Goal: Transaction & Acquisition: Purchase product/service

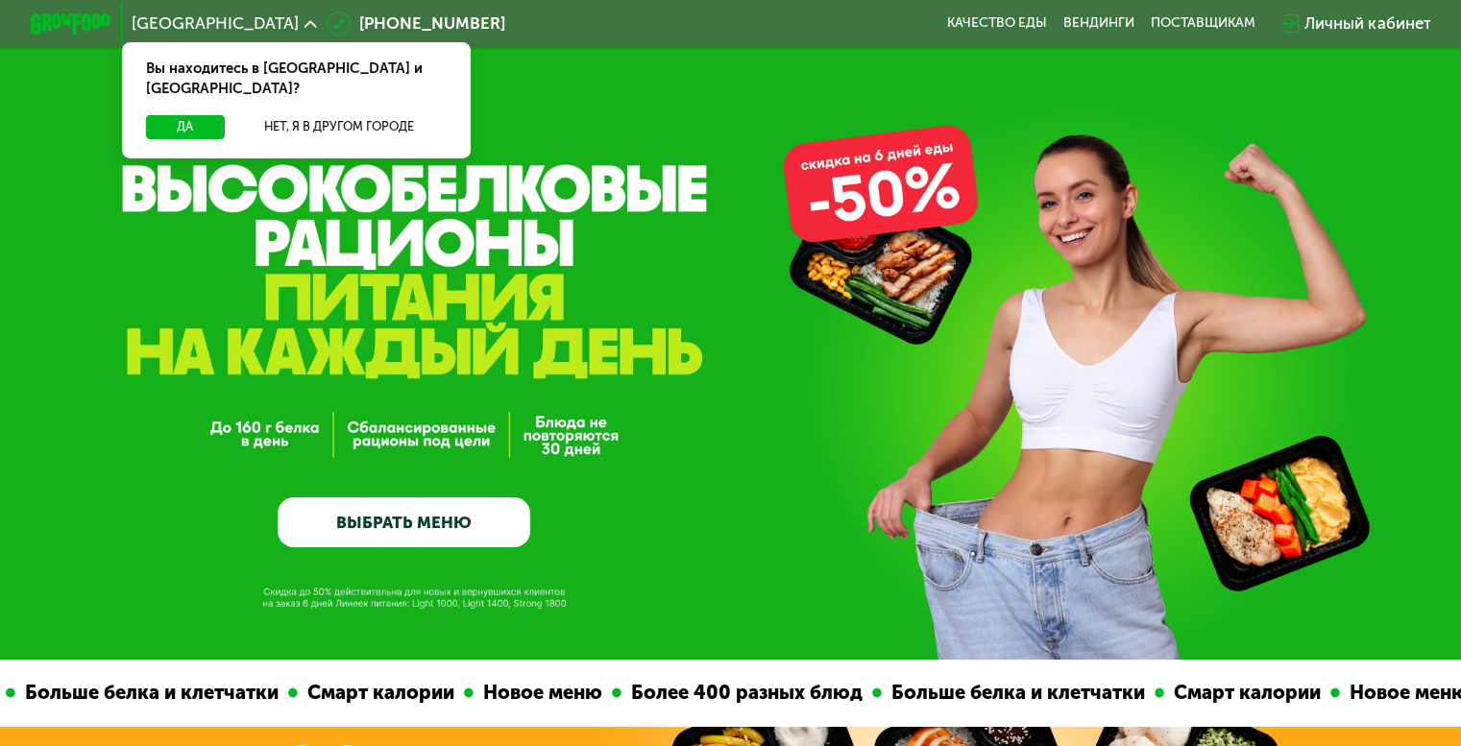
click at [430, 523] on link "ВЫБРАТЬ МЕНЮ" at bounding box center [404, 523] width 253 height 51
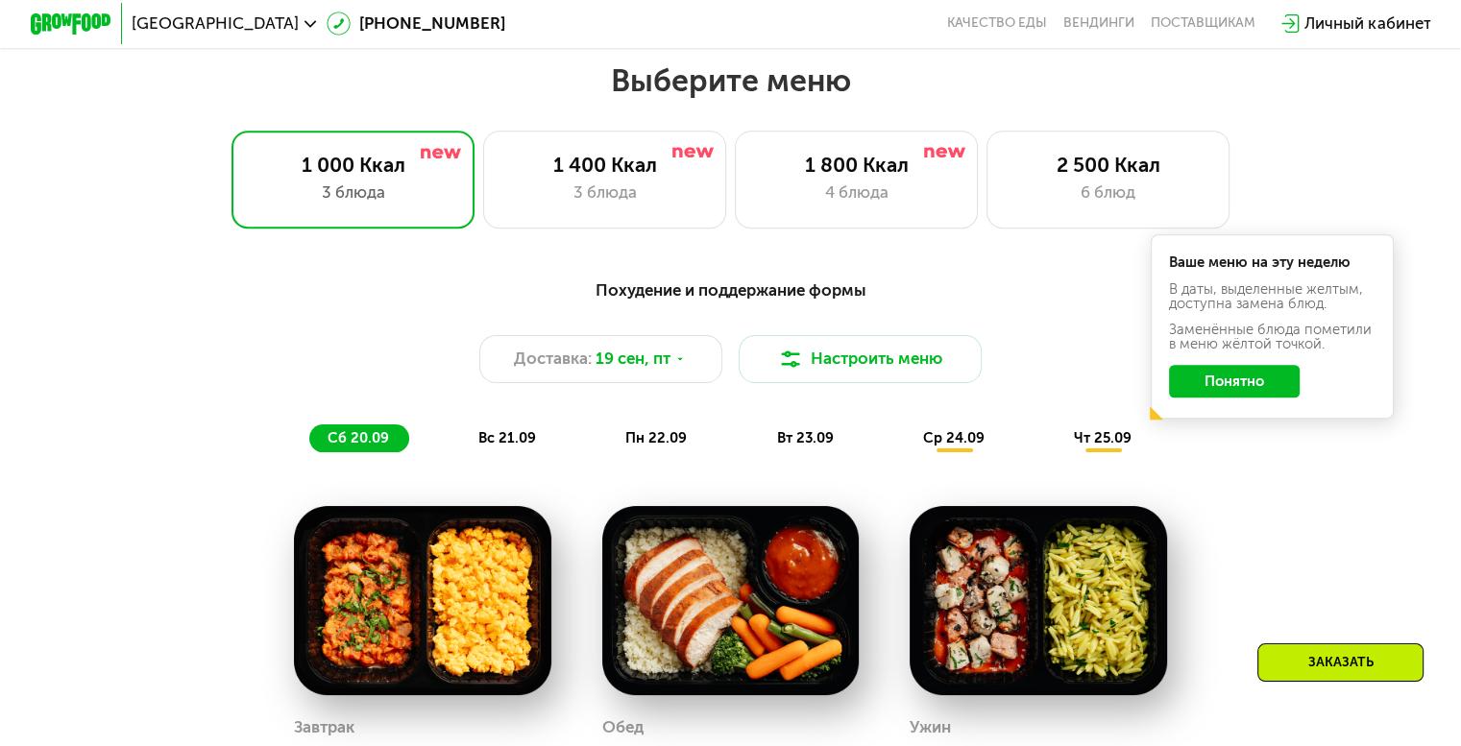
scroll to position [1291, 0]
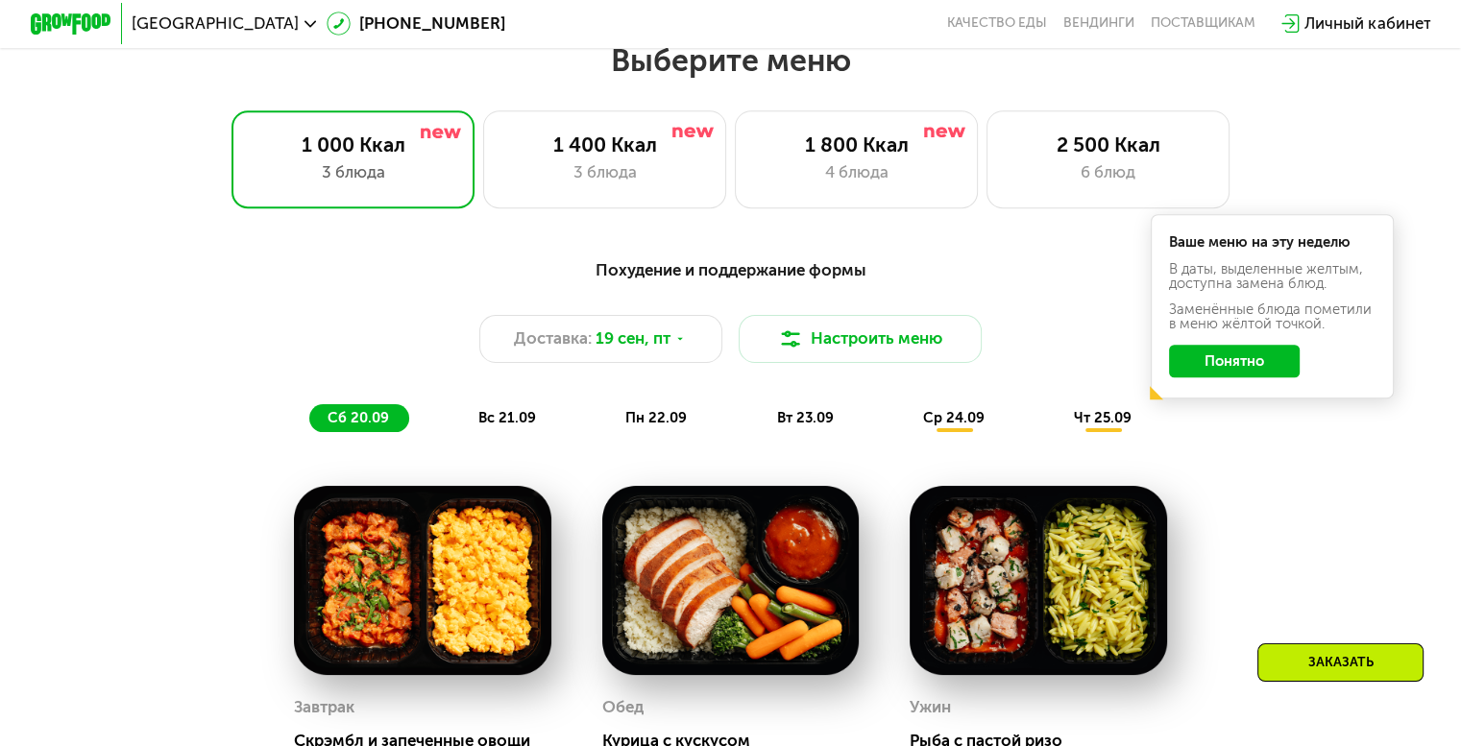
click at [1268, 373] on button "Понятно" at bounding box center [1234, 361] width 131 height 33
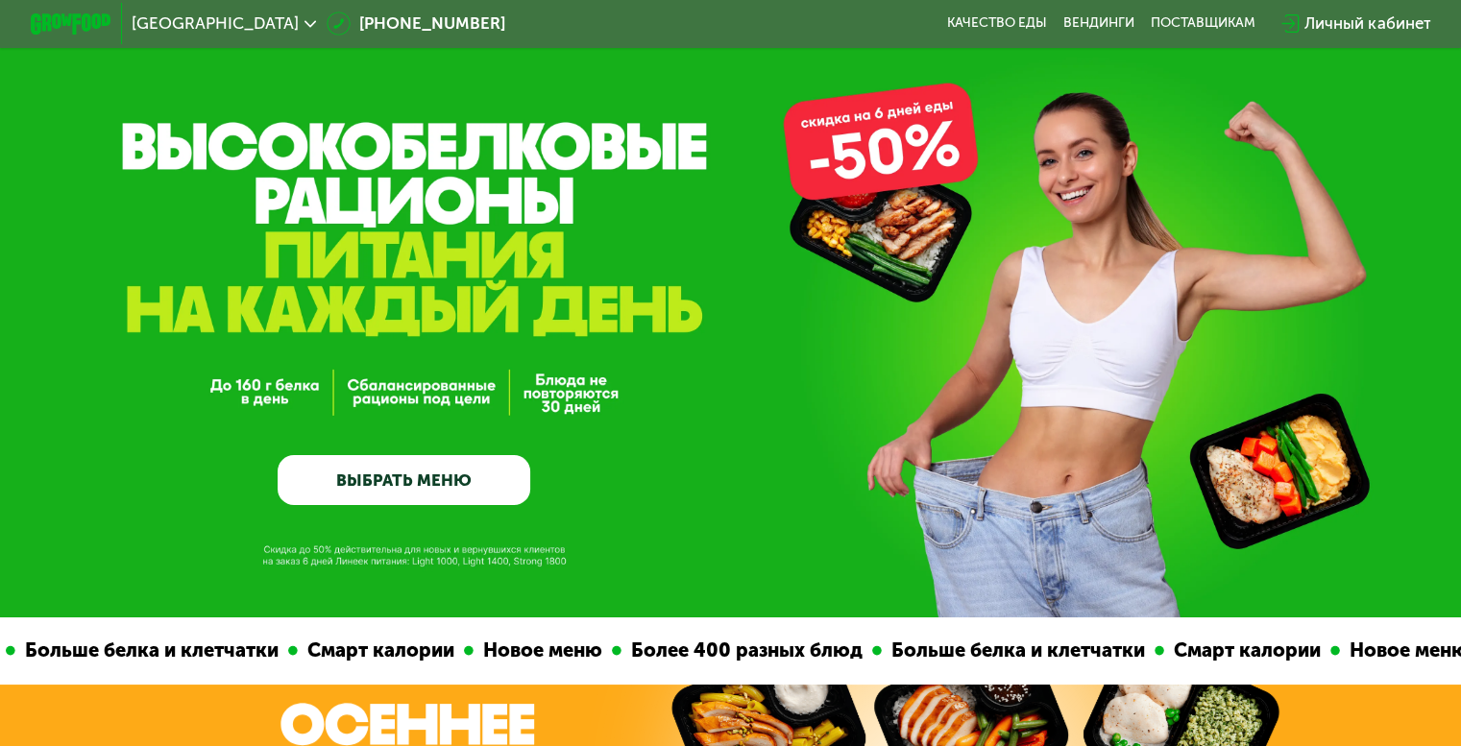
scroll to position [0, 0]
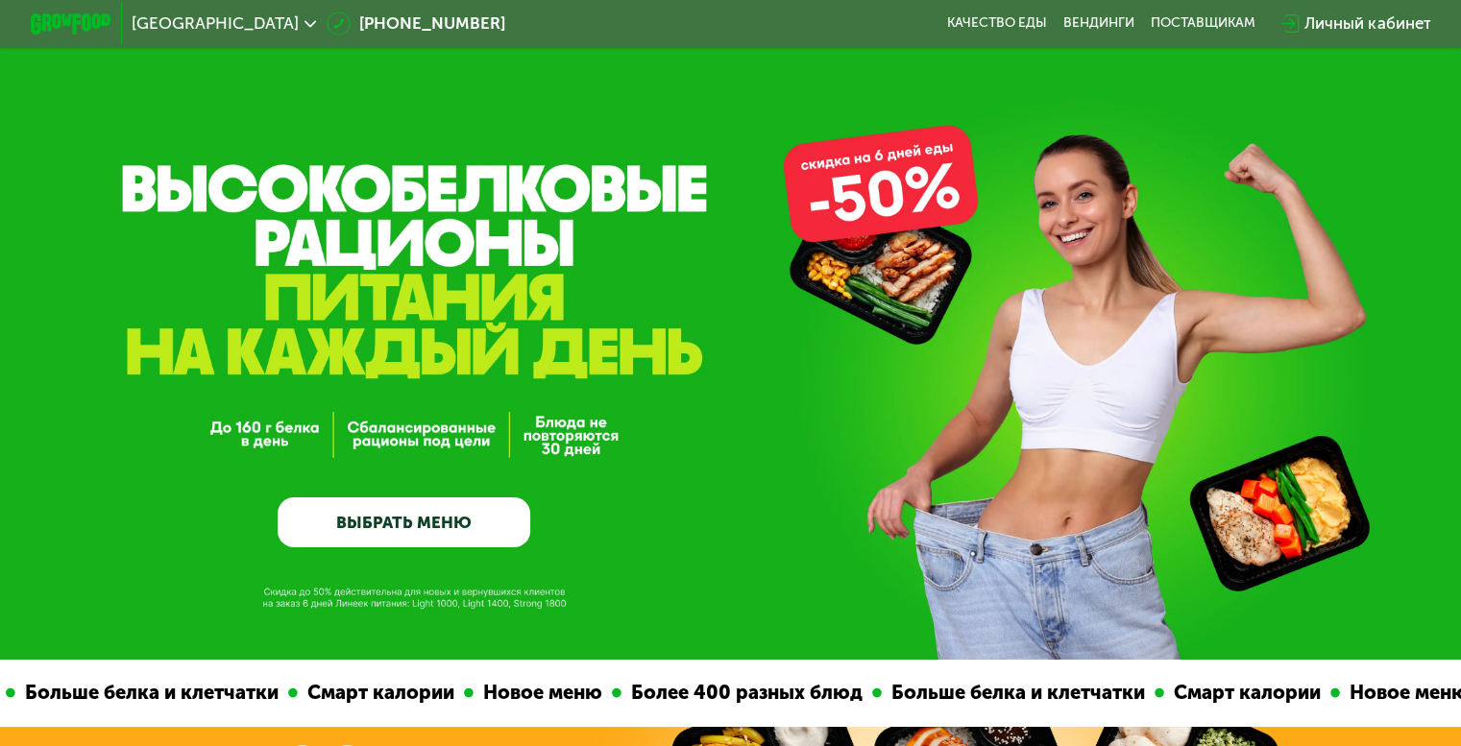
click at [481, 530] on link "ВЫБРАТЬ МЕНЮ" at bounding box center [404, 523] width 253 height 51
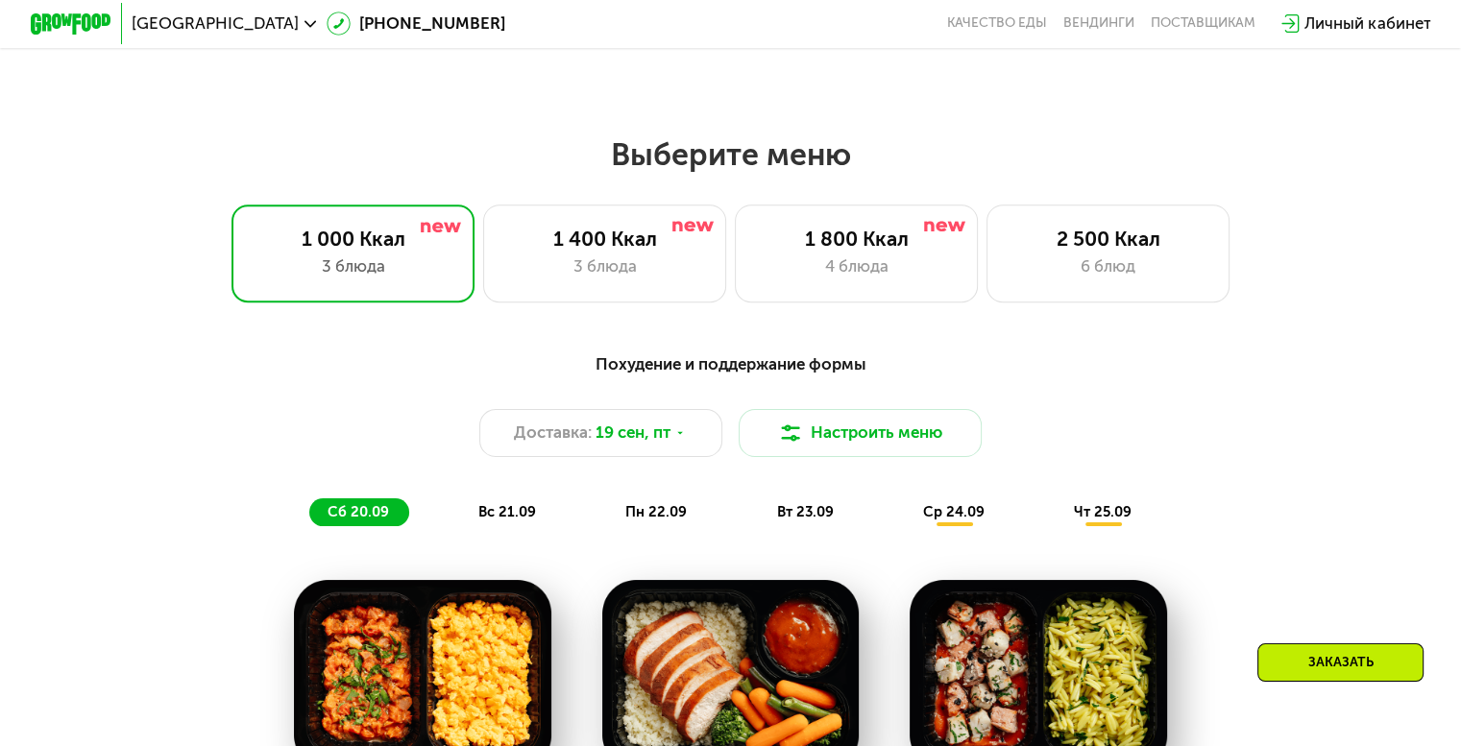
scroll to position [1291, 0]
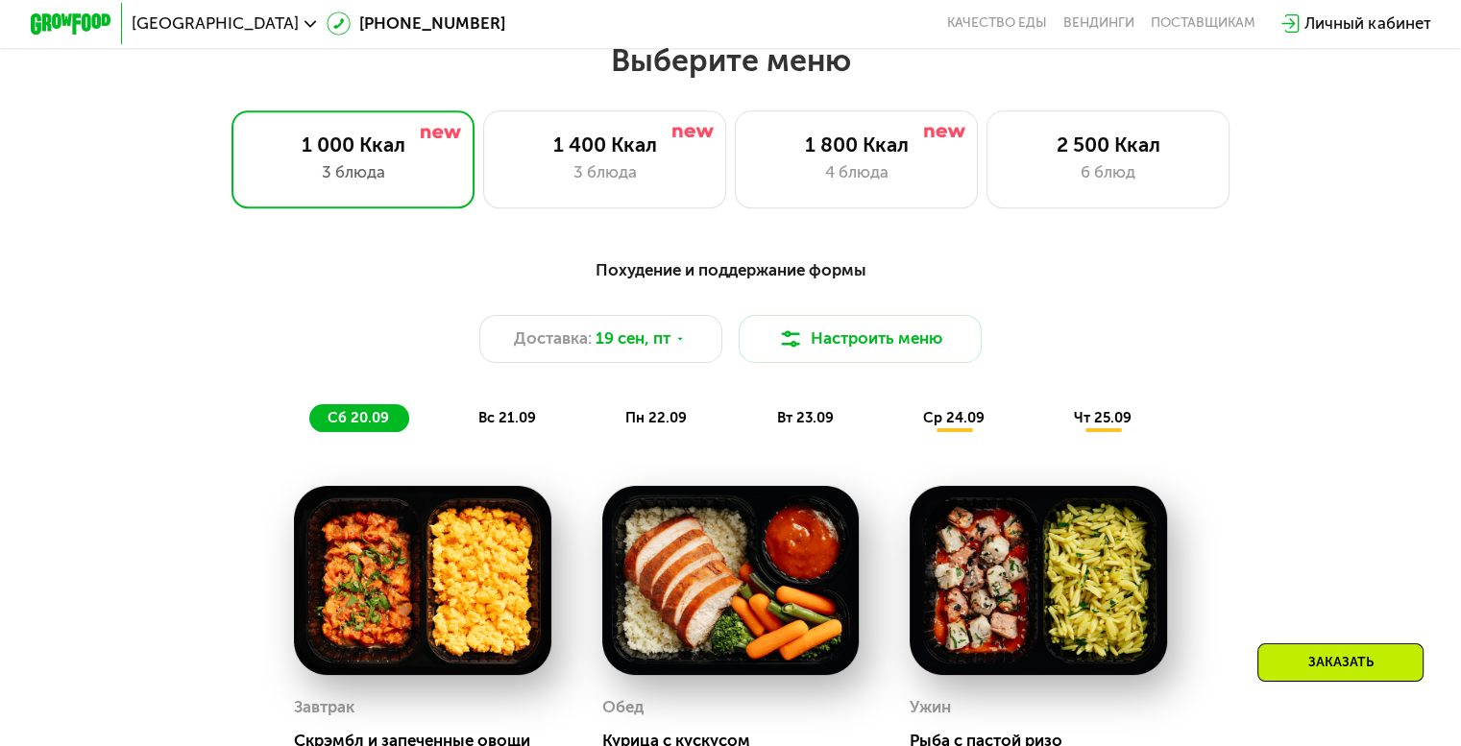
click at [440, 568] on img at bounding box center [422, 580] width 257 height 189
click at [503, 425] on span "вс 21.09" at bounding box center [507, 417] width 58 height 17
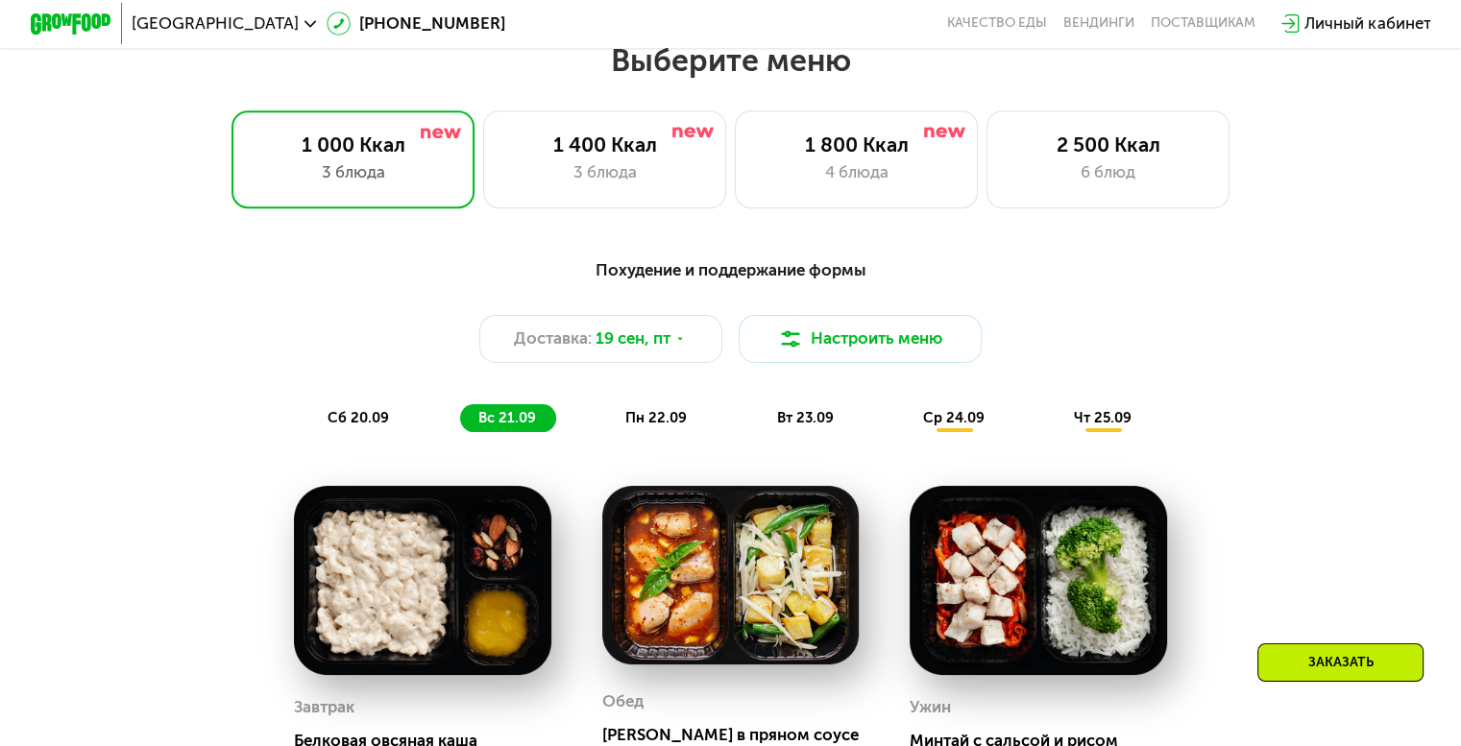
click at [361, 420] on span "сб 20.09" at bounding box center [358, 417] width 61 height 17
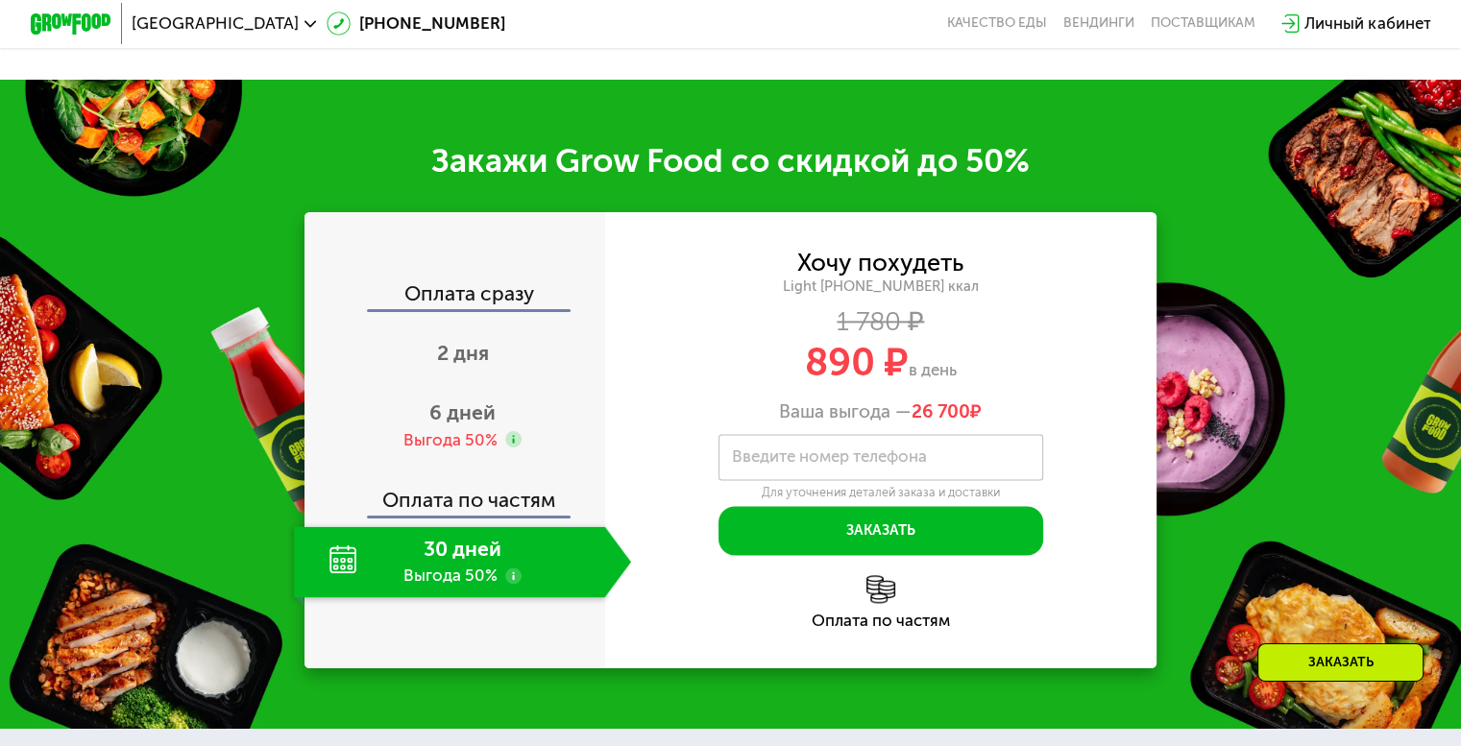
scroll to position [2443, 0]
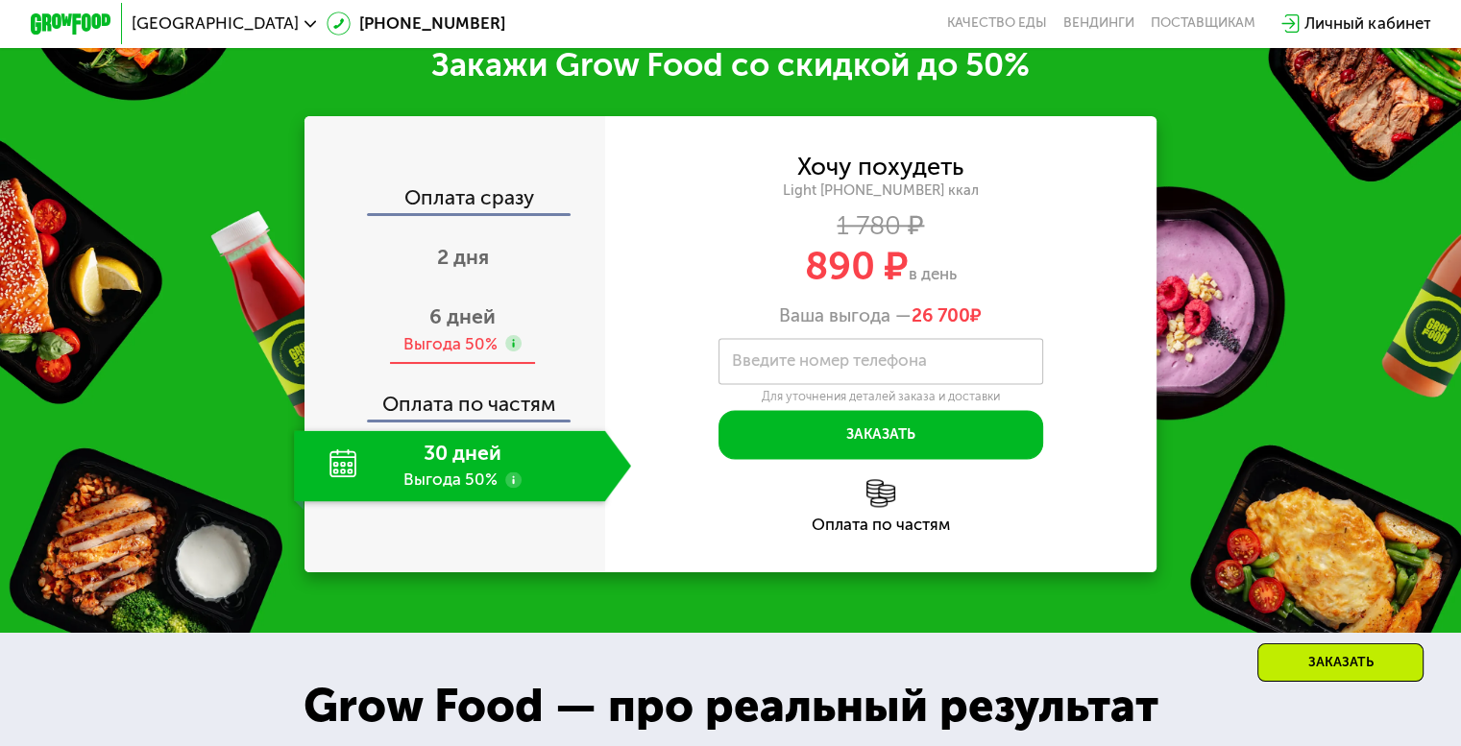
click at [444, 328] on span "6 дней" at bounding box center [462, 316] width 66 height 24
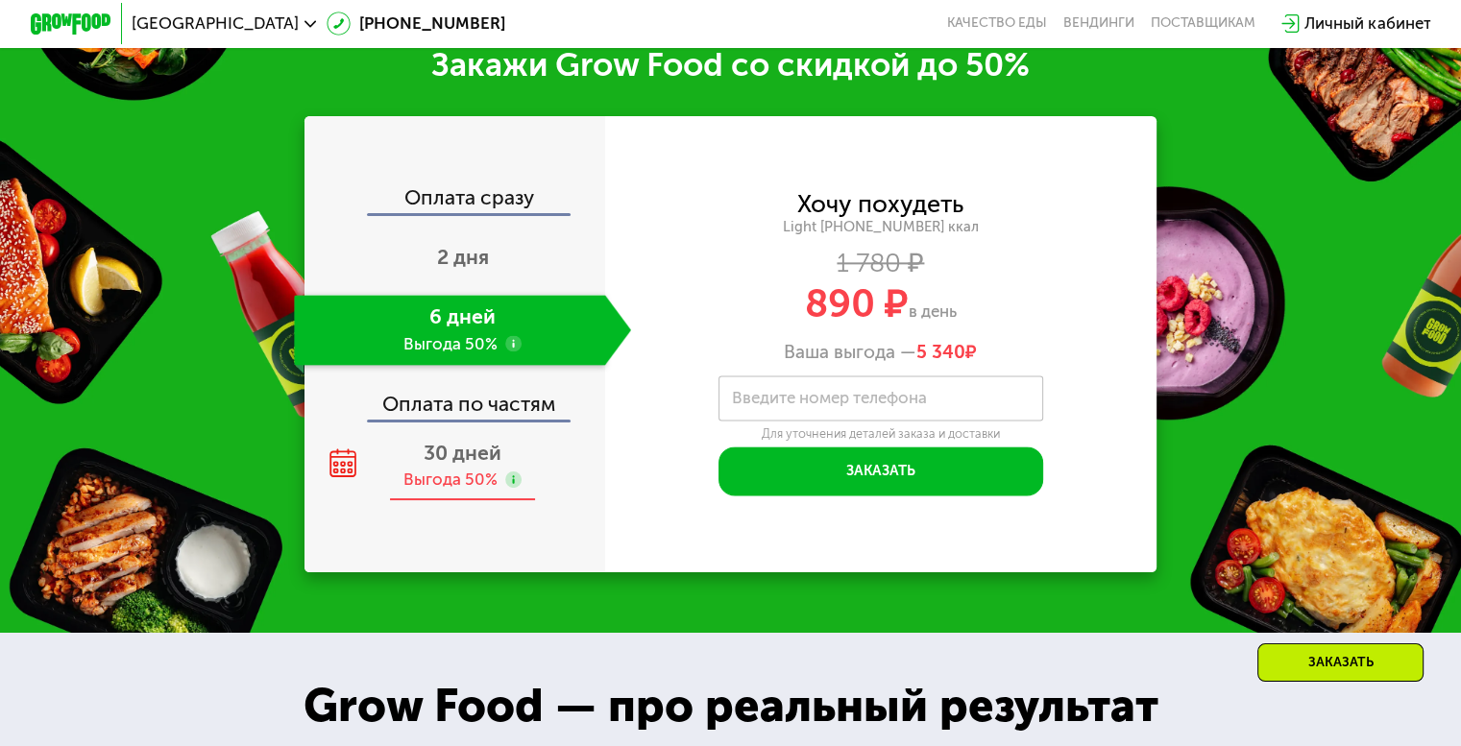
click at [463, 465] on span "30 дней" at bounding box center [463, 453] width 78 height 24
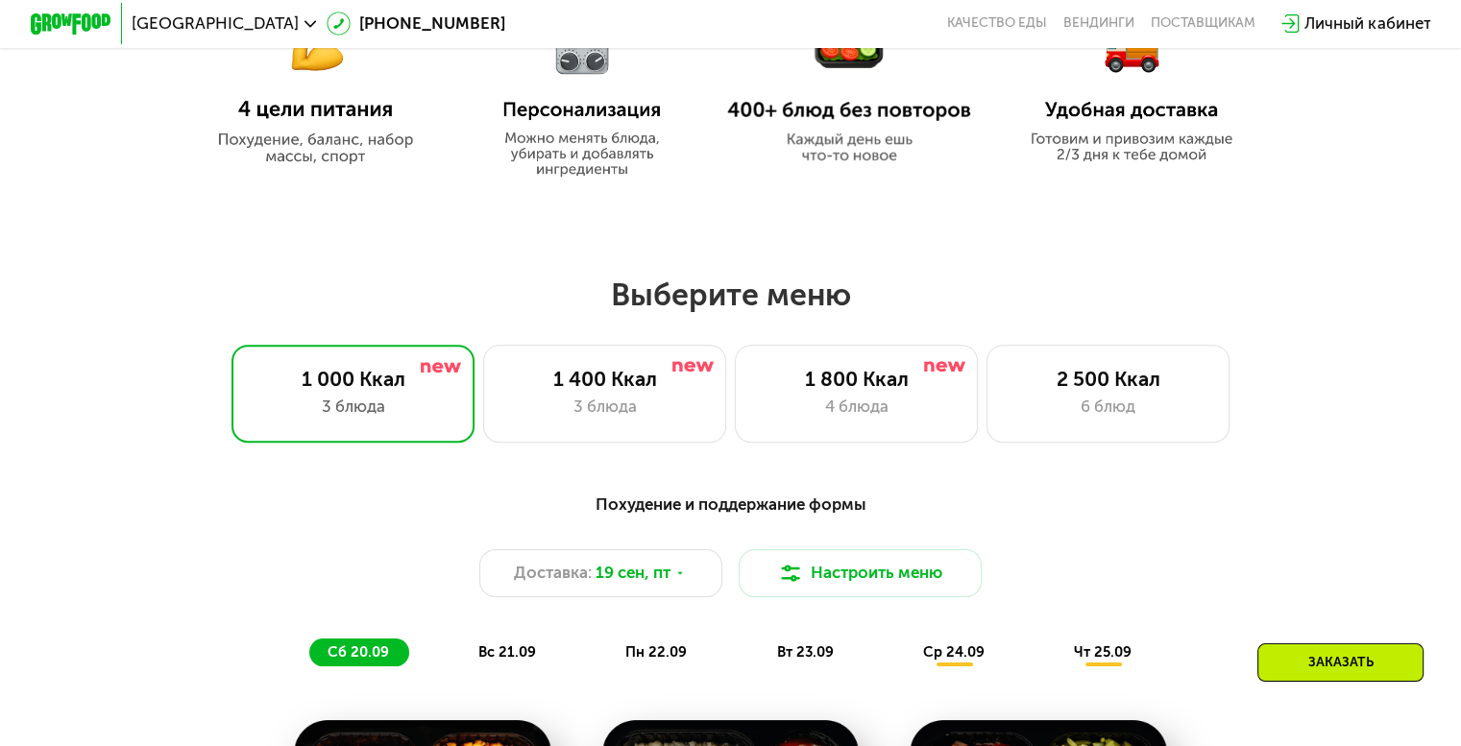
scroll to position [1249, 0]
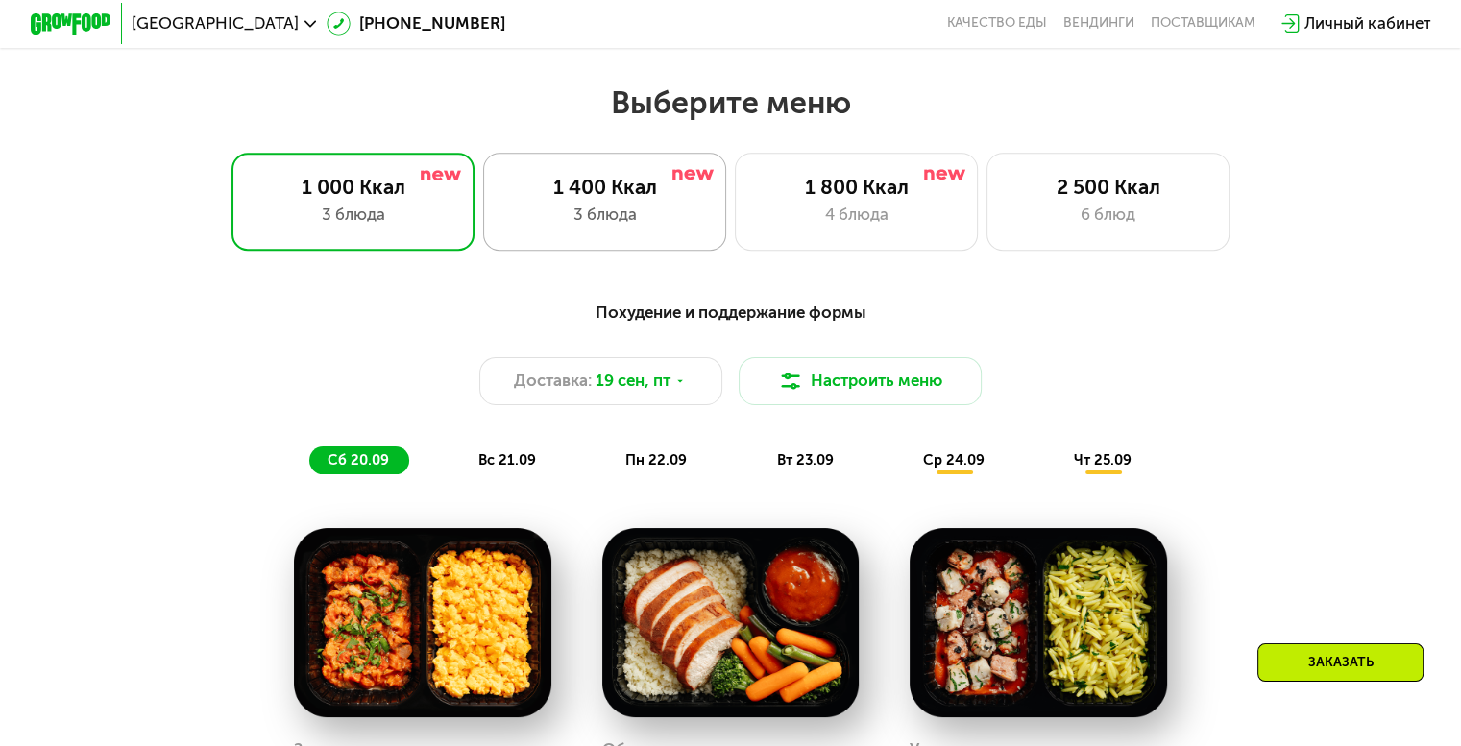
click at [632, 197] on div "1 400 Ккал" at bounding box center [604, 187] width 201 height 24
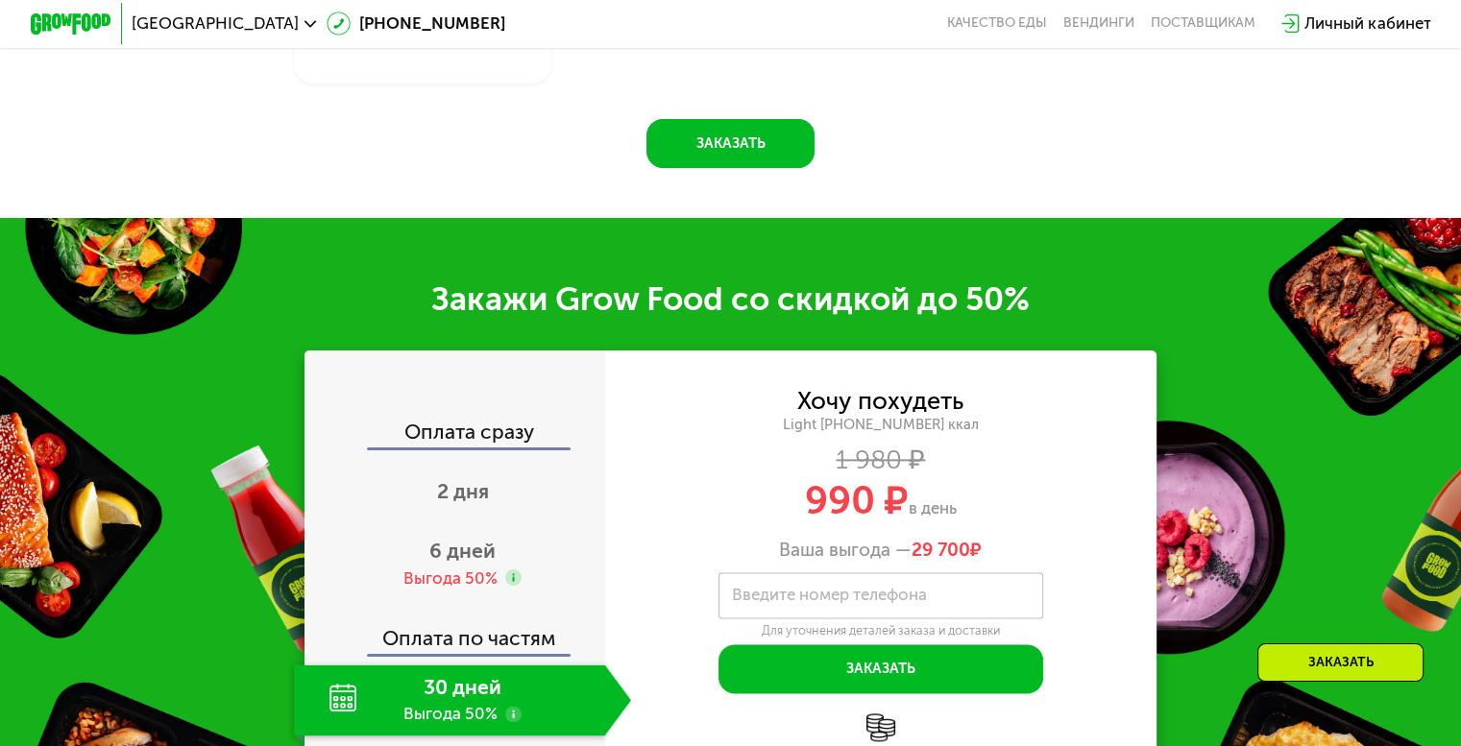
scroll to position [2401, 0]
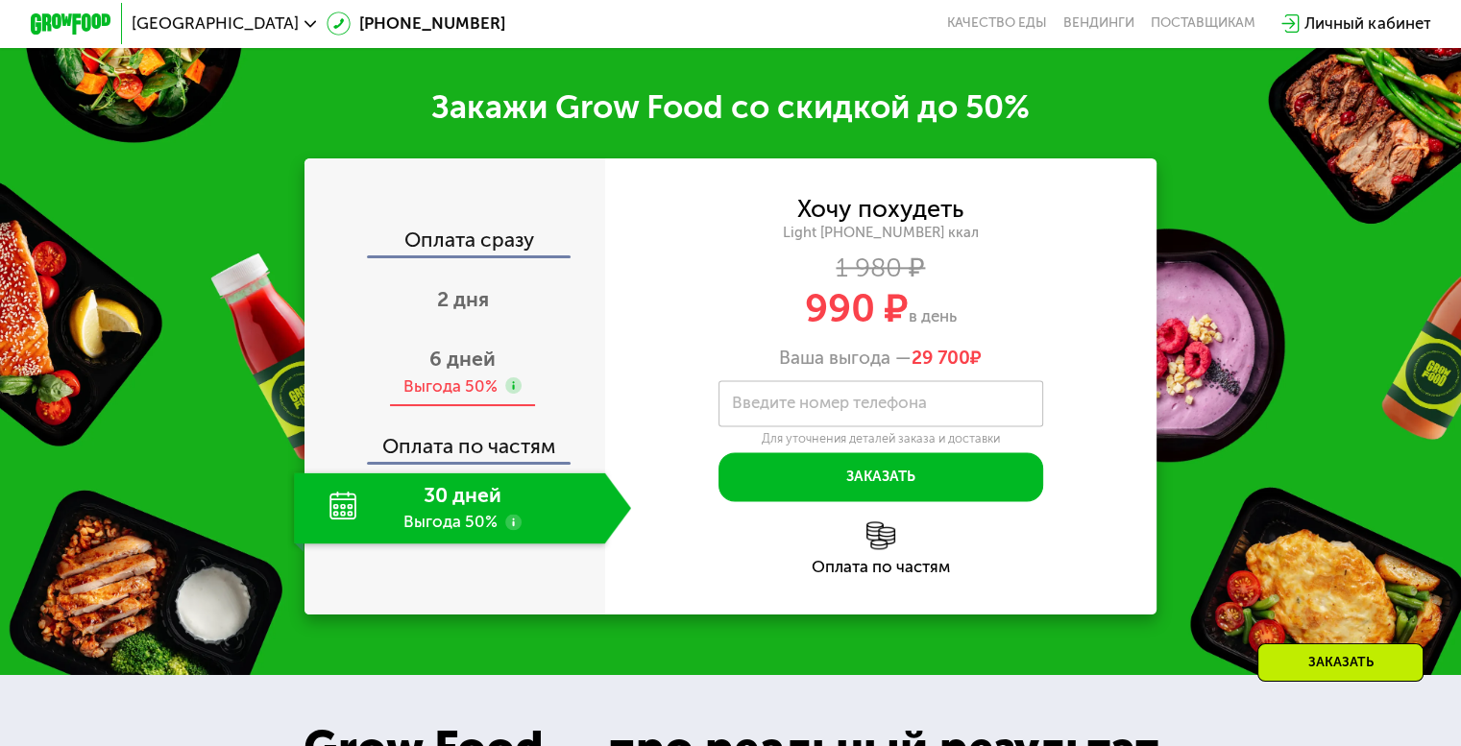
click at [451, 371] on span "6 дней" at bounding box center [462, 359] width 66 height 24
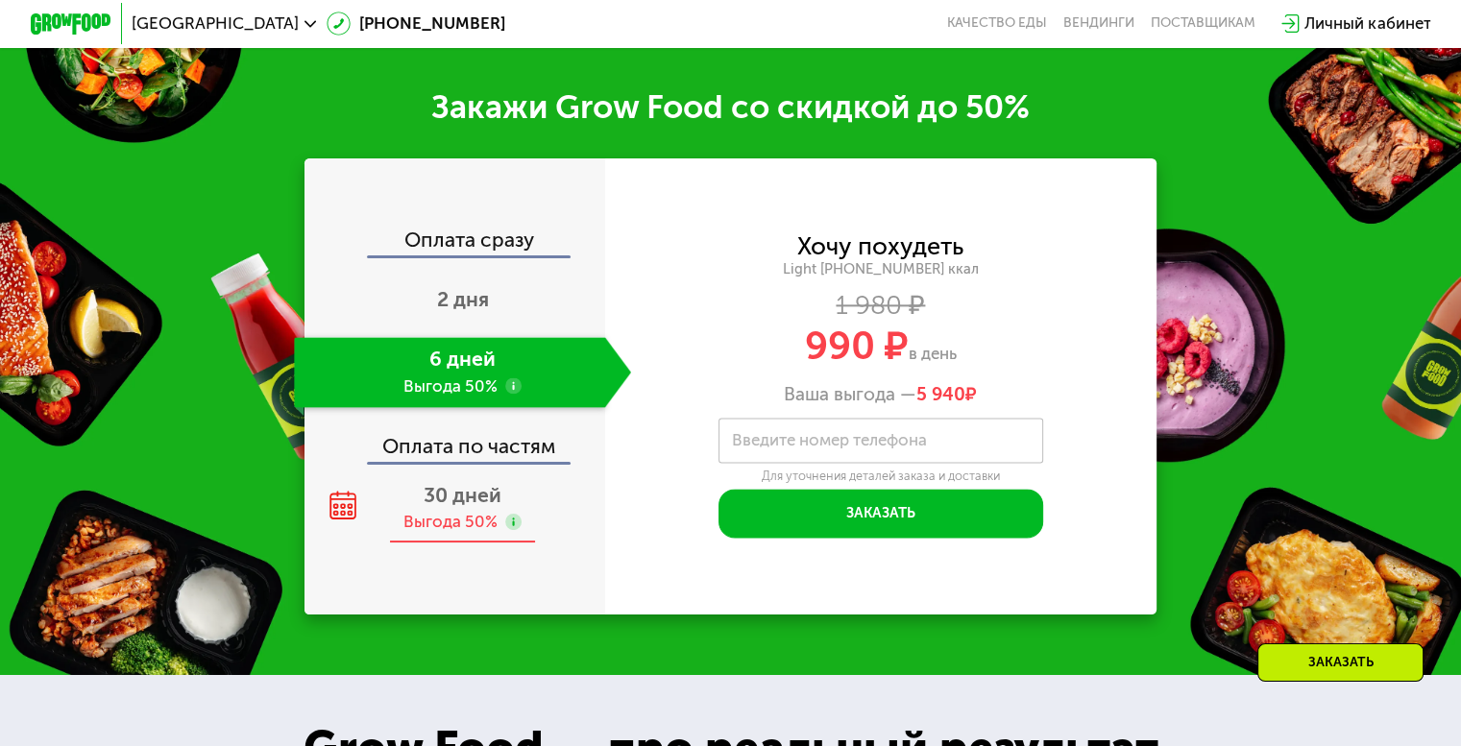
click at [473, 507] on span "30 дней" at bounding box center [463, 495] width 78 height 24
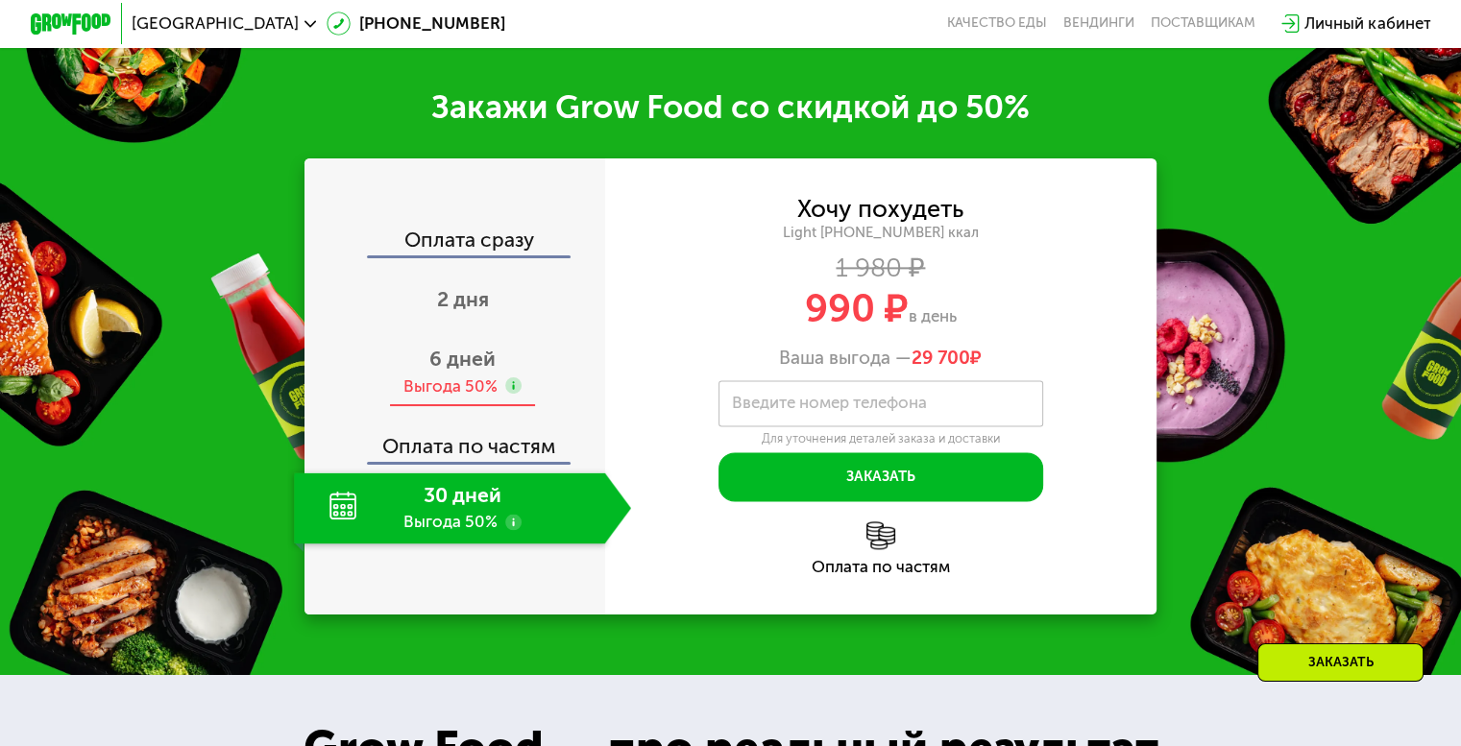
click at [469, 398] on div "Выгода 50%" at bounding box center [450, 387] width 94 height 22
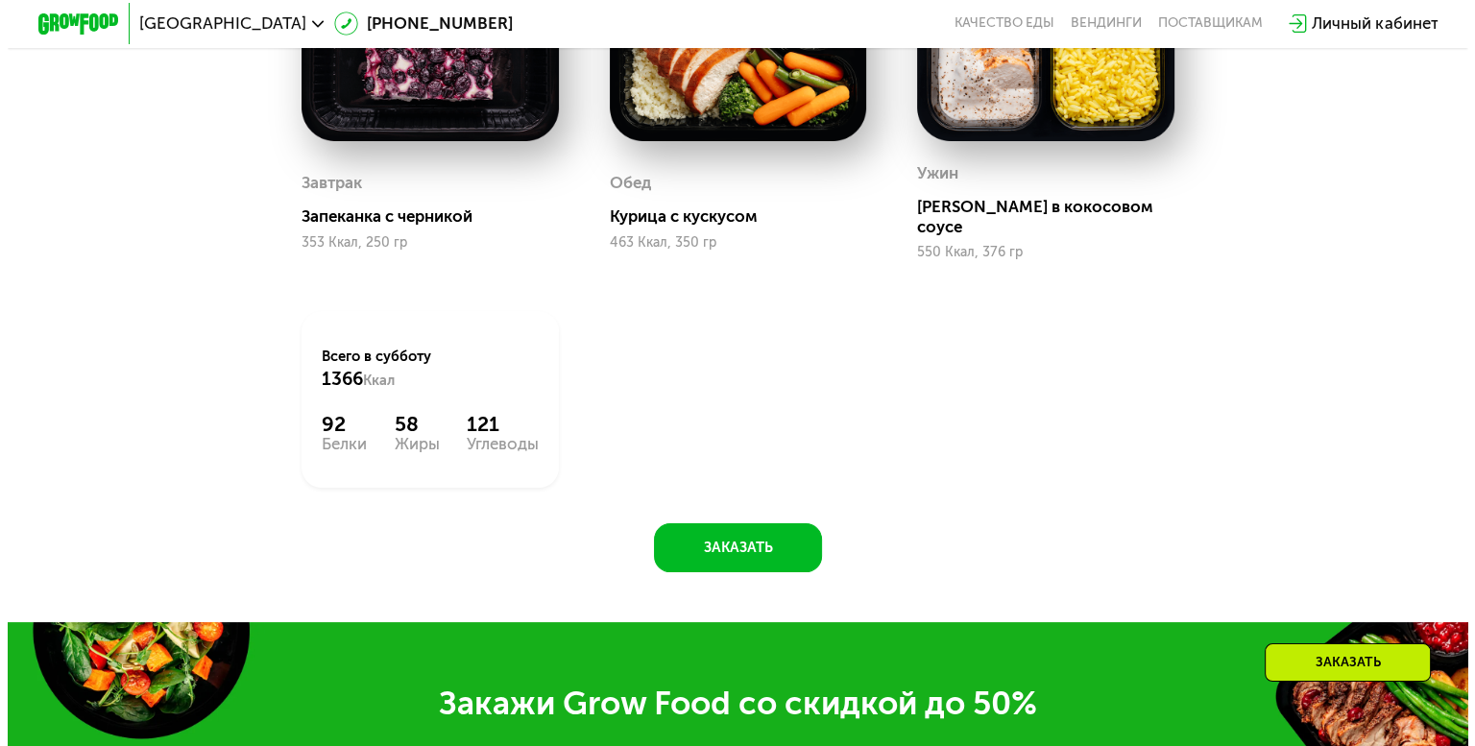
scroll to position [1537, 0]
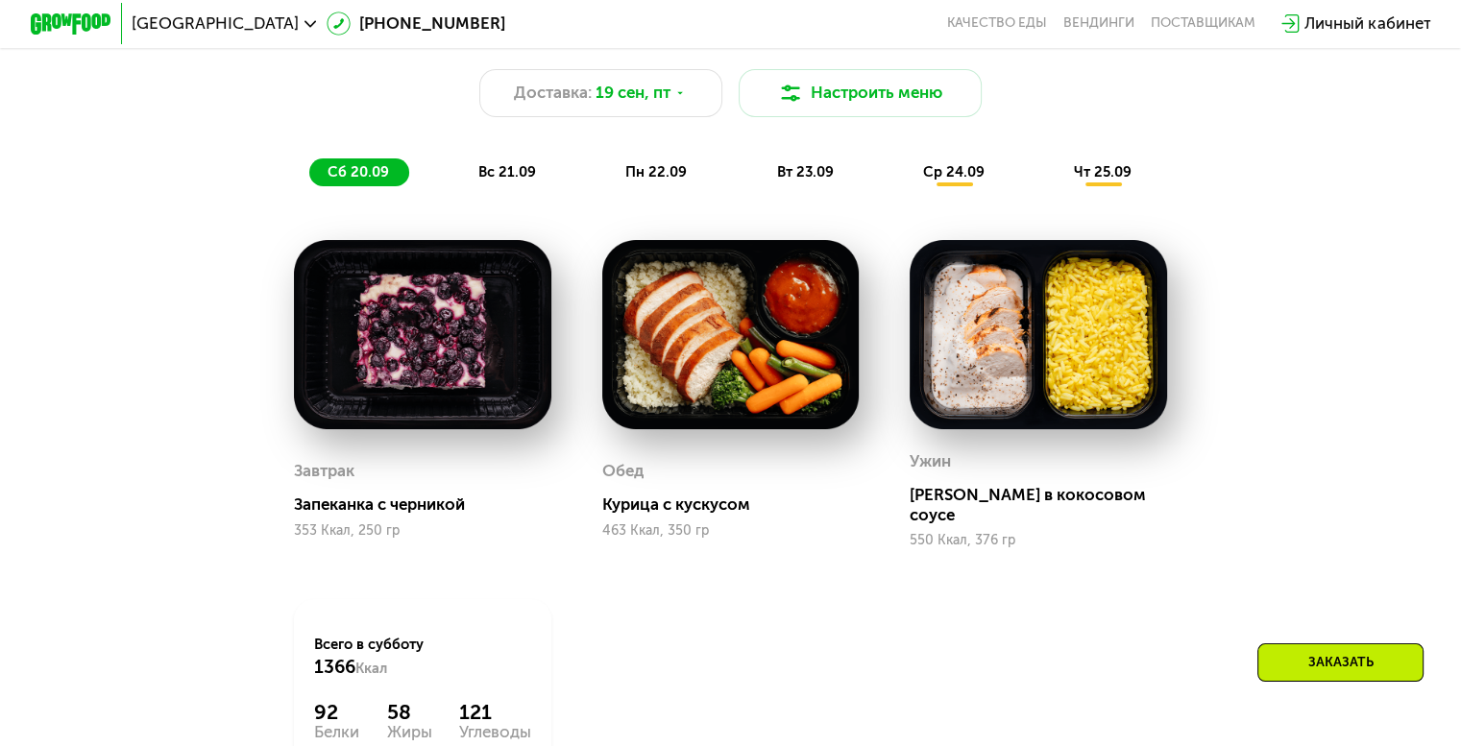
click at [503, 180] on span "вс 21.09" at bounding box center [507, 171] width 58 height 17
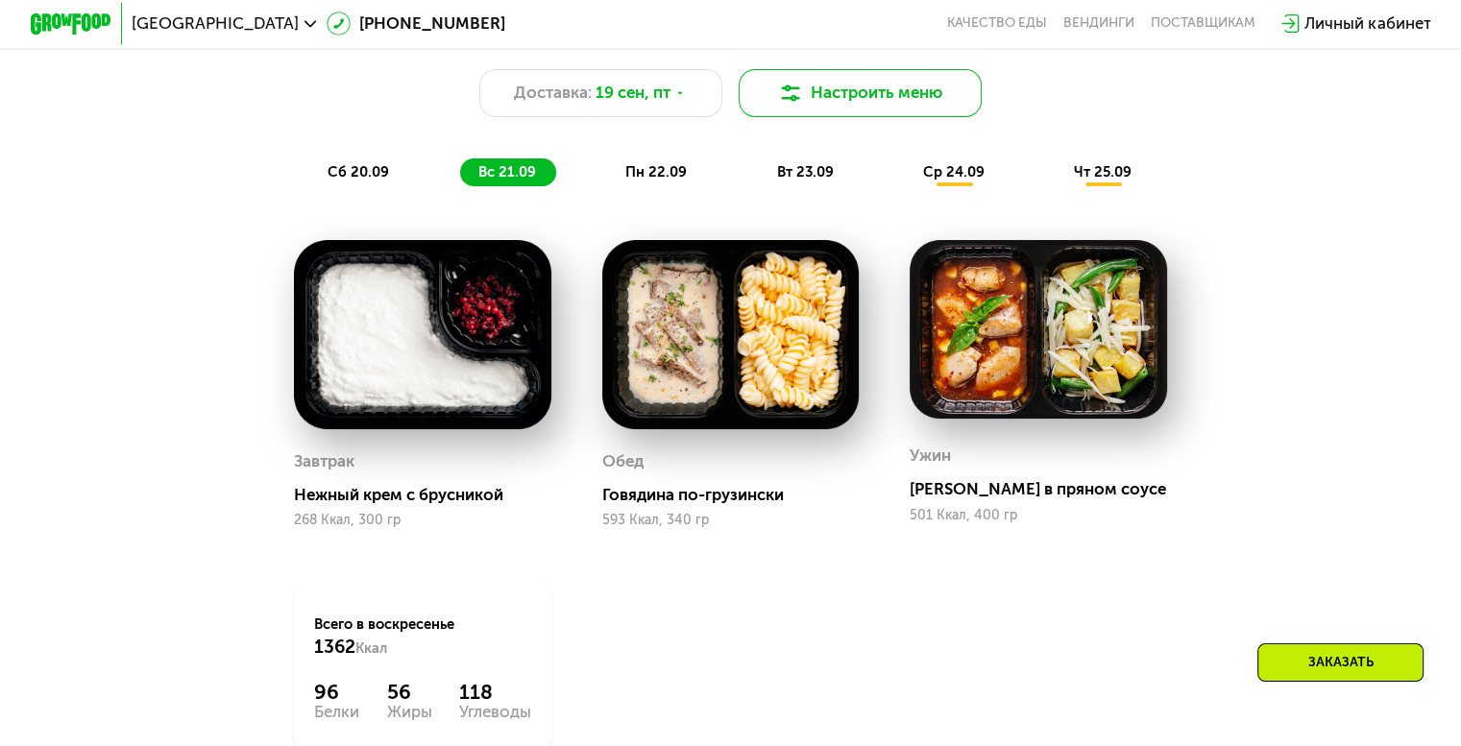
click at [854, 108] on button "Настроить меню" at bounding box center [861, 93] width 244 height 49
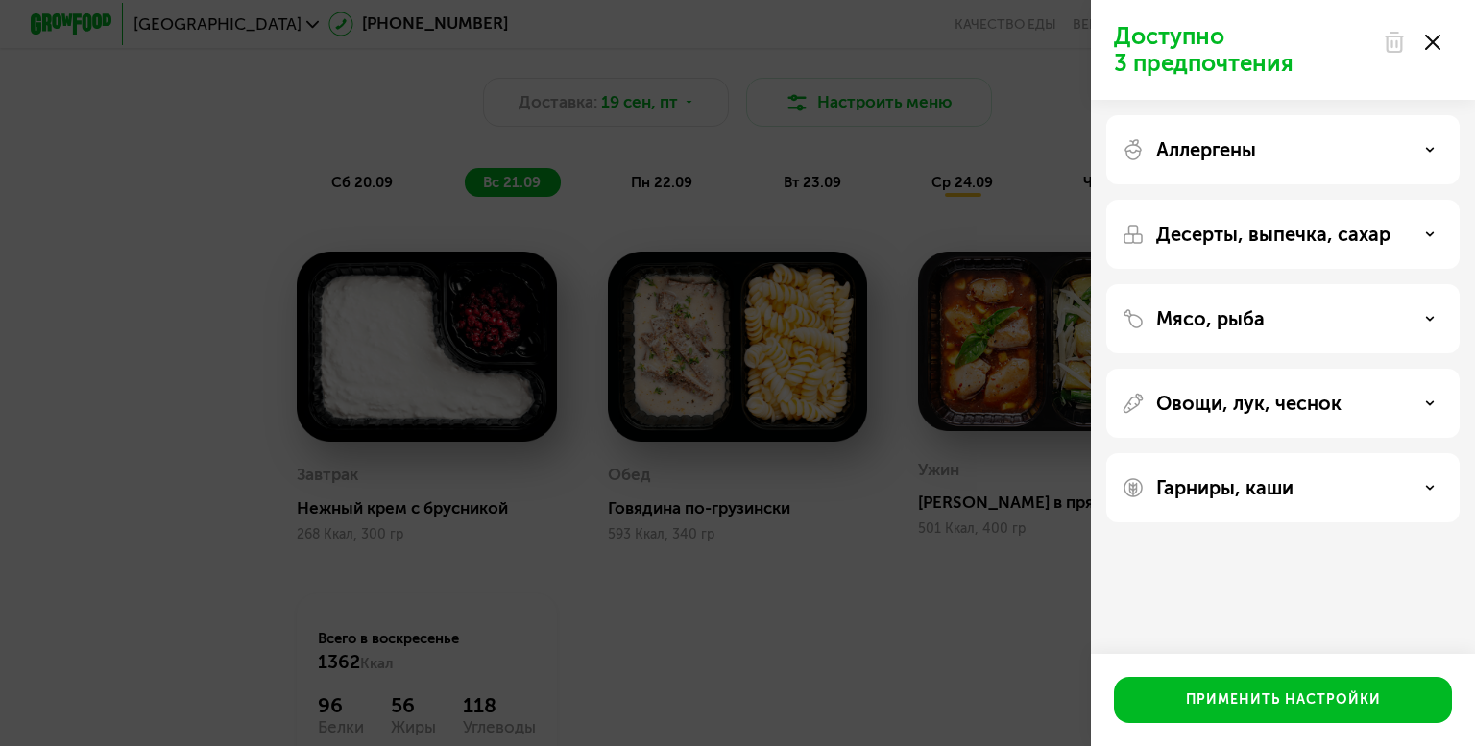
click at [1343, 158] on div "Аллергены" at bounding box center [1283, 149] width 323 height 23
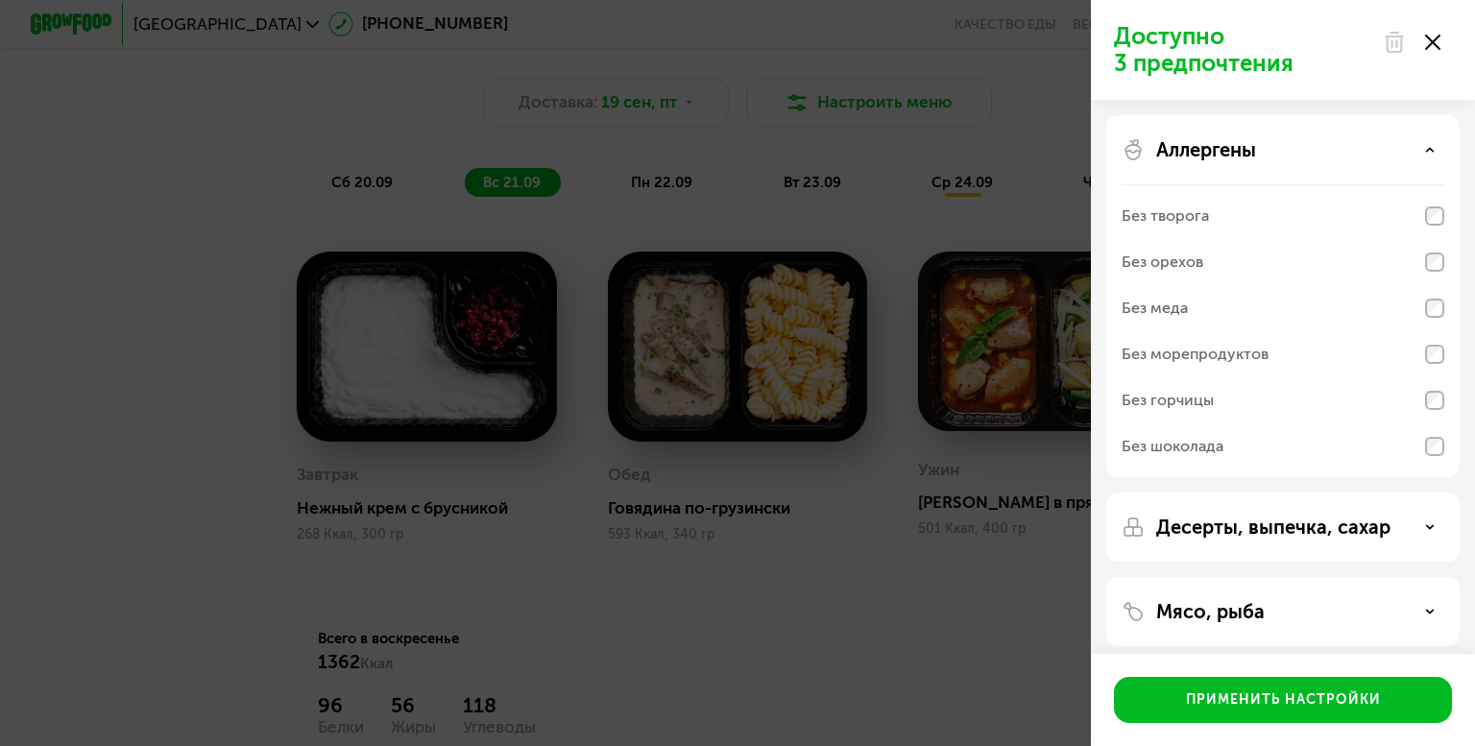
click at [1343, 158] on div "Аллергены" at bounding box center [1283, 149] width 323 height 23
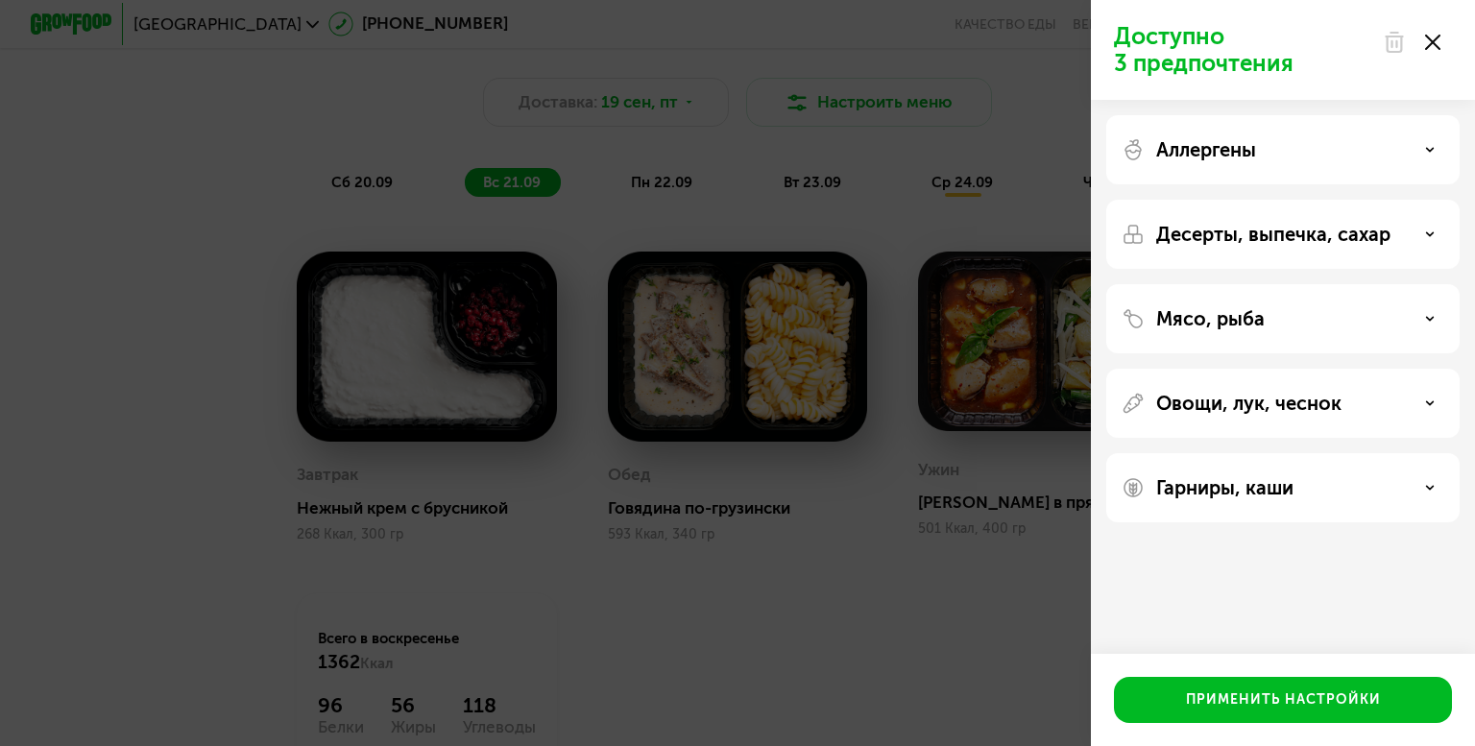
click at [1311, 477] on div "Гарниры, каши" at bounding box center [1283, 487] width 323 height 23
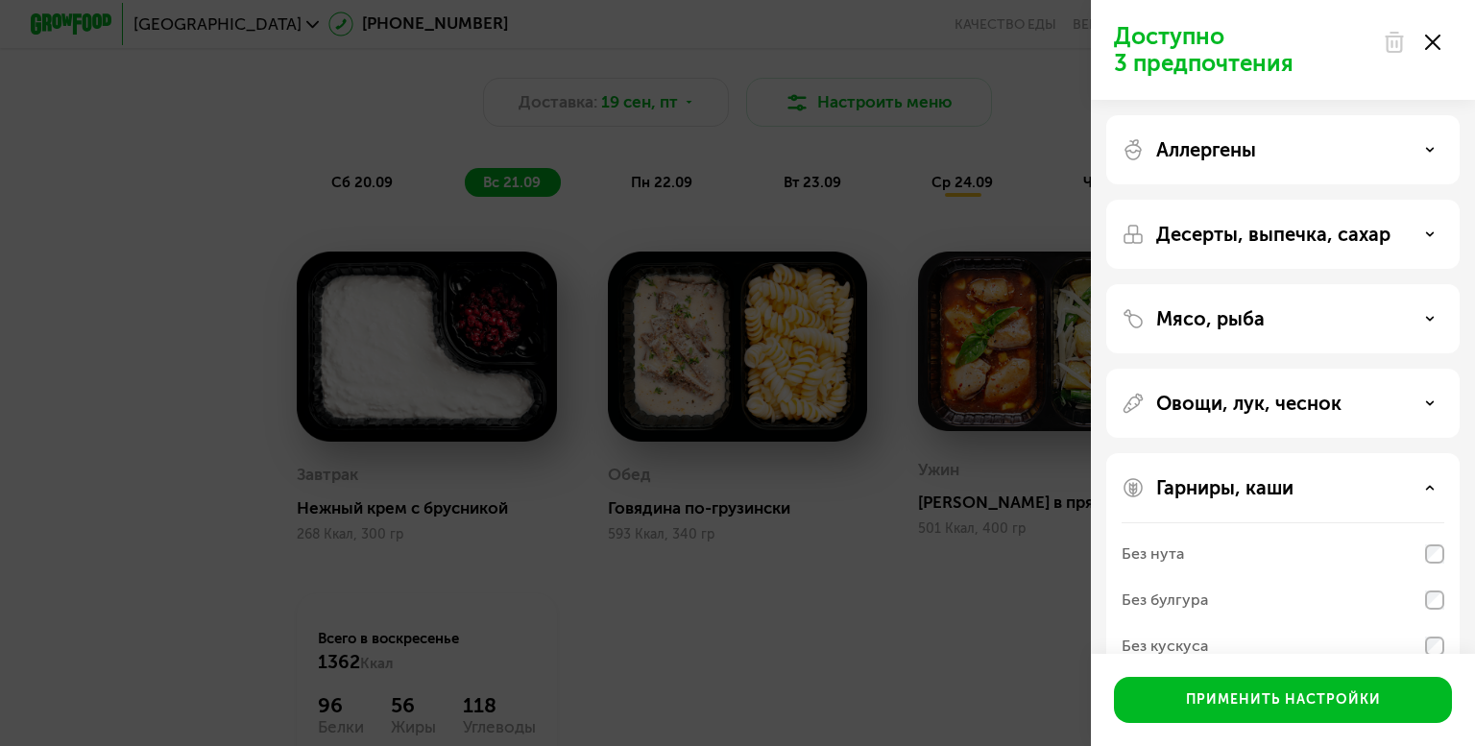
scroll to position [134, 0]
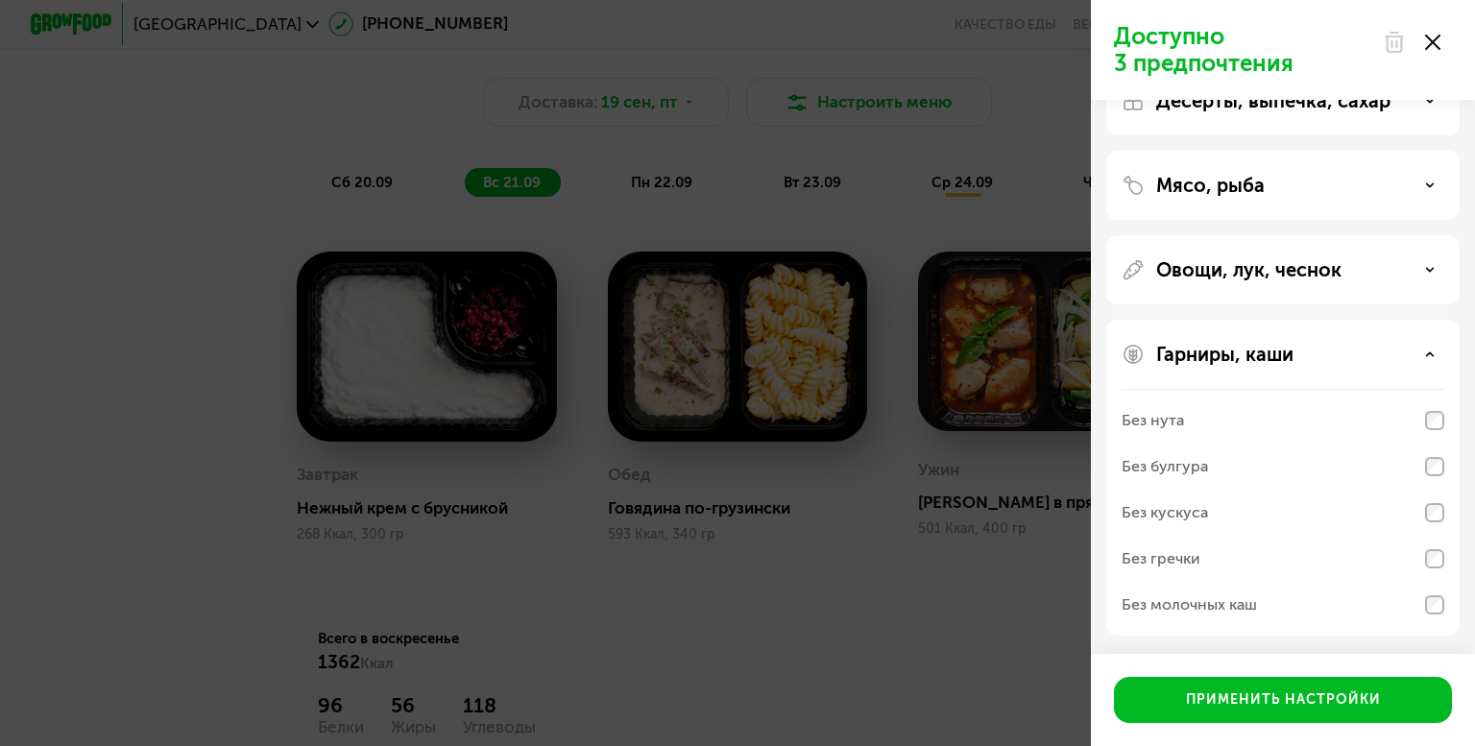
click at [1280, 359] on p "Гарниры, каши" at bounding box center [1224, 354] width 137 height 23
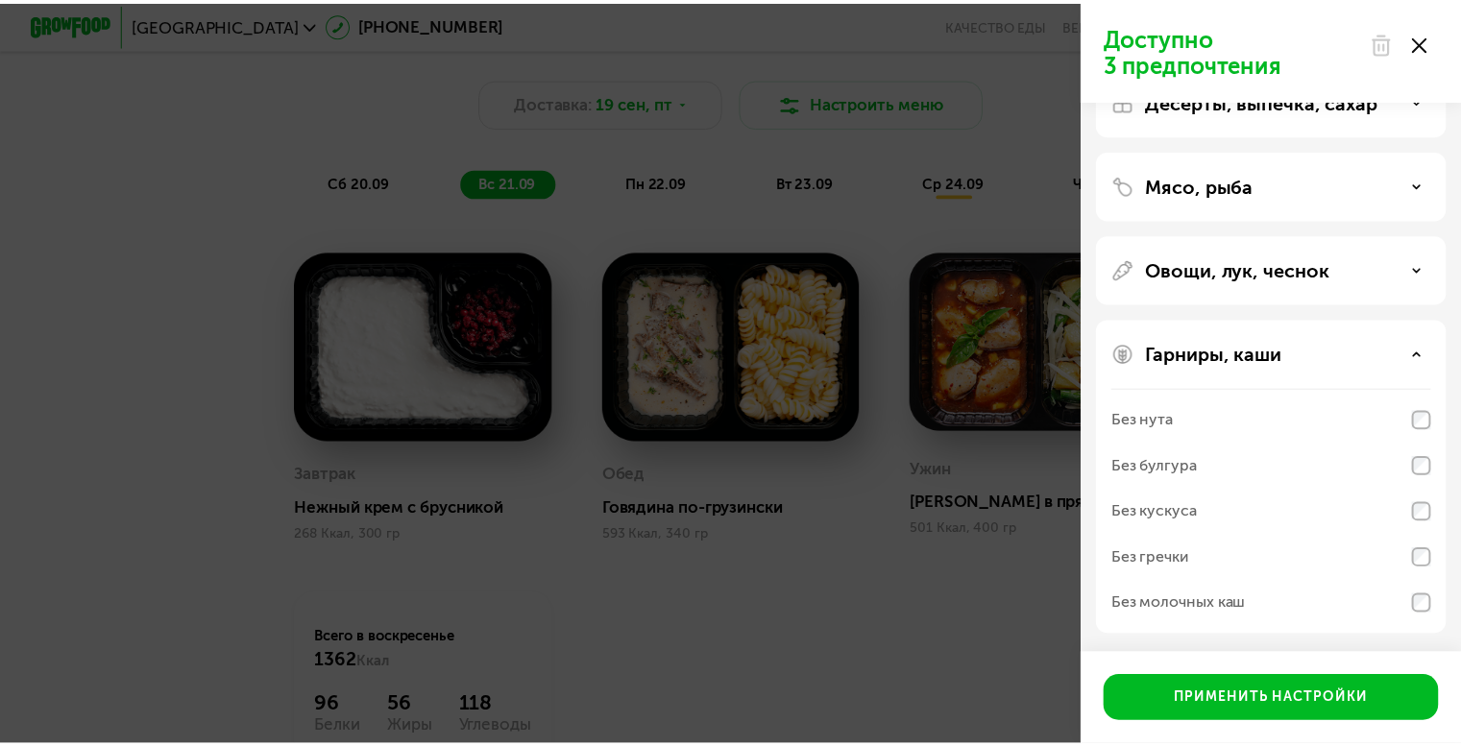
scroll to position [0, 0]
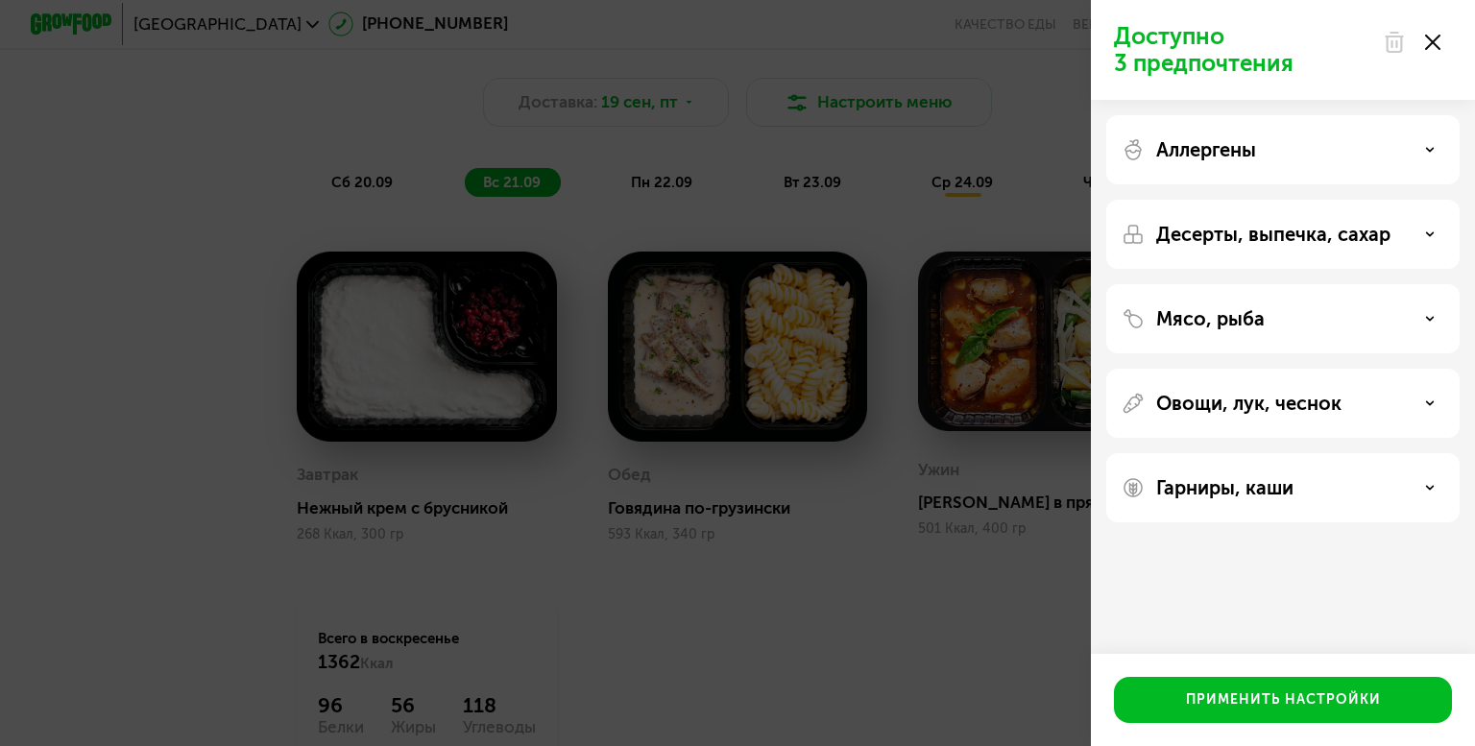
click at [1304, 307] on div "Мясо, рыба" at bounding box center [1283, 318] width 323 height 23
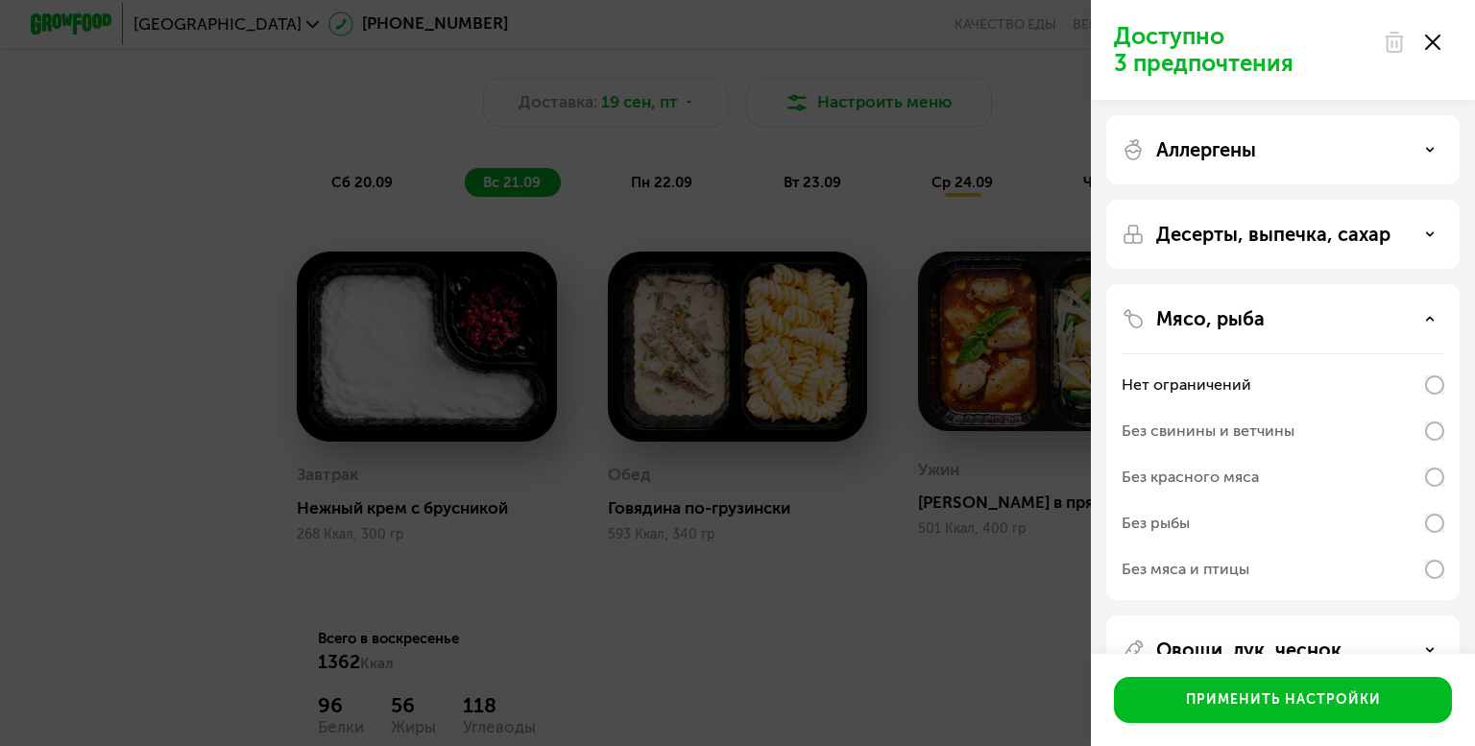
click at [1313, 325] on div "Мясо, рыба" at bounding box center [1283, 318] width 323 height 23
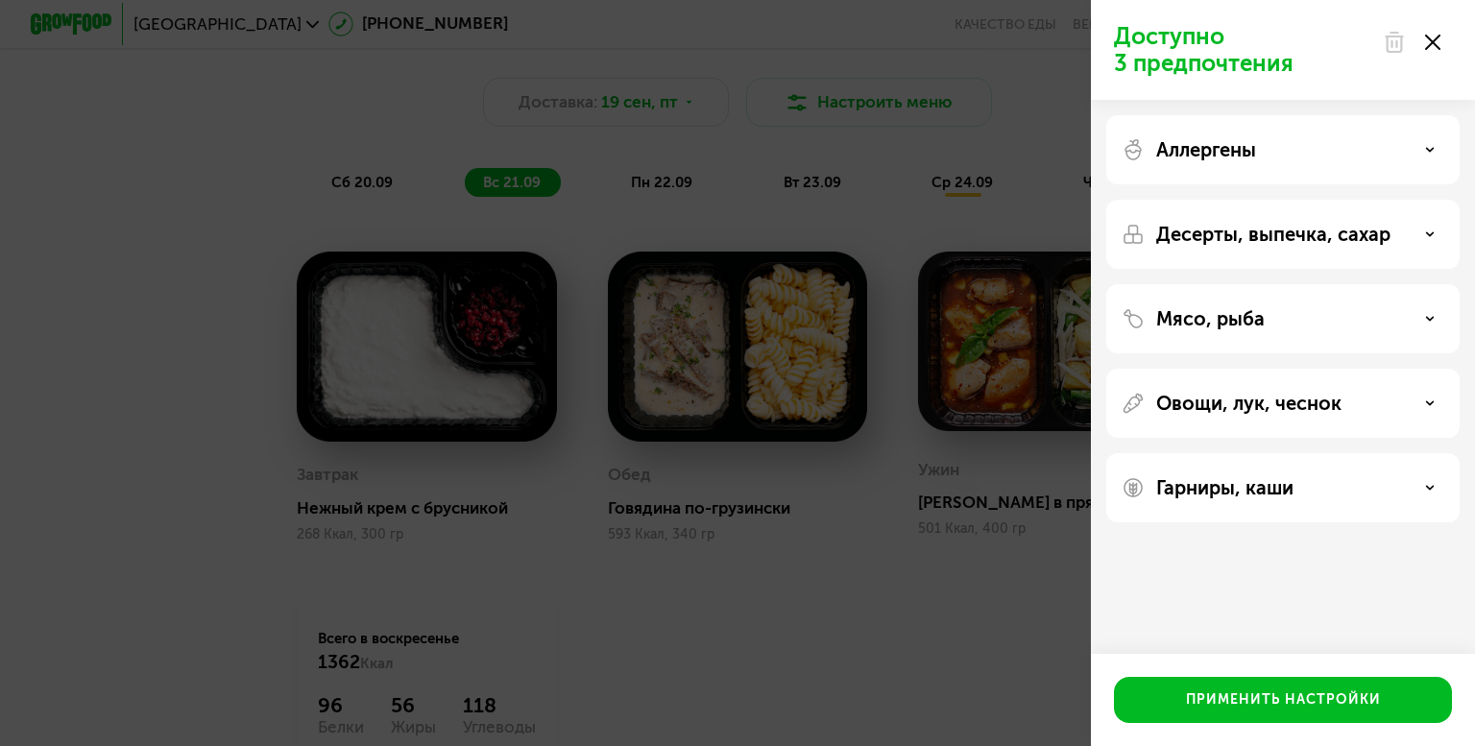
click at [1296, 241] on p "Десерты, выпечка, сахар" at bounding box center [1273, 234] width 234 height 23
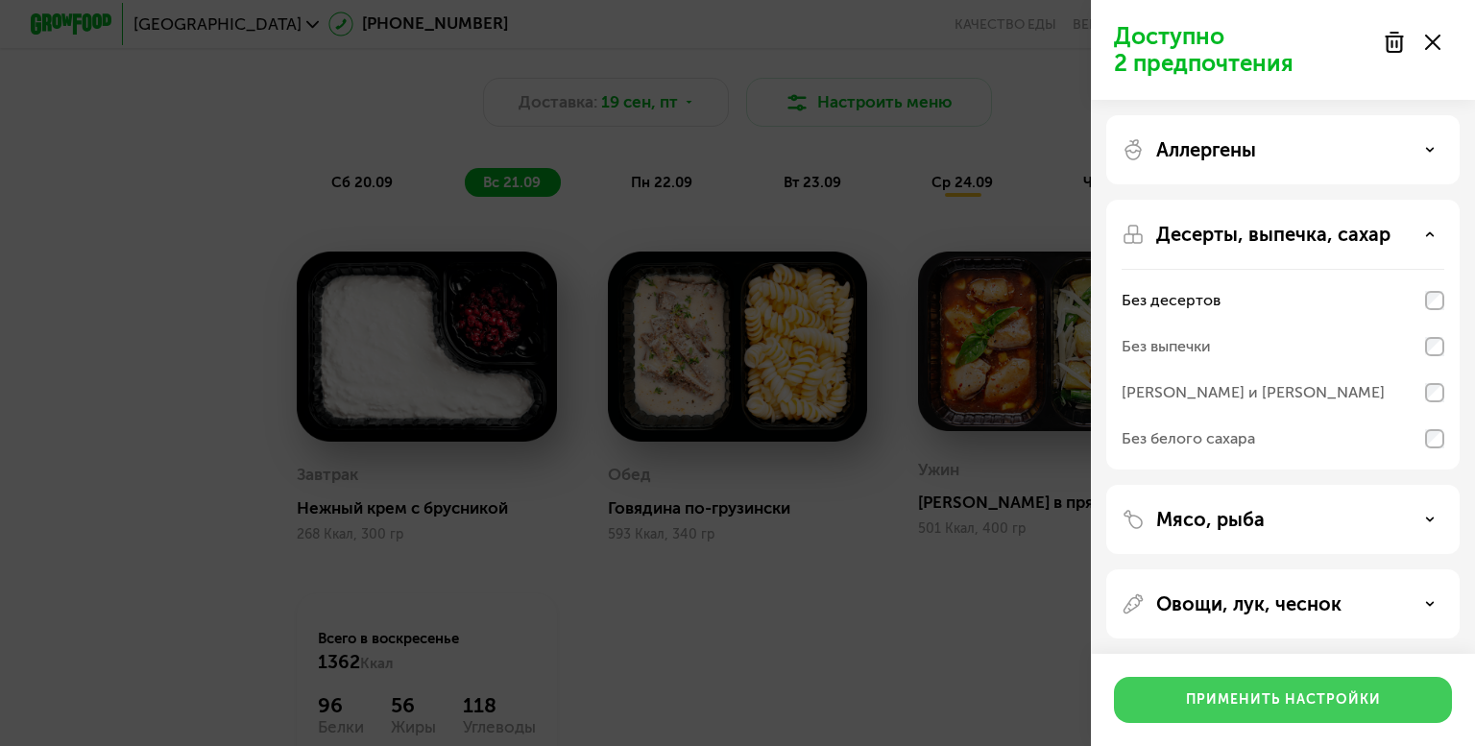
click at [1323, 703] on div "Применить настройки" at bounding box center [1283, 700] width 195 height 19
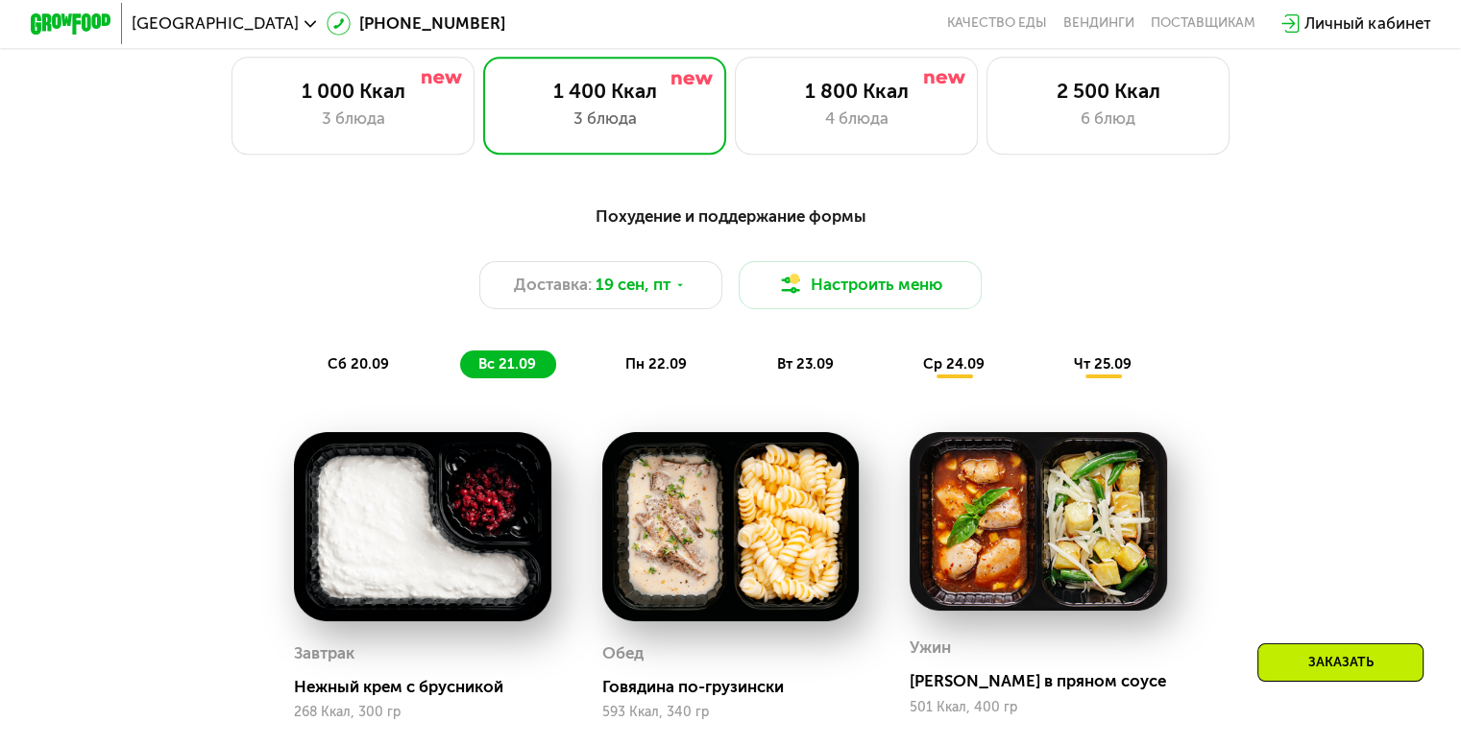
scroll to position [768, 0]
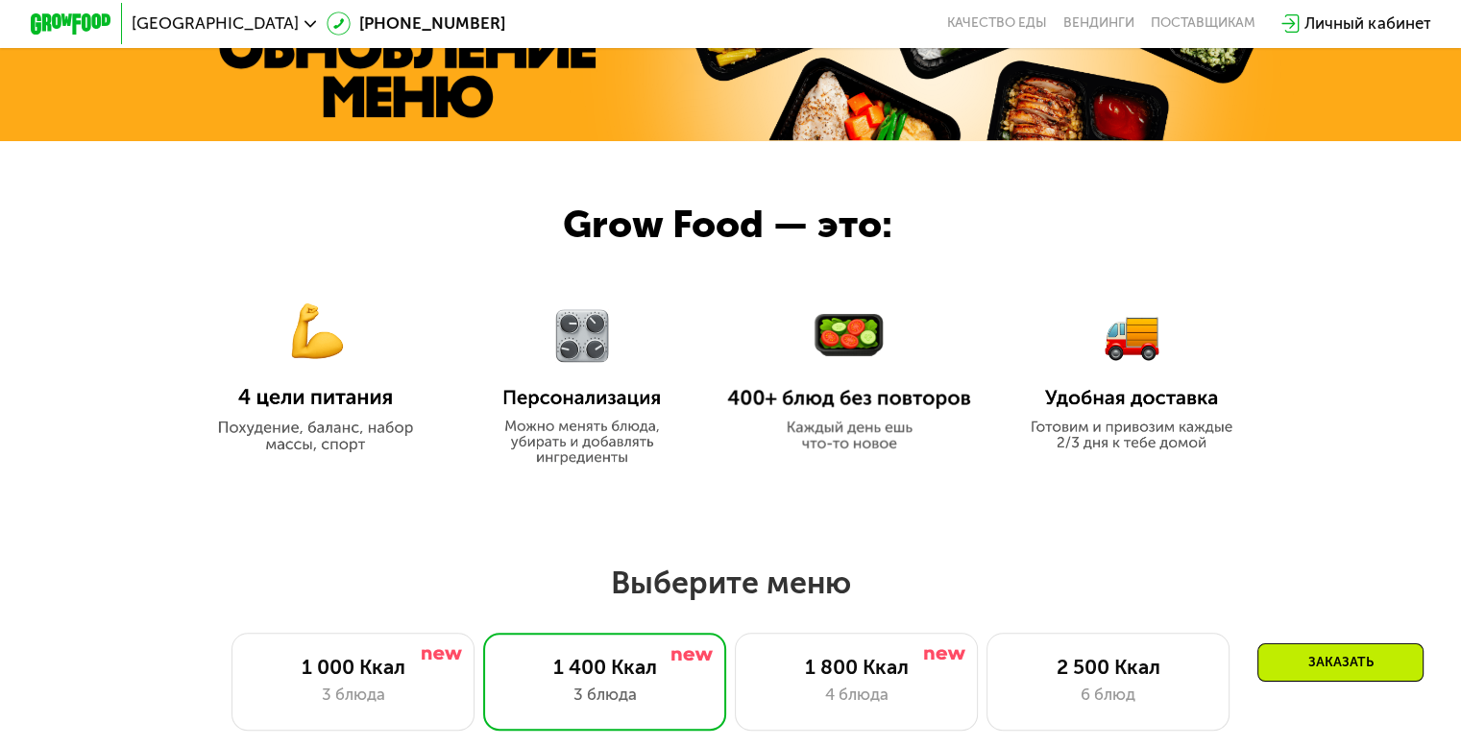
click at [578, 341] on img at bounding box center [582, 374] width 190 height 181
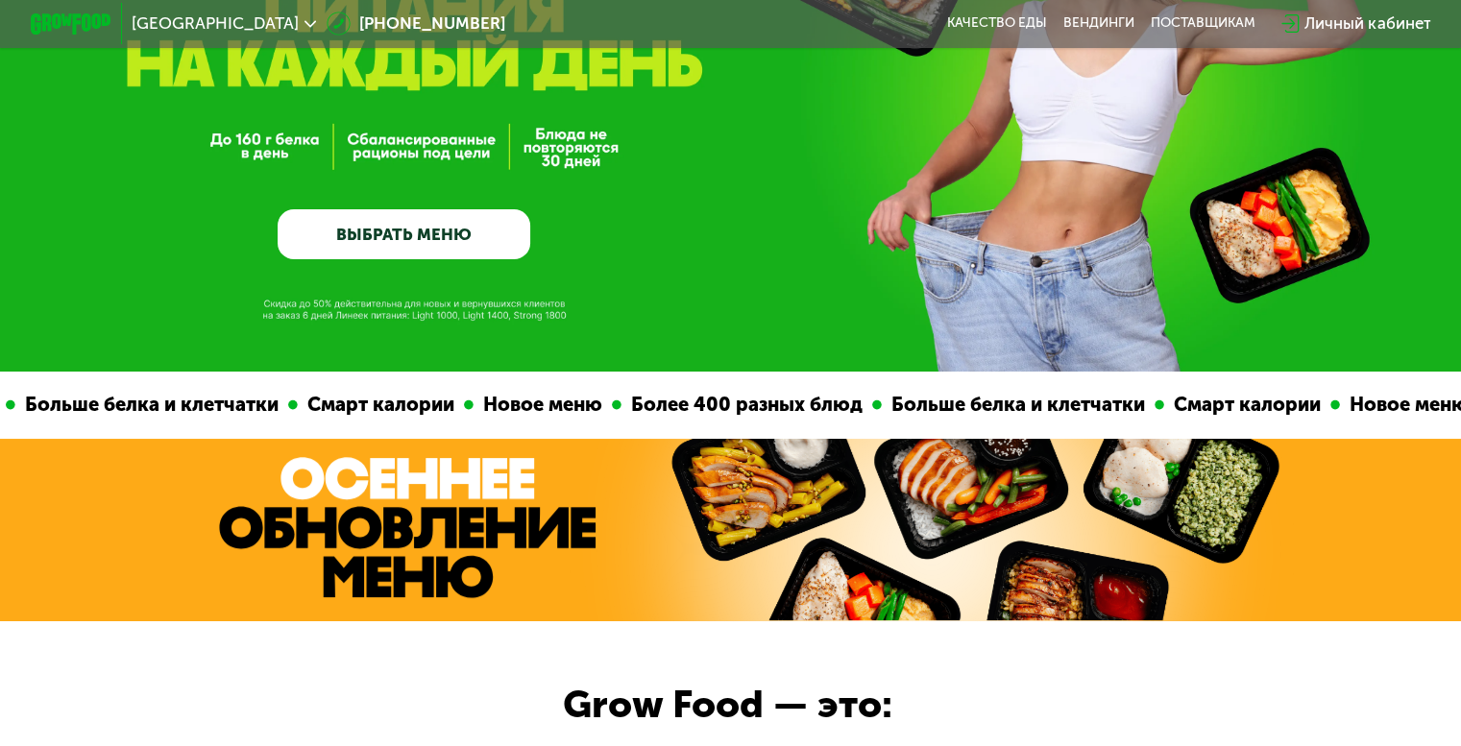
scroll to position [0, 0]
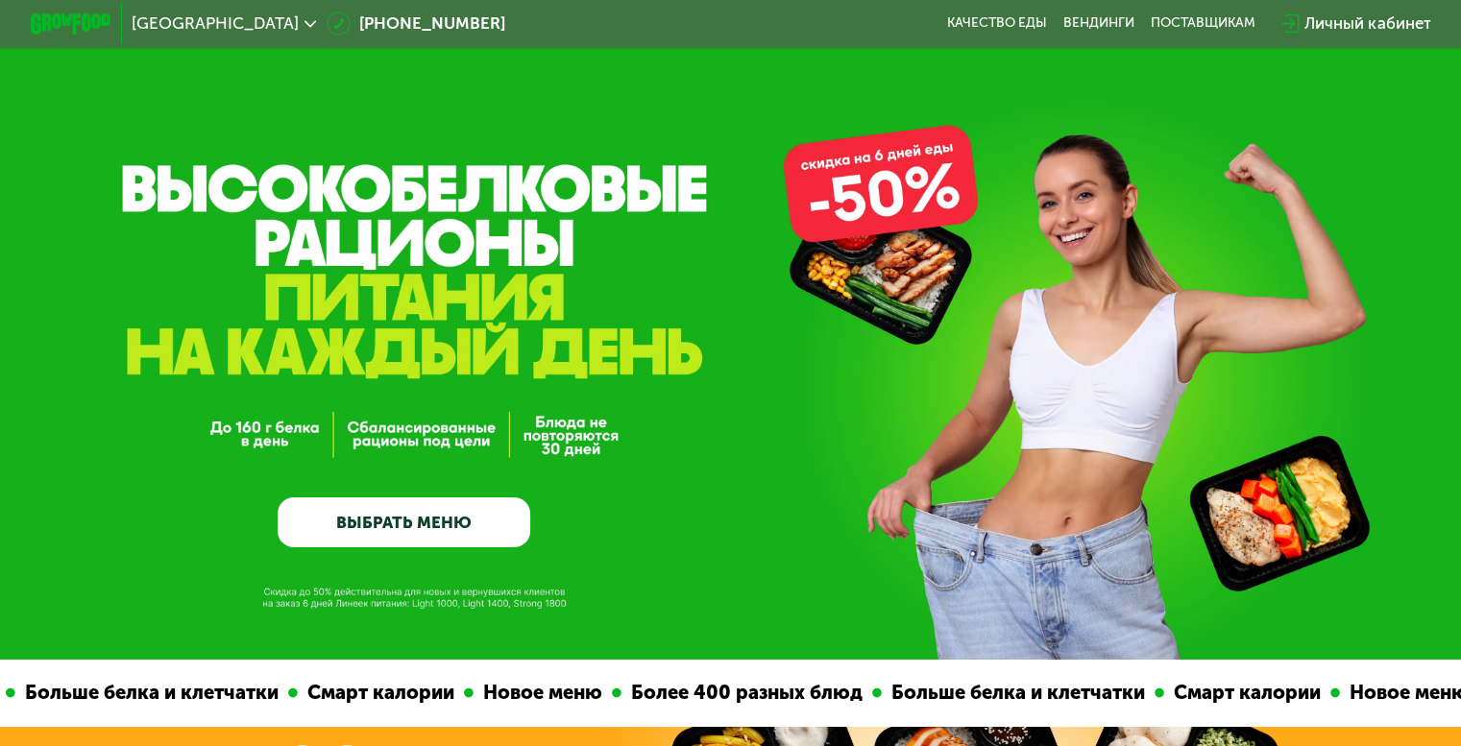
click at [393, 436] on div "GrowFood — доставка правильного питания ВЫБРАТЬ МЕНЮ" at bounding box center [404, 390] width 253 height 314
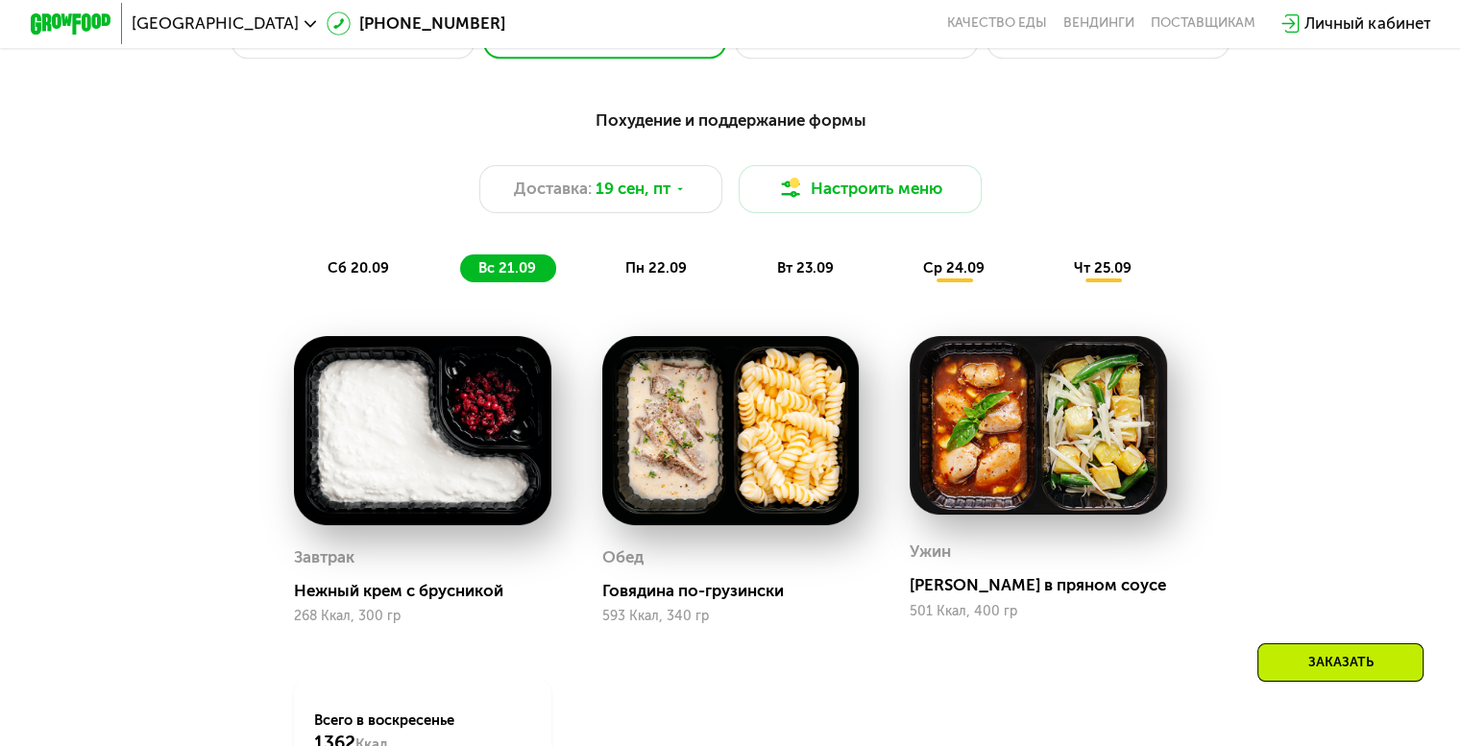
scroll to position [1345, 0]
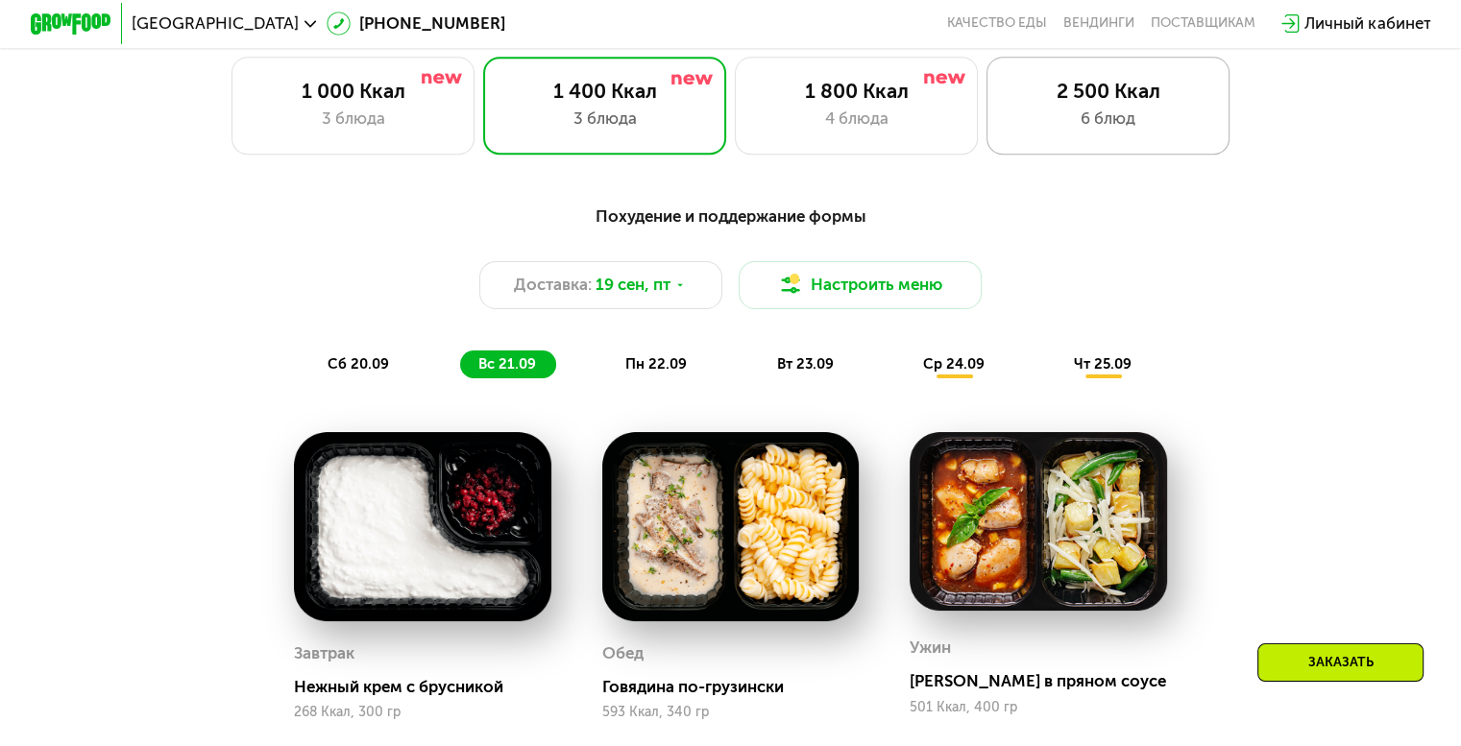
click at [1056, 103] on div "2 500 Ккал" at bounding box center [1108, 91] width 201 height 24
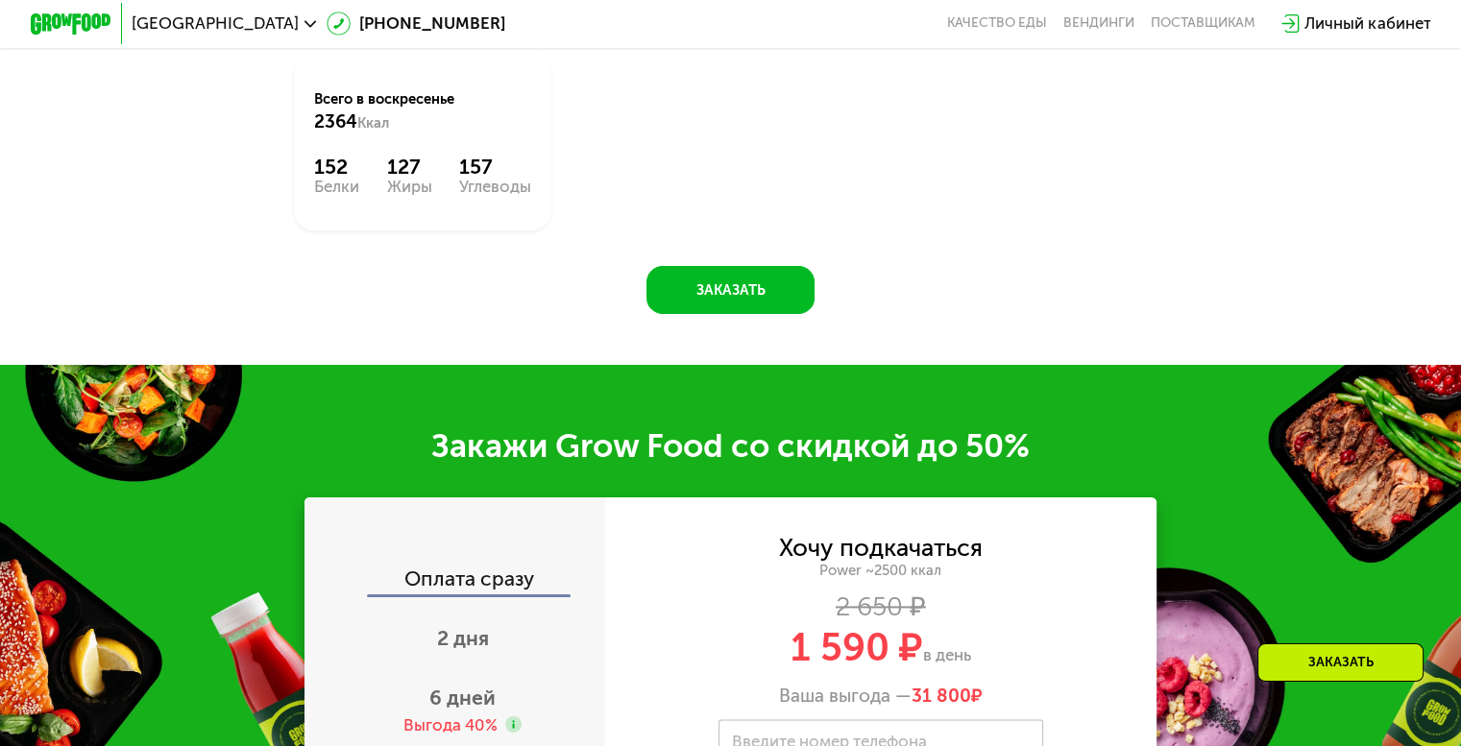
scroll to position [2785, 0]
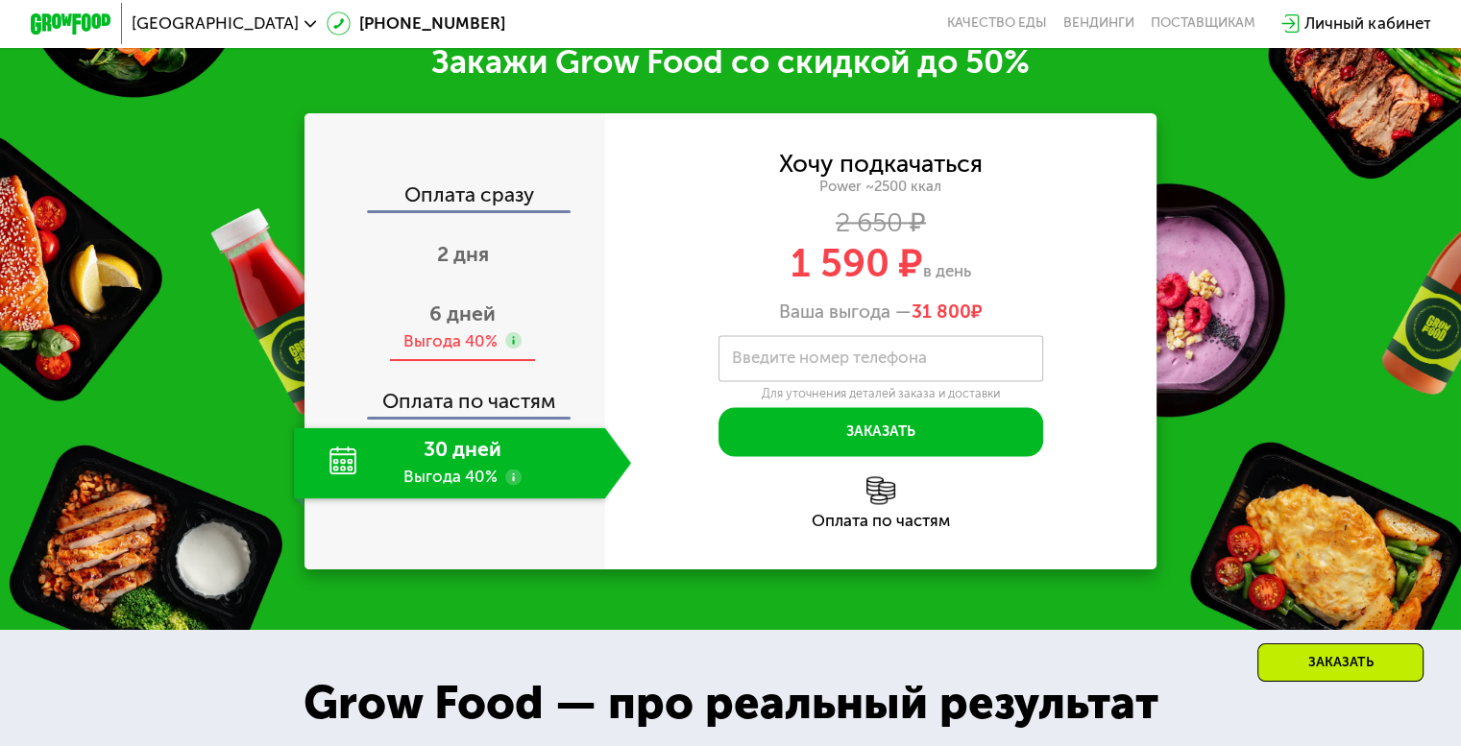
click at [458, 362] on div "6 дней Выгода 40%" at bounding box center [462, 326] width 337 height 71
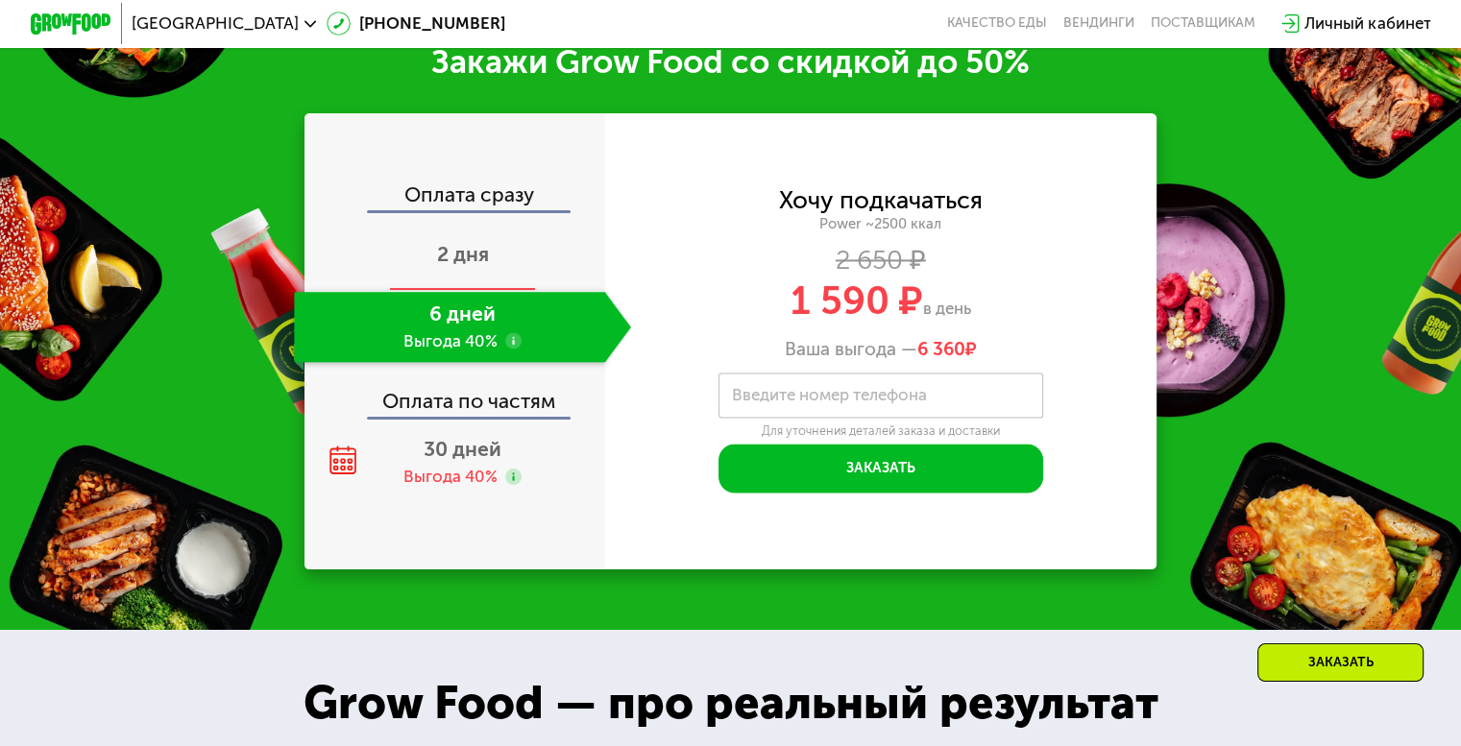
click at [458, 266] on span "2 дня" at bounding box center [463, 254] width 52 height 24
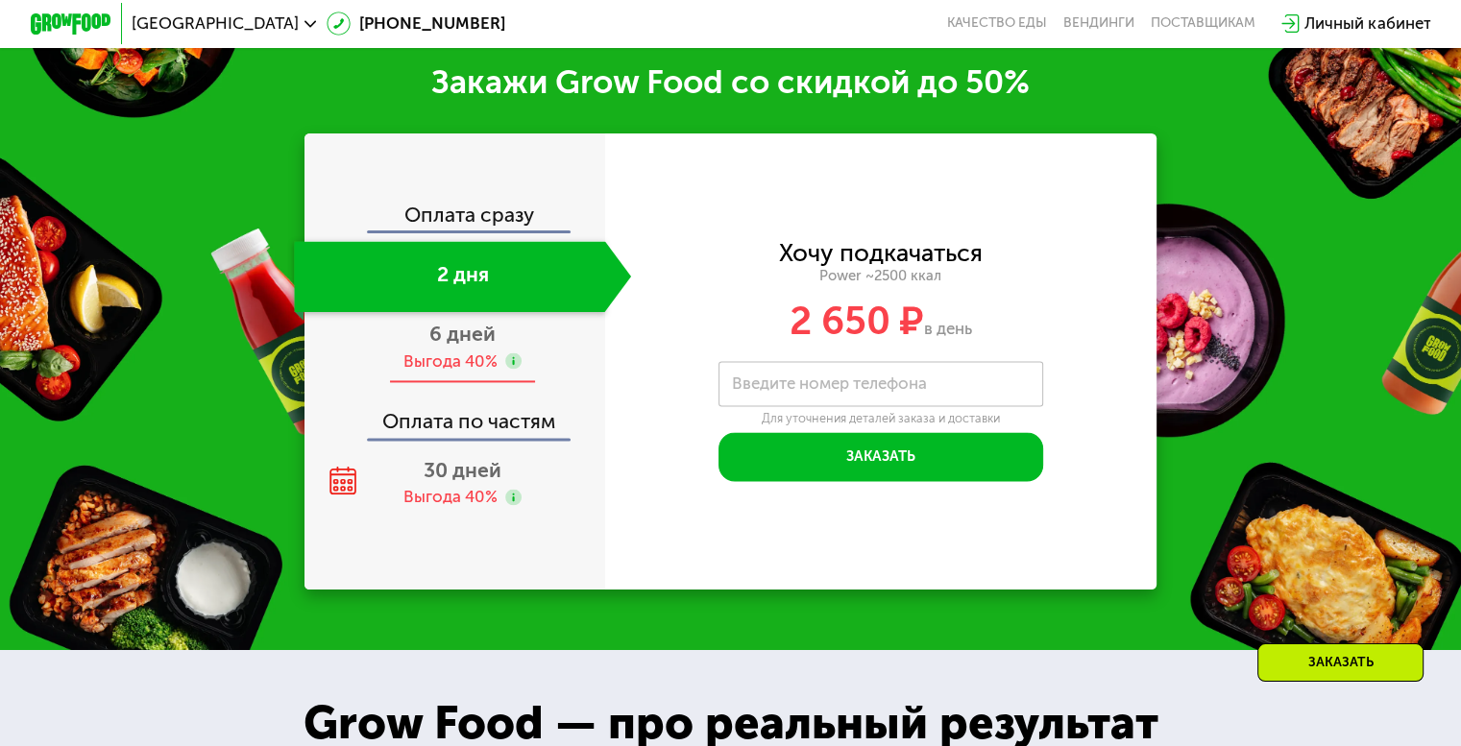
click at [446, 346] on span "6 дней" at bounding box center [462, 334] width 66 height 24
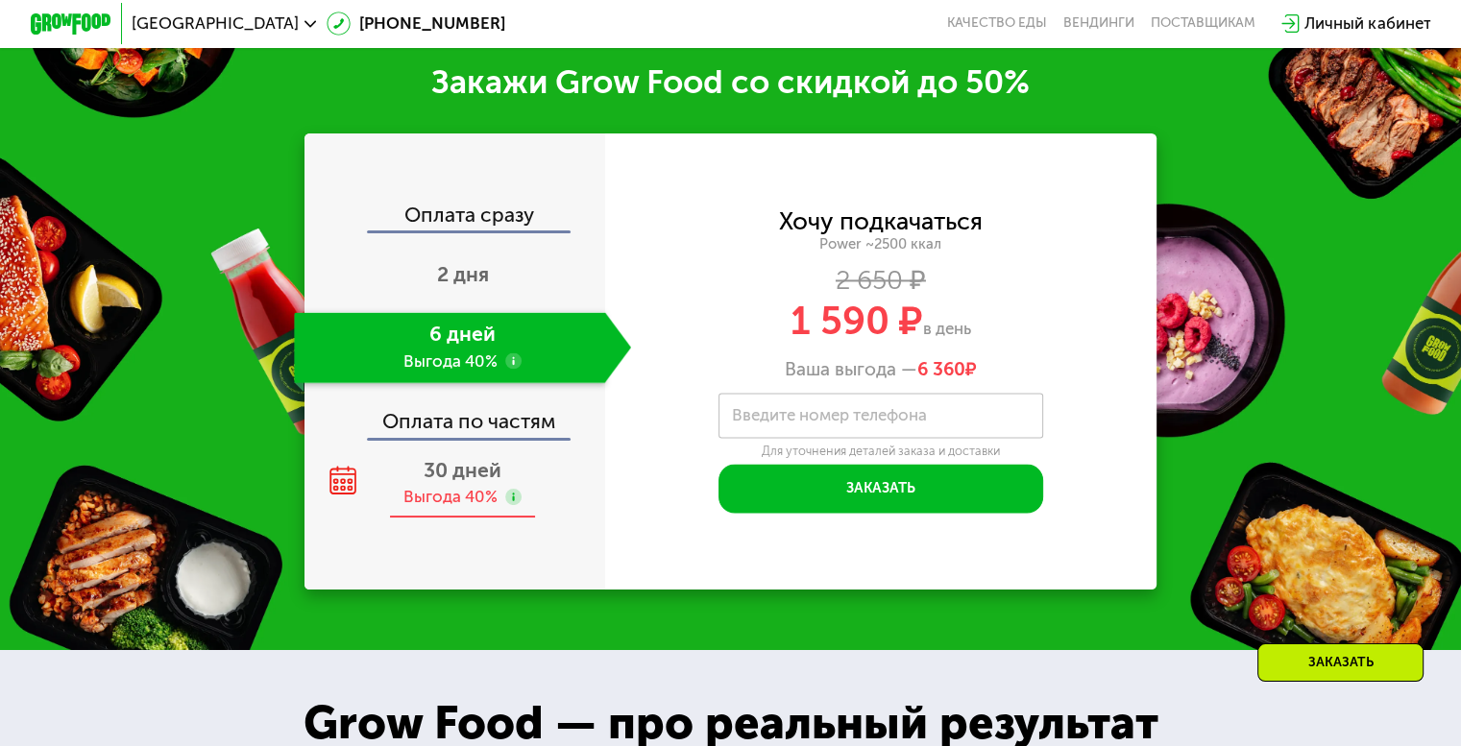
click at [442, 482] on span "30 дней" at bounding box center [463, 470] width 78 height 24
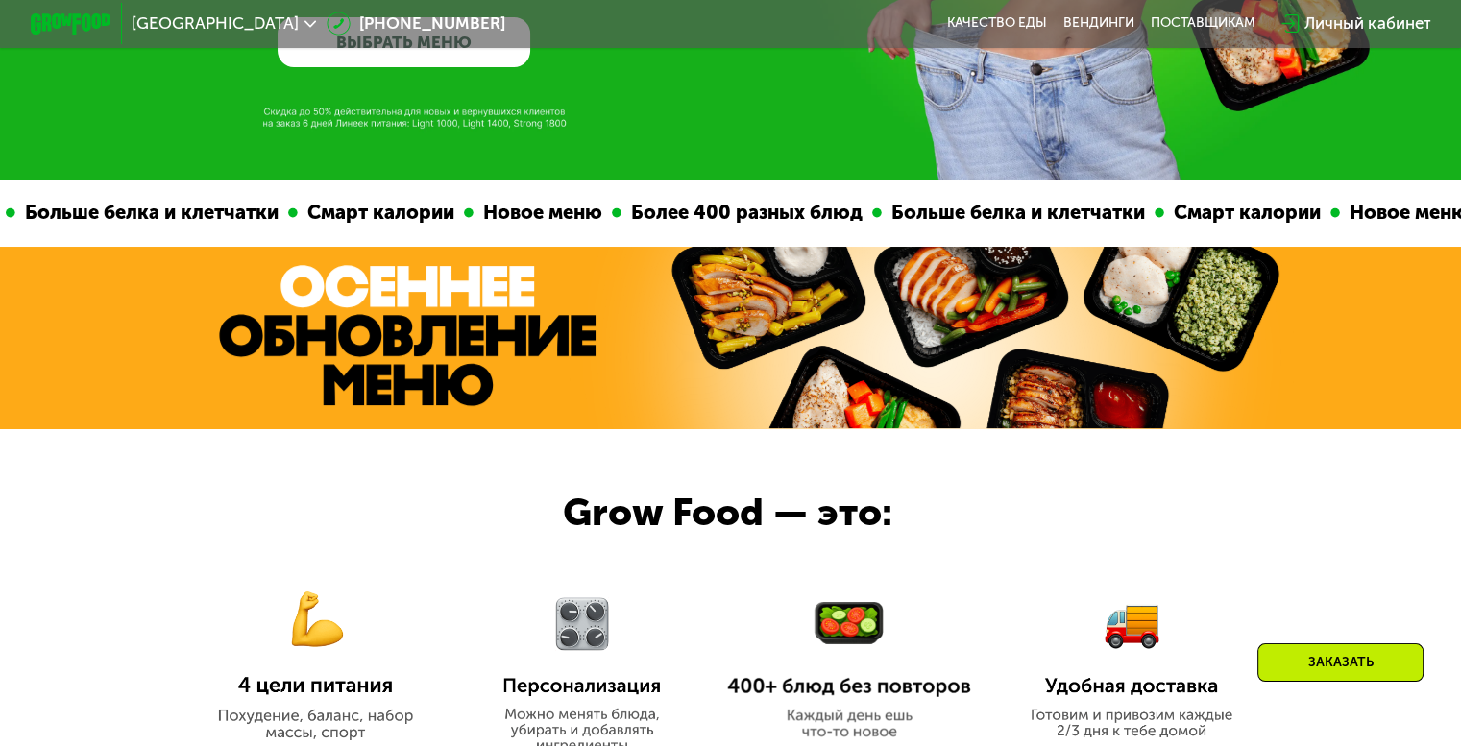
scroll to position [960, 0]
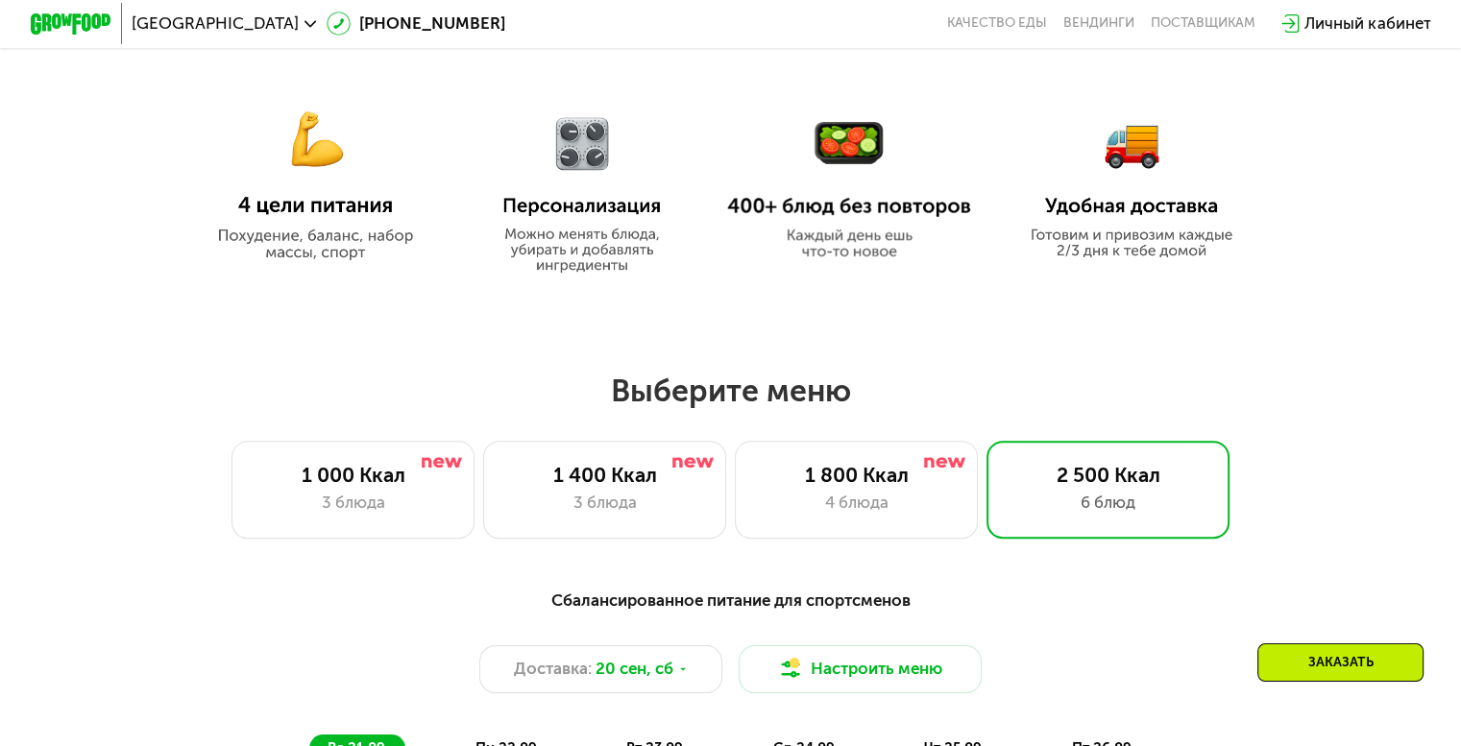
click at [569, 151] on img at bounding box center [582, 182] width 190 height 181
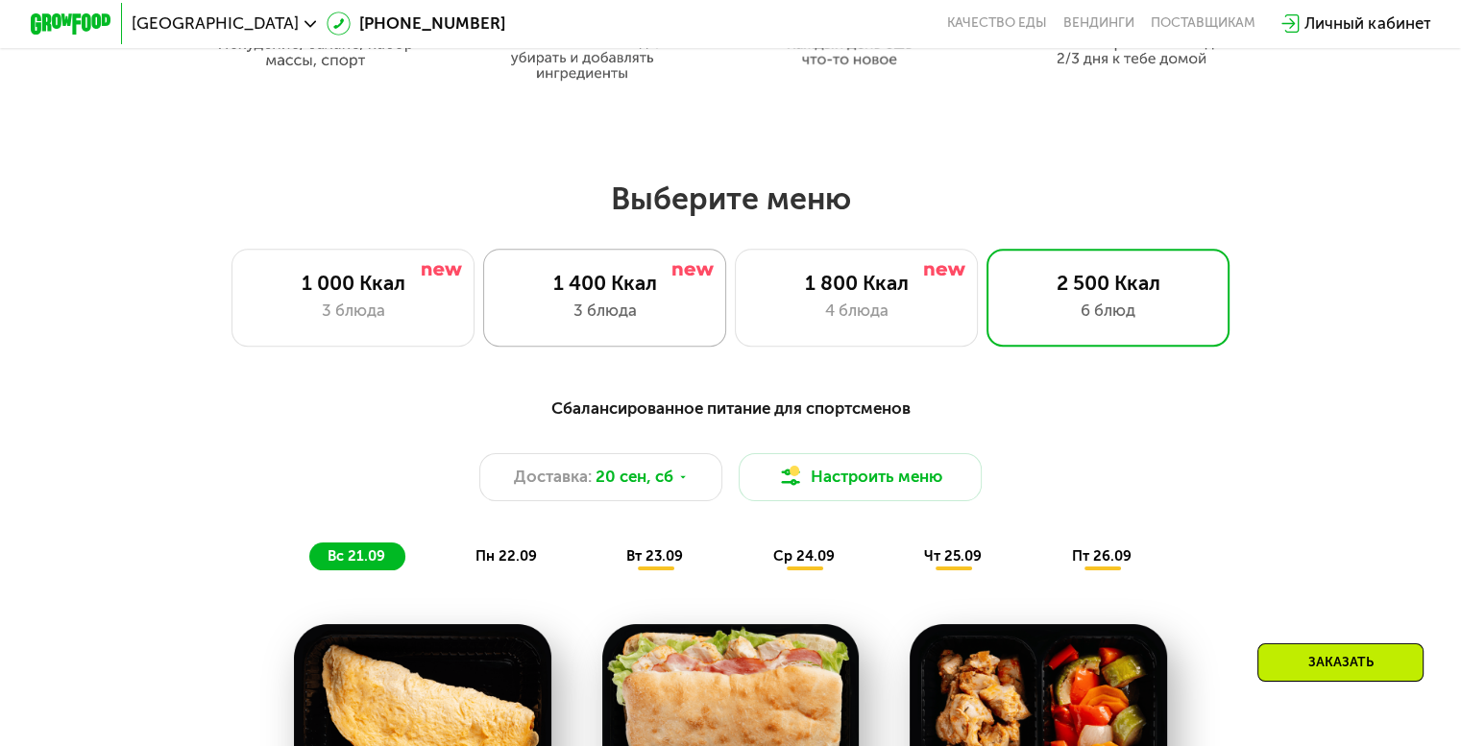
click at [599, 295] on div "1 400 Ккал" at bounding box center [604, 283] width 201 height 24
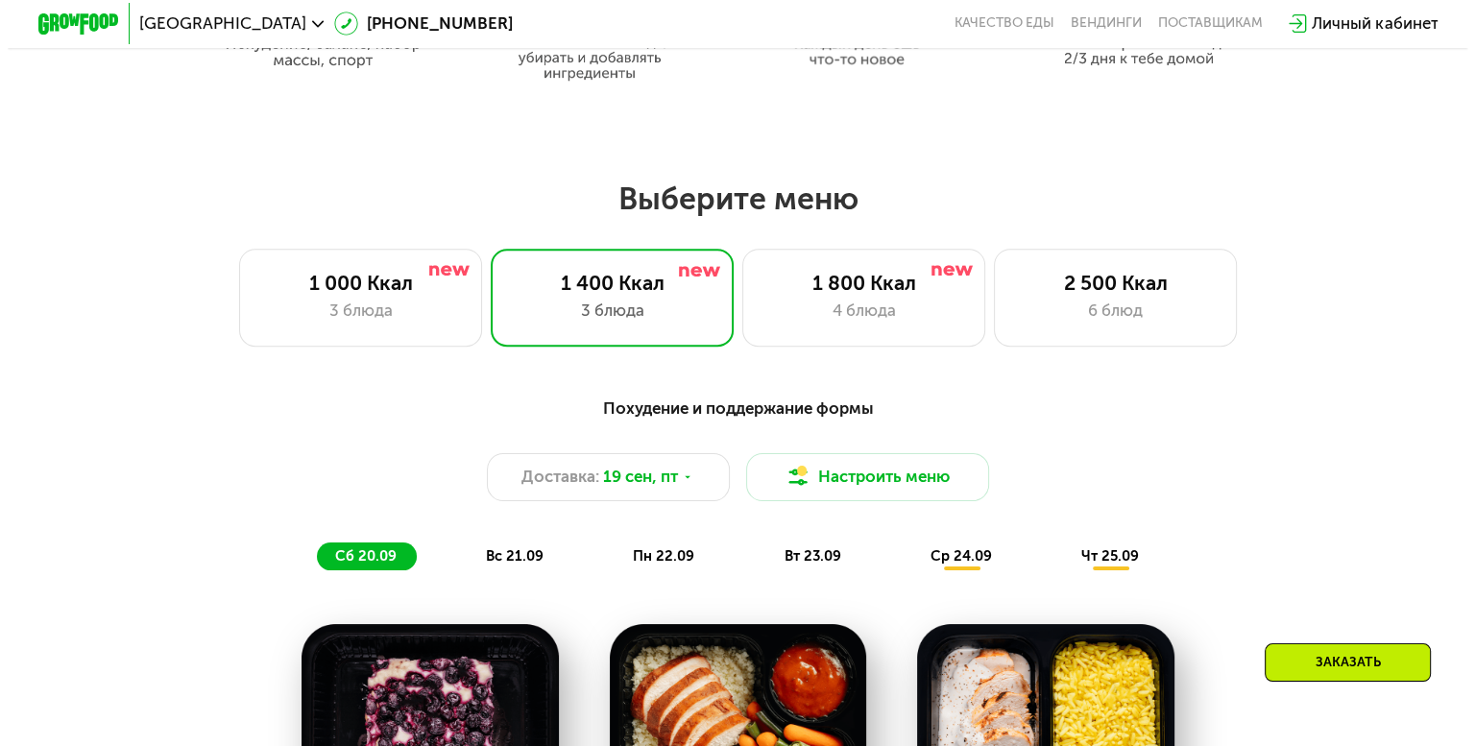
scroll to position [1441, 0]
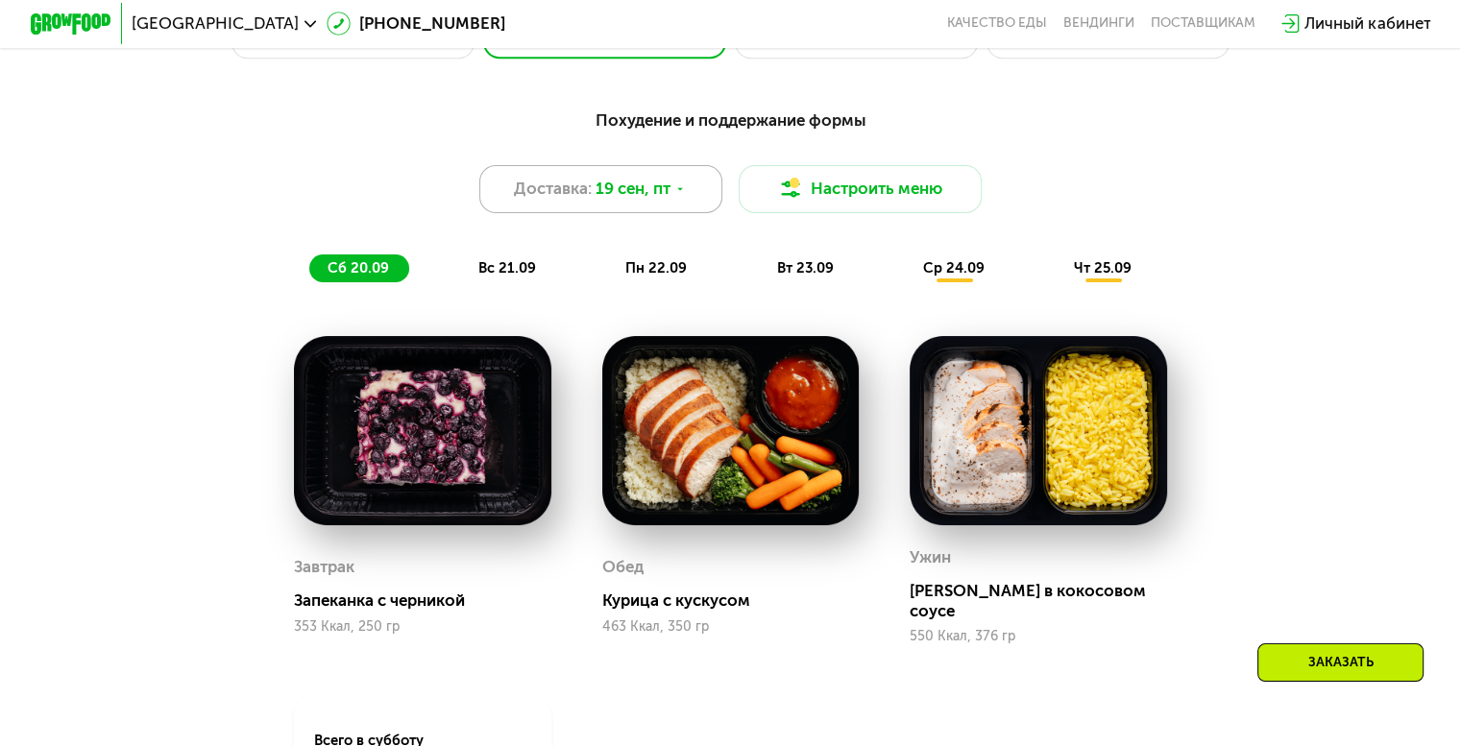
click at [676, 196] on icon at bounding box center [680, 189] width 12 height 12
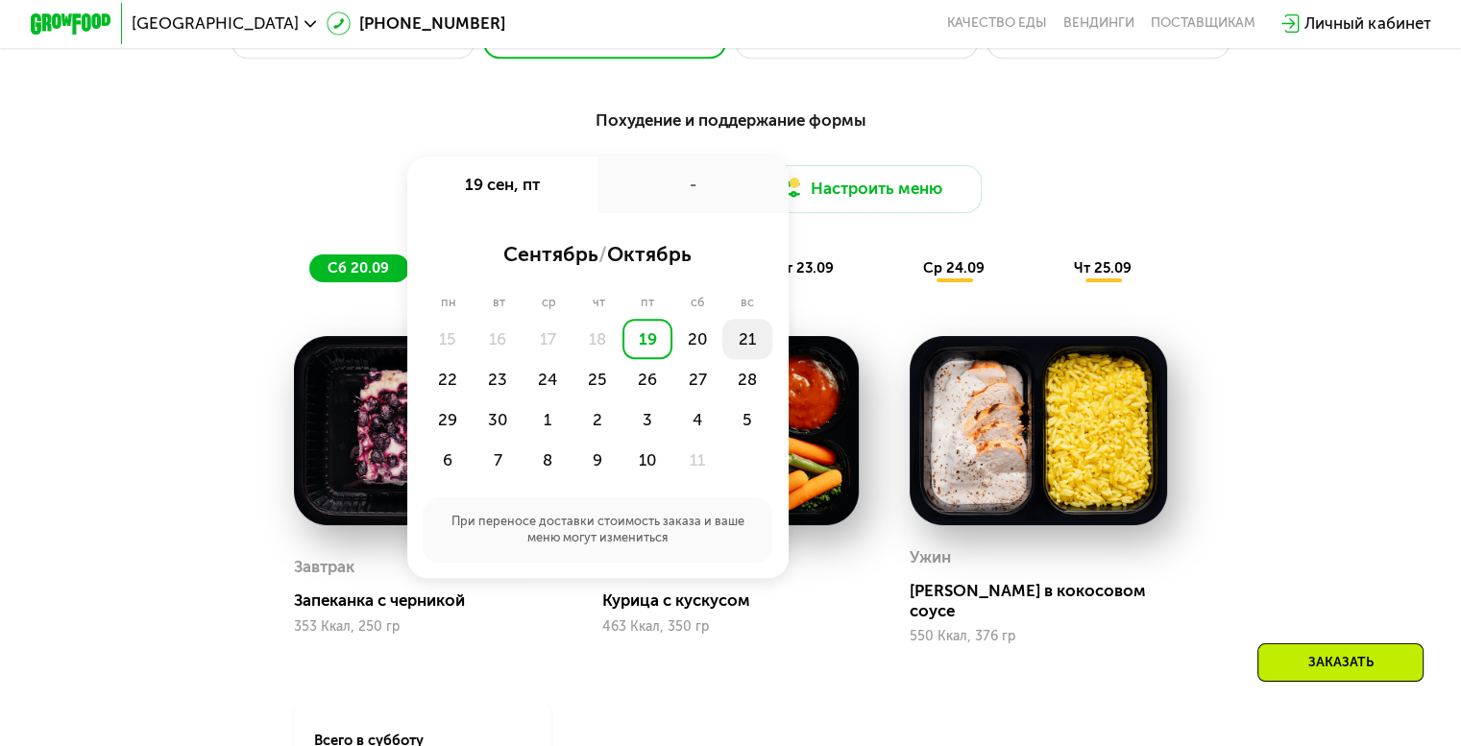
click at [743, 352] on div "21" at bounding box center [747, 339] width 50 height 40
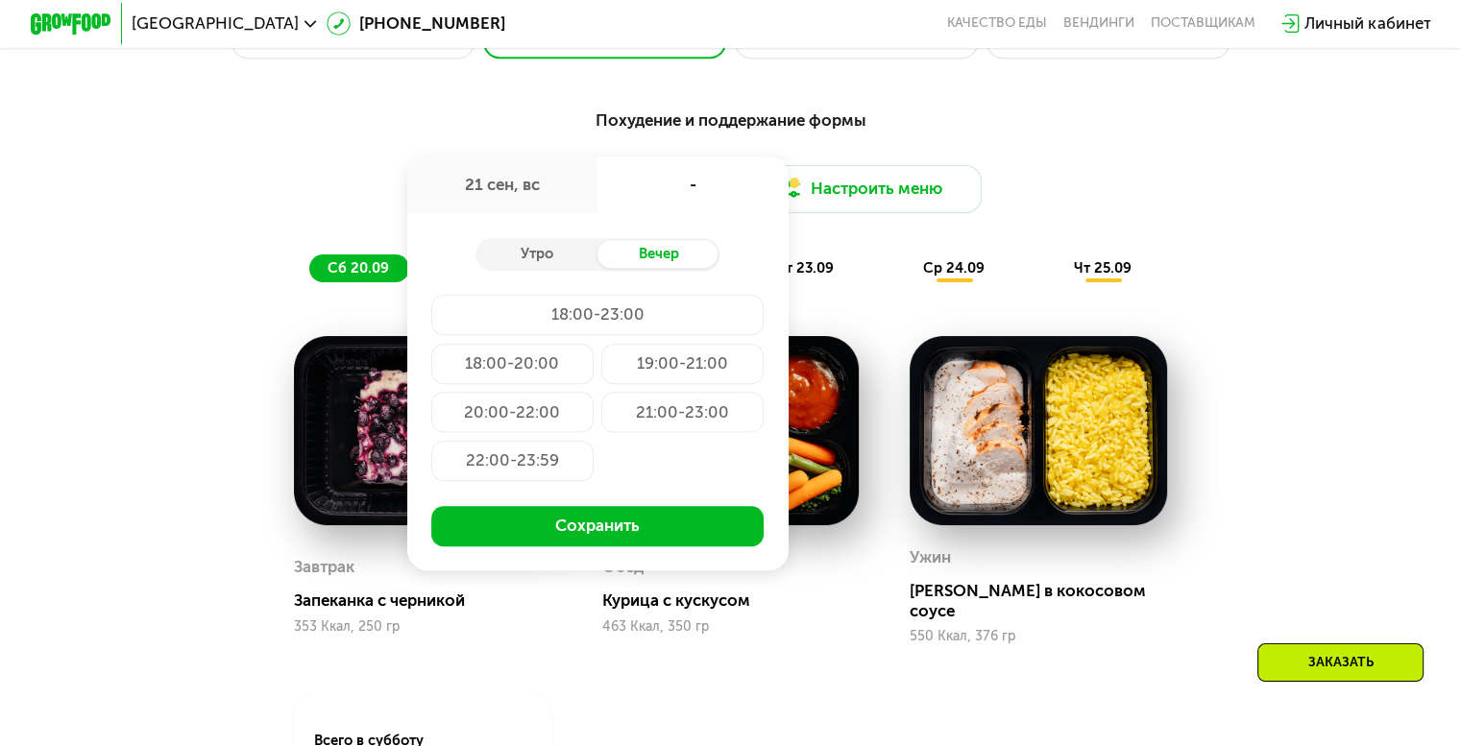
click at [636, 335] on div "18:00-23:00" at bounding box center [597, 315] width 332 height 40
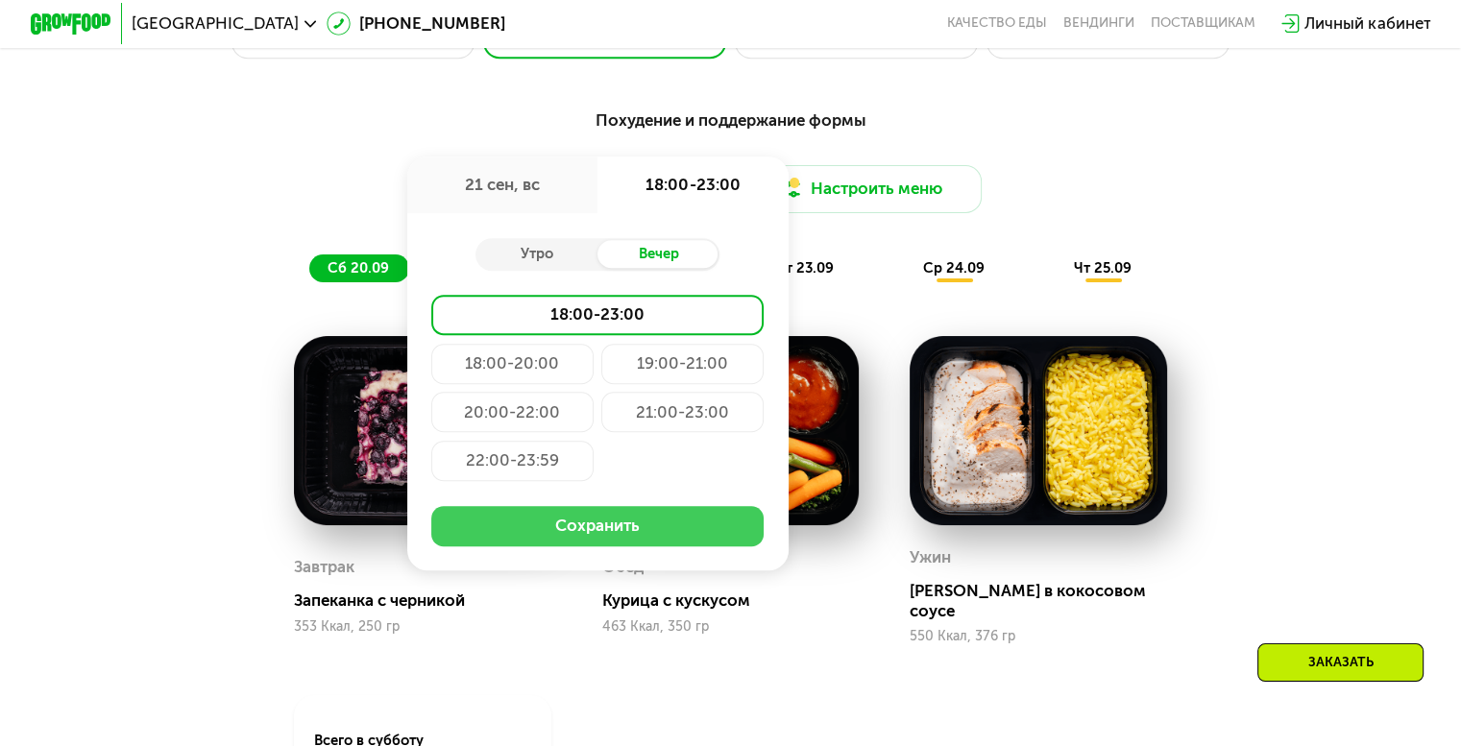
click at [657, 541] on button "Сохранить" at bounding box center [597, 526] width 332 height 40
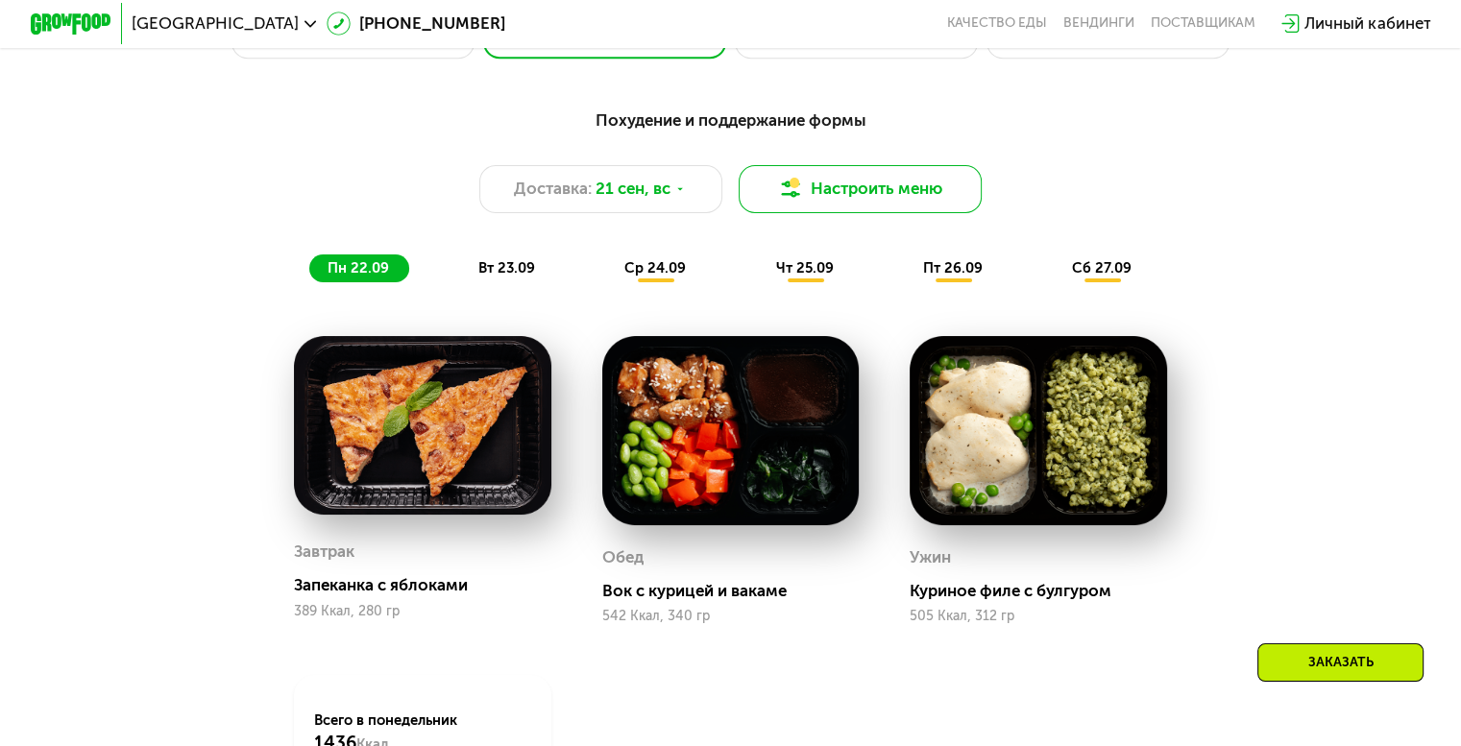
click at [845, 199] on button "Настроить меню" at bounding box center [861, 189] width 244 height 49
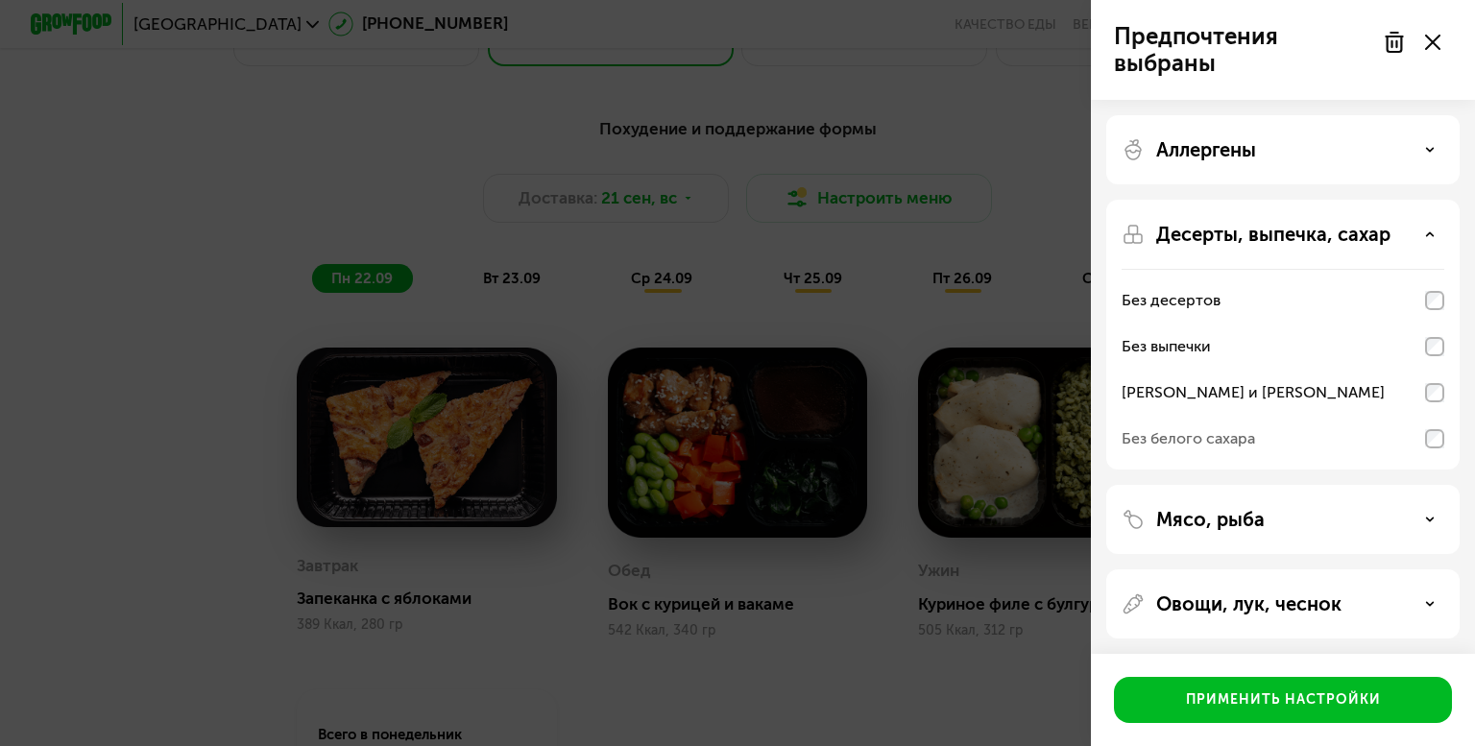
click at [1384, 519] on div "Мясо, рыба" at bounding box center [1283, 519] width 323 height 23
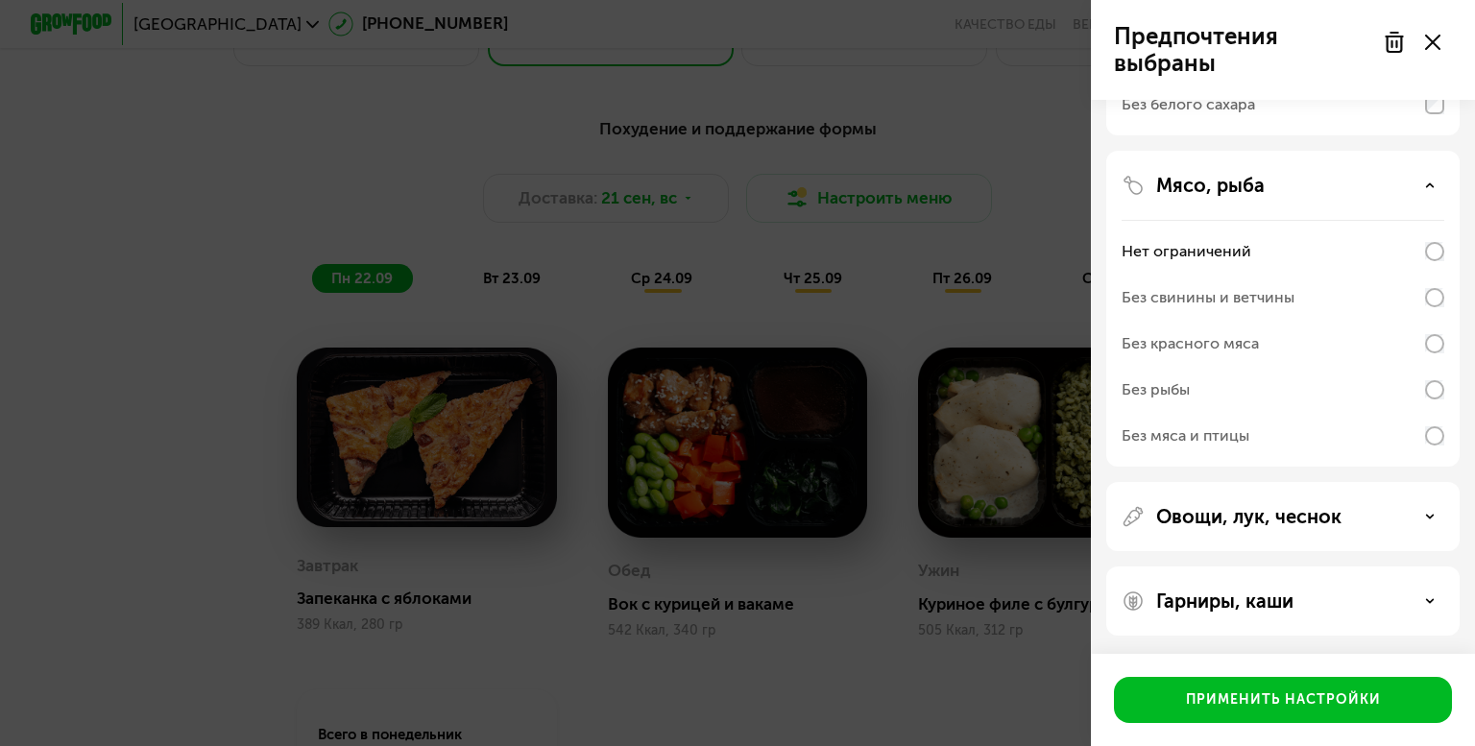
click at [1363, 500] on div "Овощи, лук, чеснок" at bounding box center [1282, 516] width 353 height 69
click at [1338, 530] on div "Овощи, лук, чеснок" at bounding box center [1282, 516] width 353 height 69
click at [1425, 516] on icon at bounding box center [1430, 517] width 10 height 10
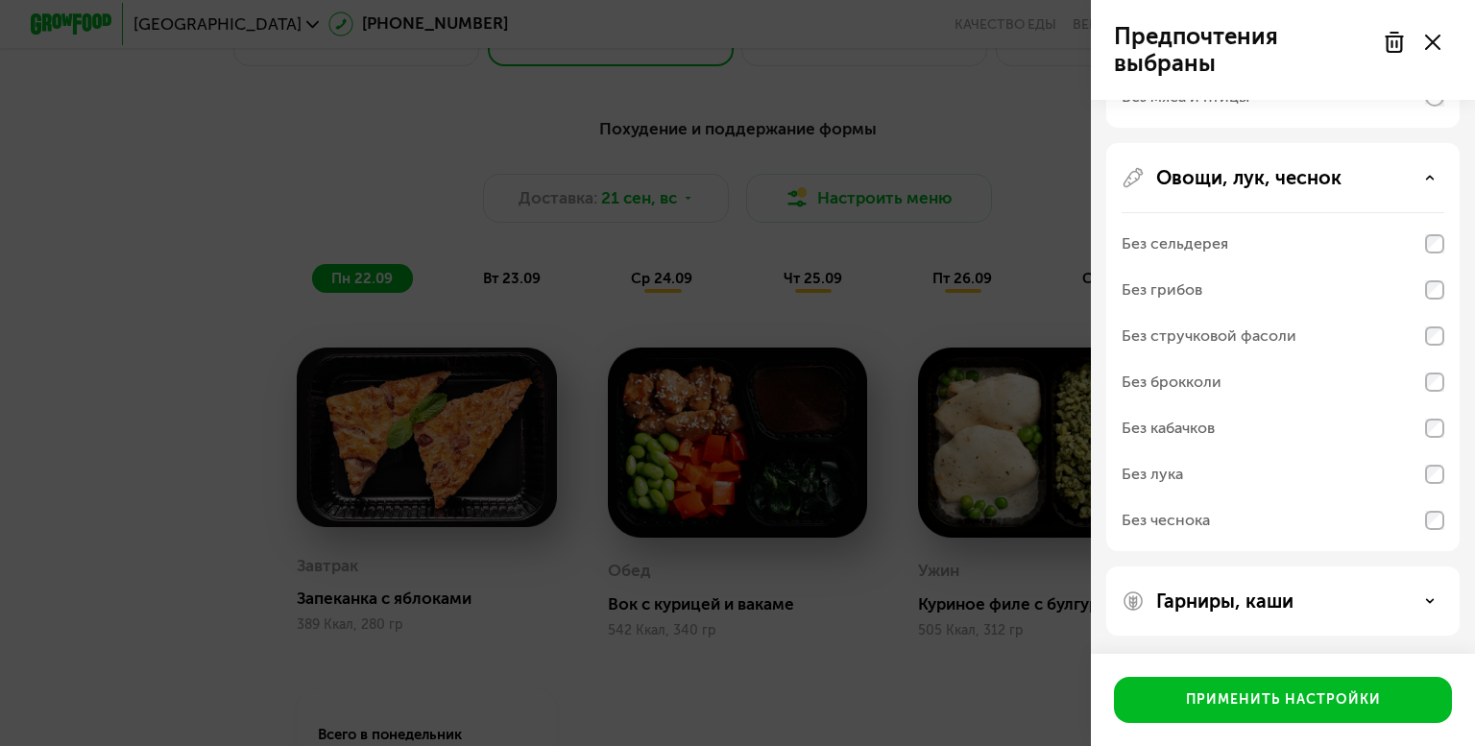
click at [1385, 595] on div "Гарниры, каши" at bounding box center [1283, 601] width 323 height 23
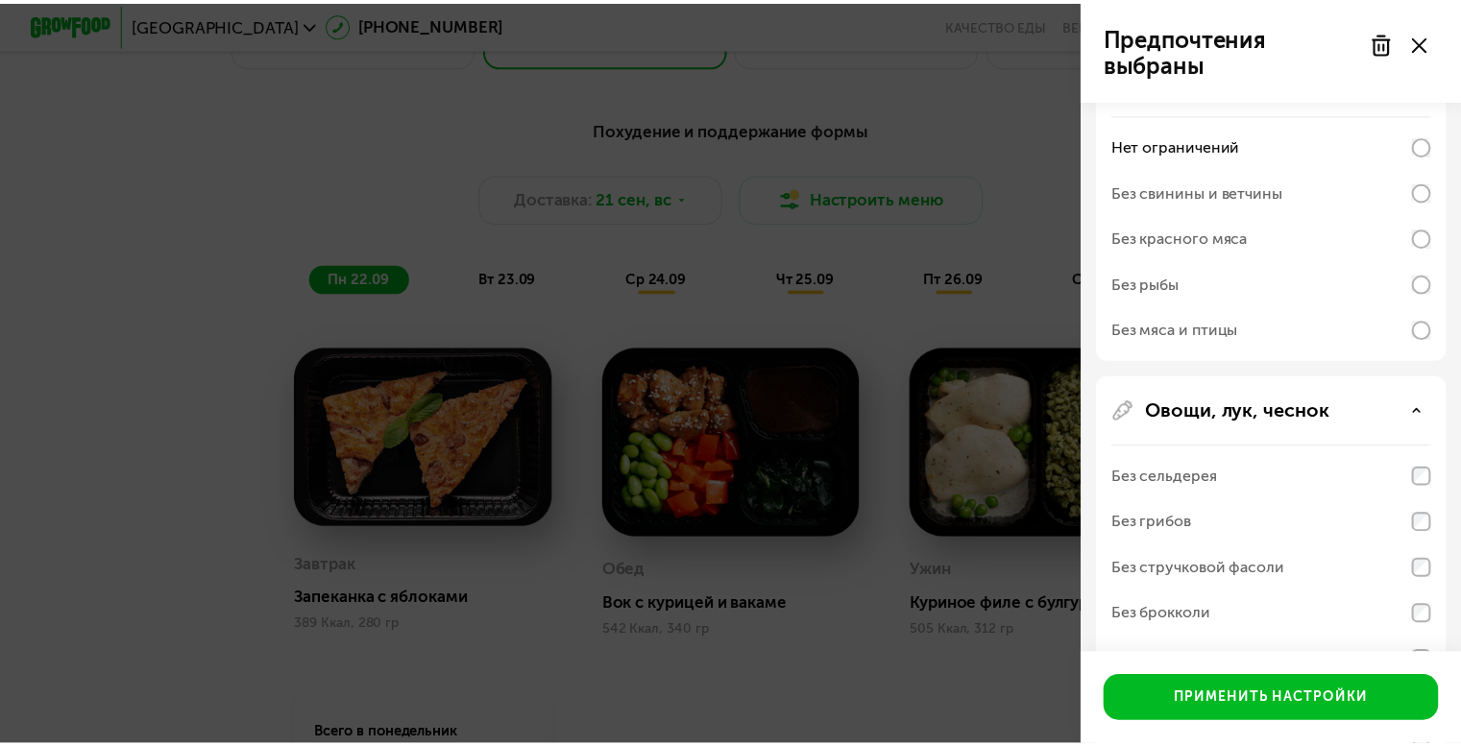
scroll to position [0, 0]
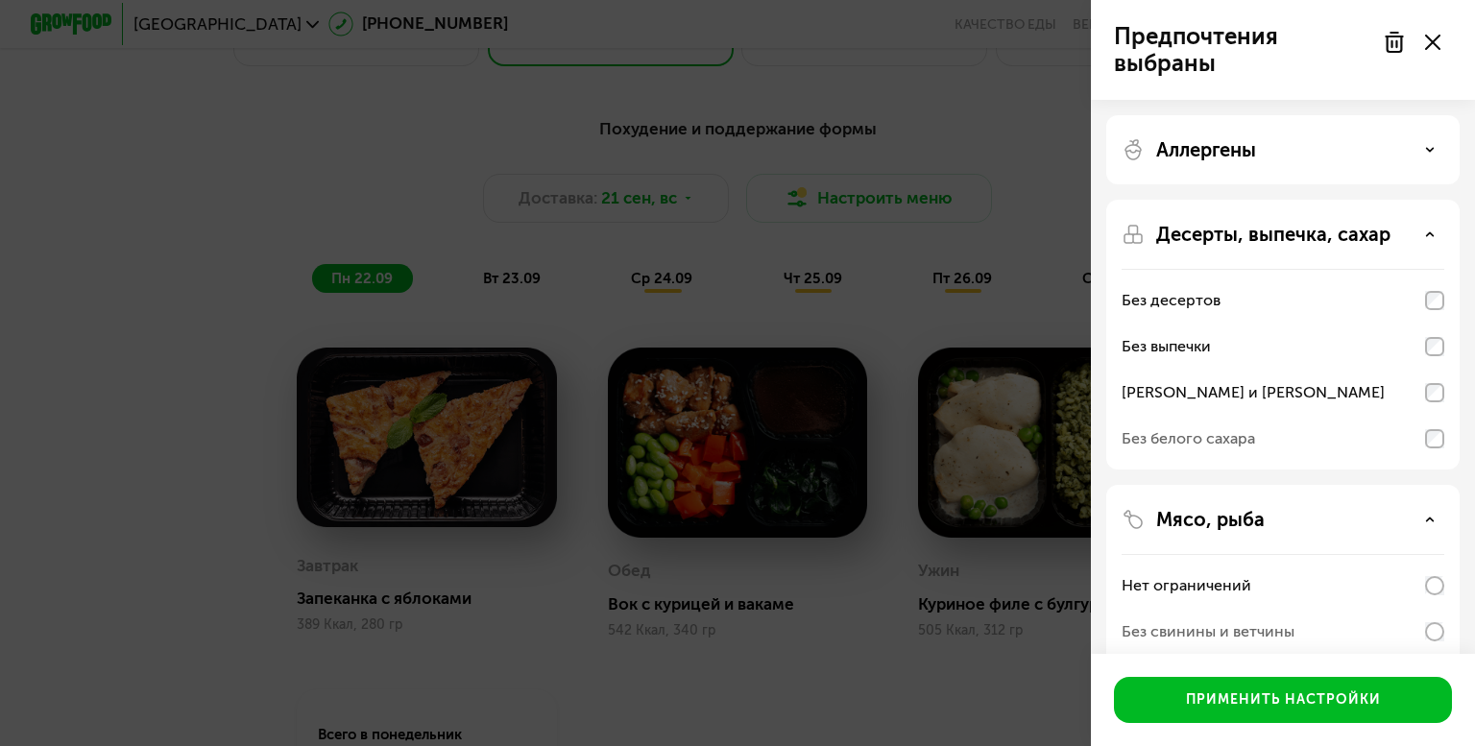
click at [1343, 158] on div "Аллергены" at bounding box center [1283, 149] width 323 height 23
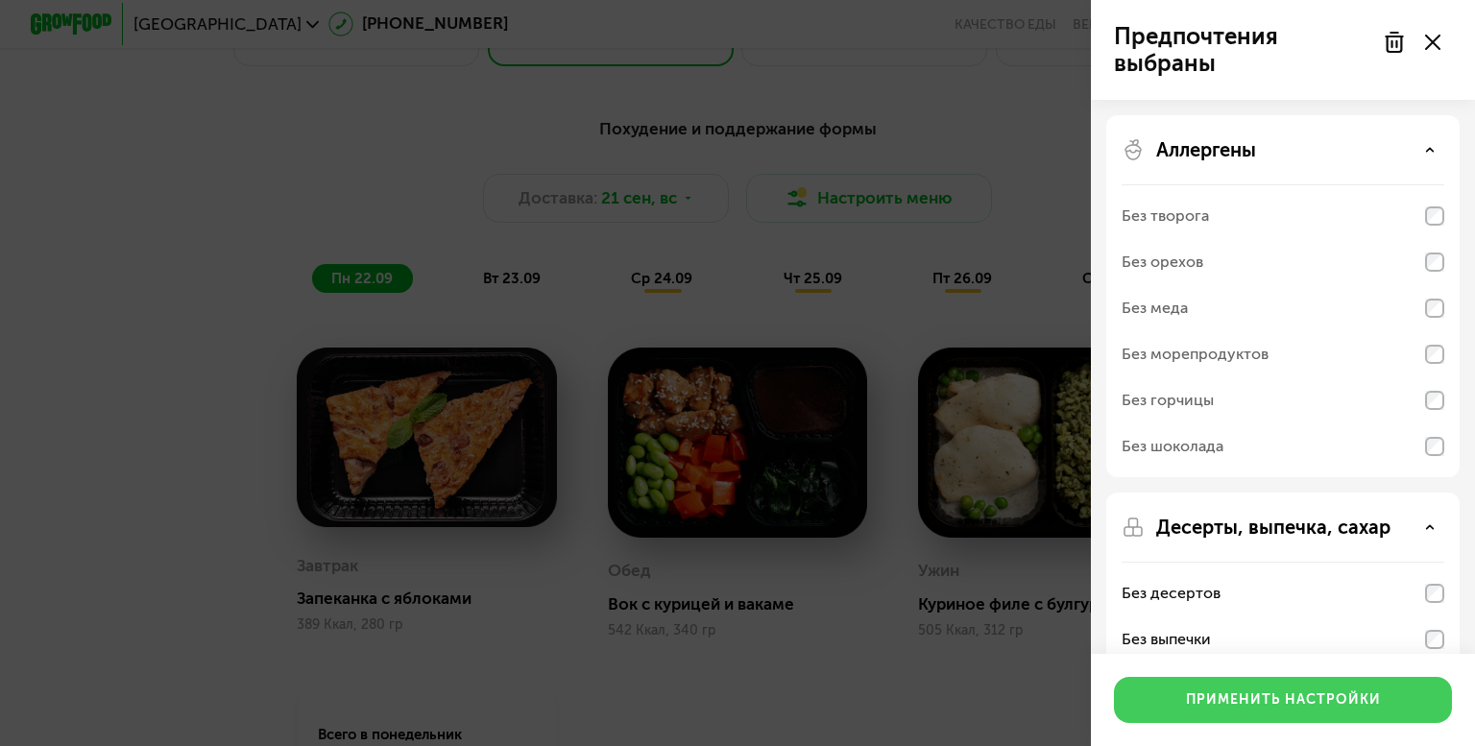
click at [1300, 710] on button "Применить настройки" at bounding box center [1283, 700] width 338 height 46
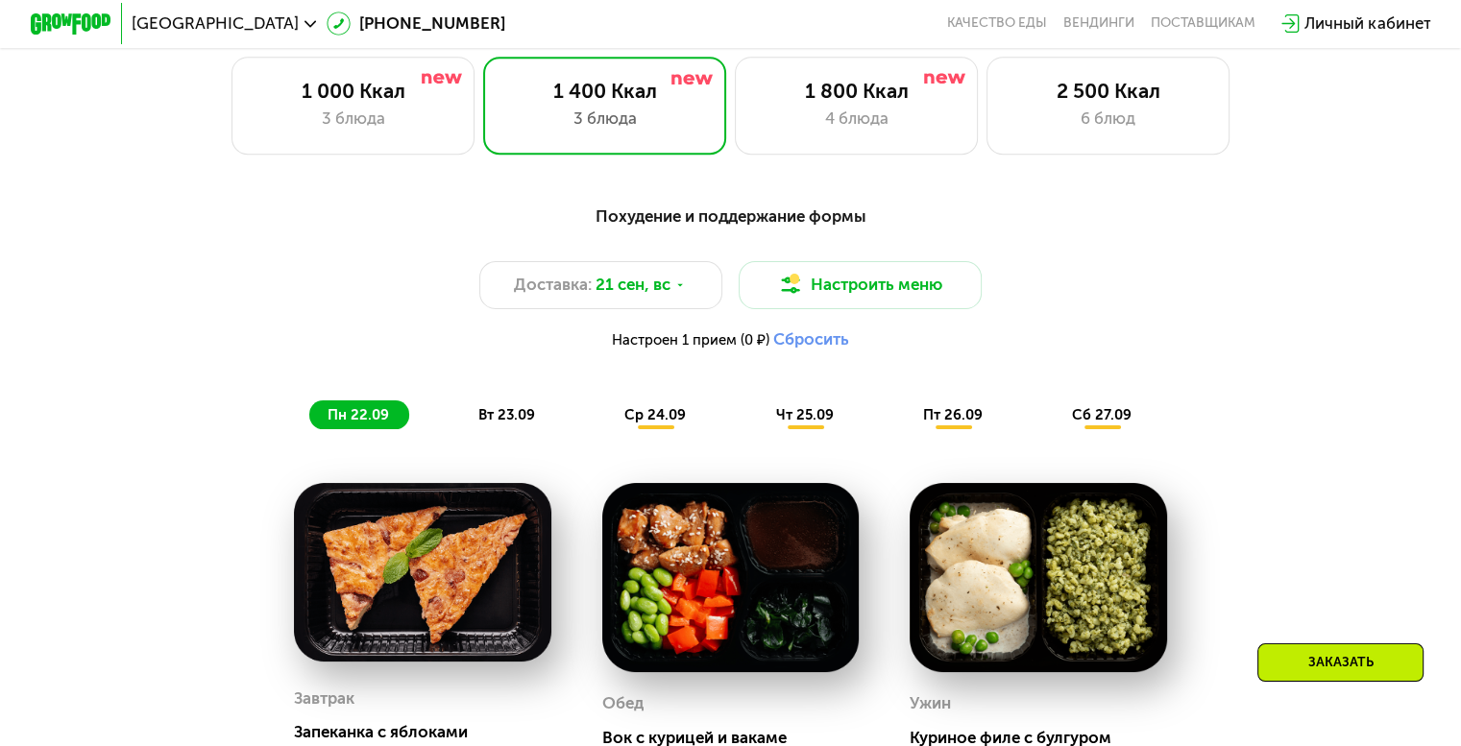
scroll to position [1249, 0]
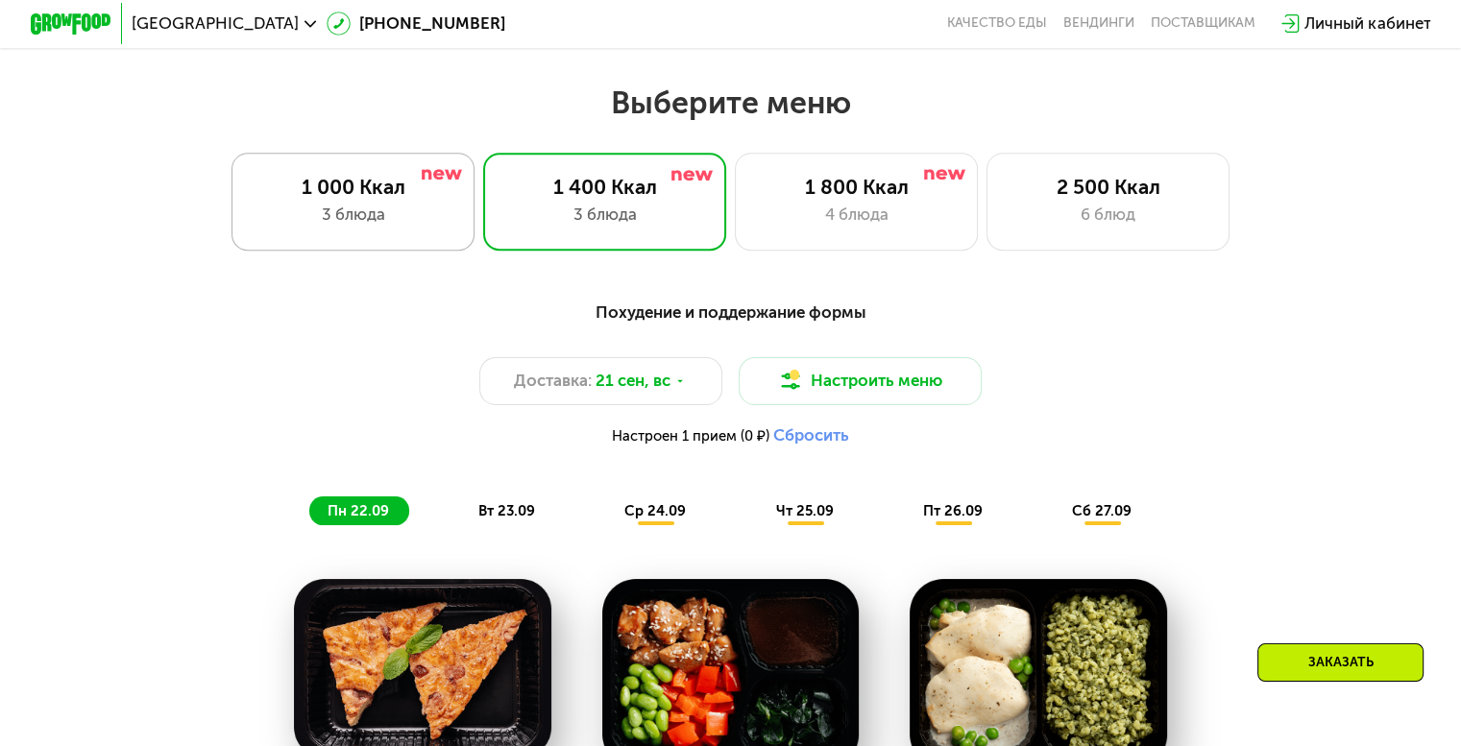
click at [361, 193] on div "1 000 Ккал" at bounding box center [353, 187] width 201 height 24
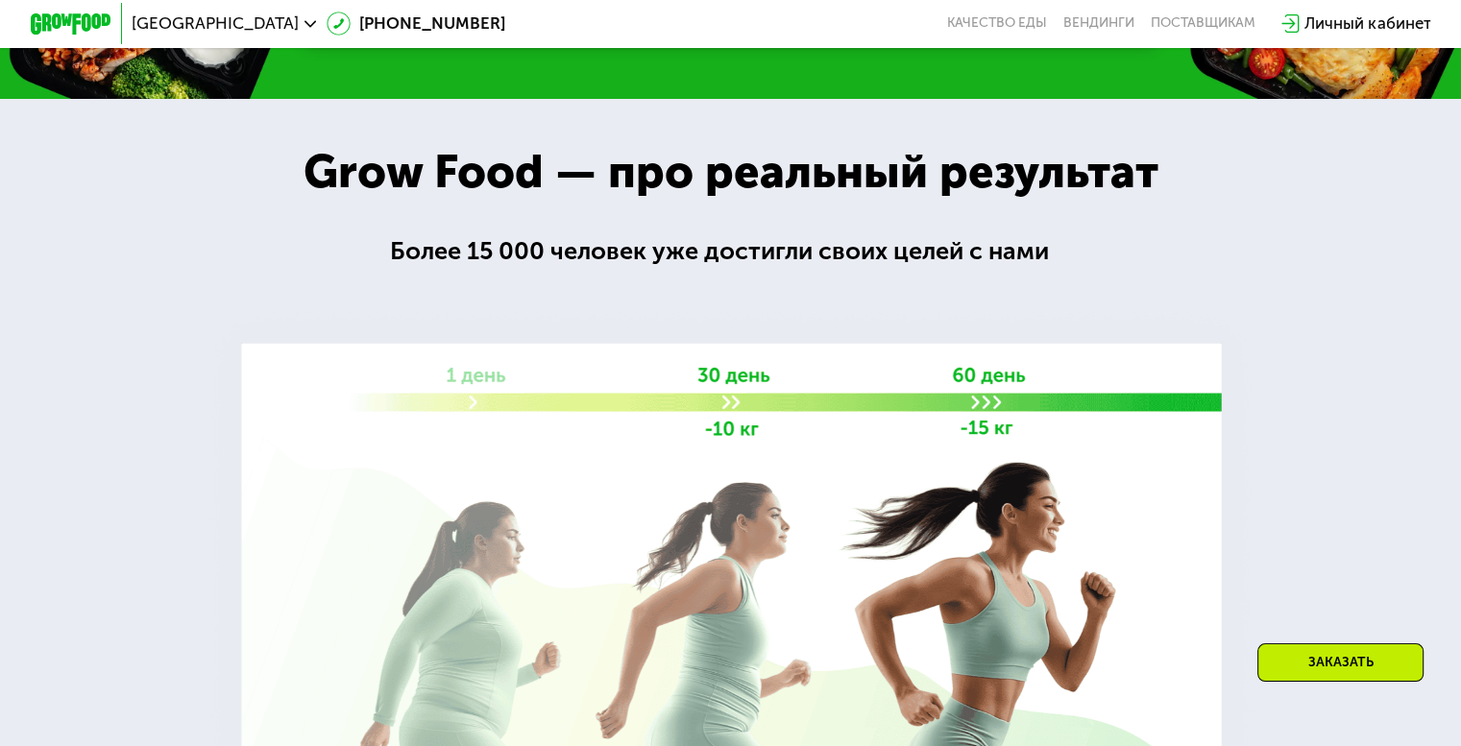
scroll to position [2401, 0]
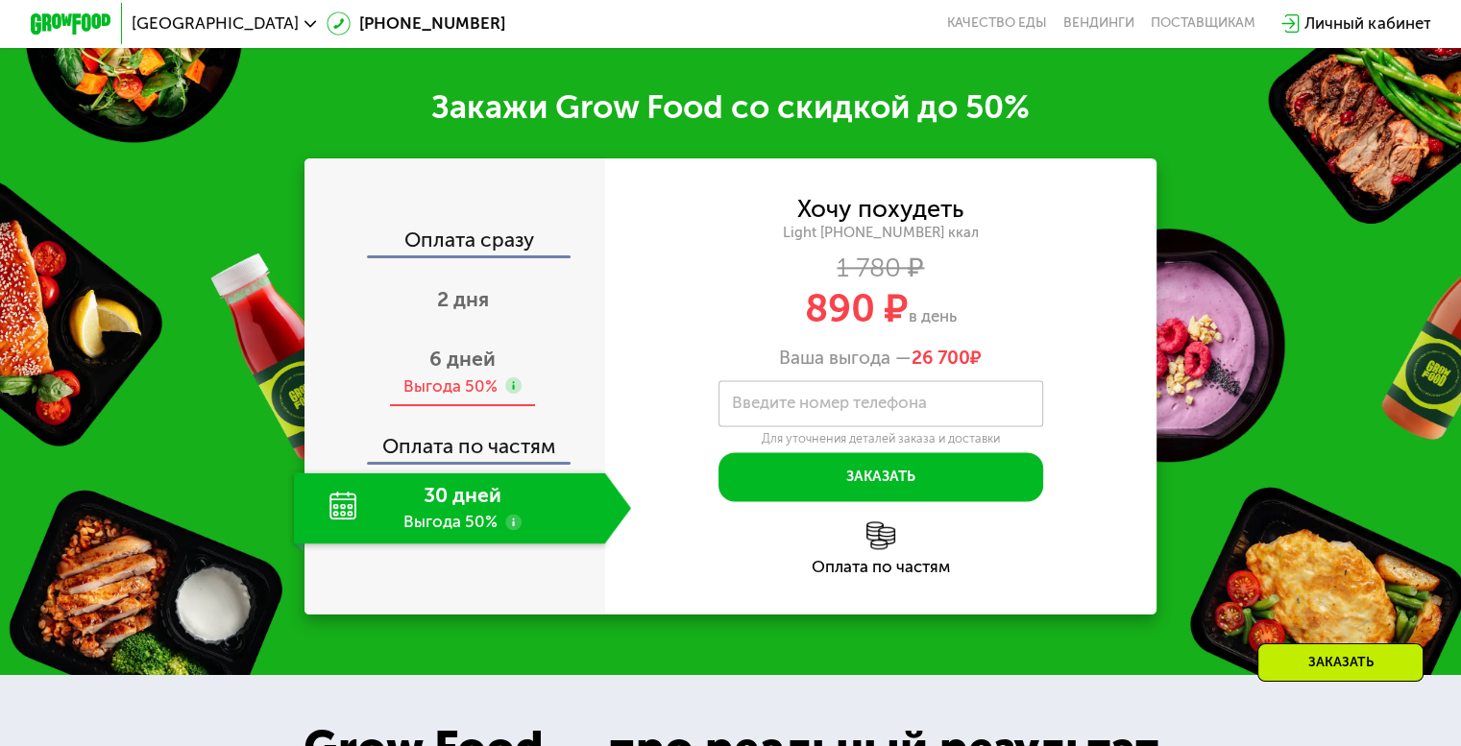
click at [481, 371] on span "6 дней" at bounding box center [462, 359] width 66 height 24
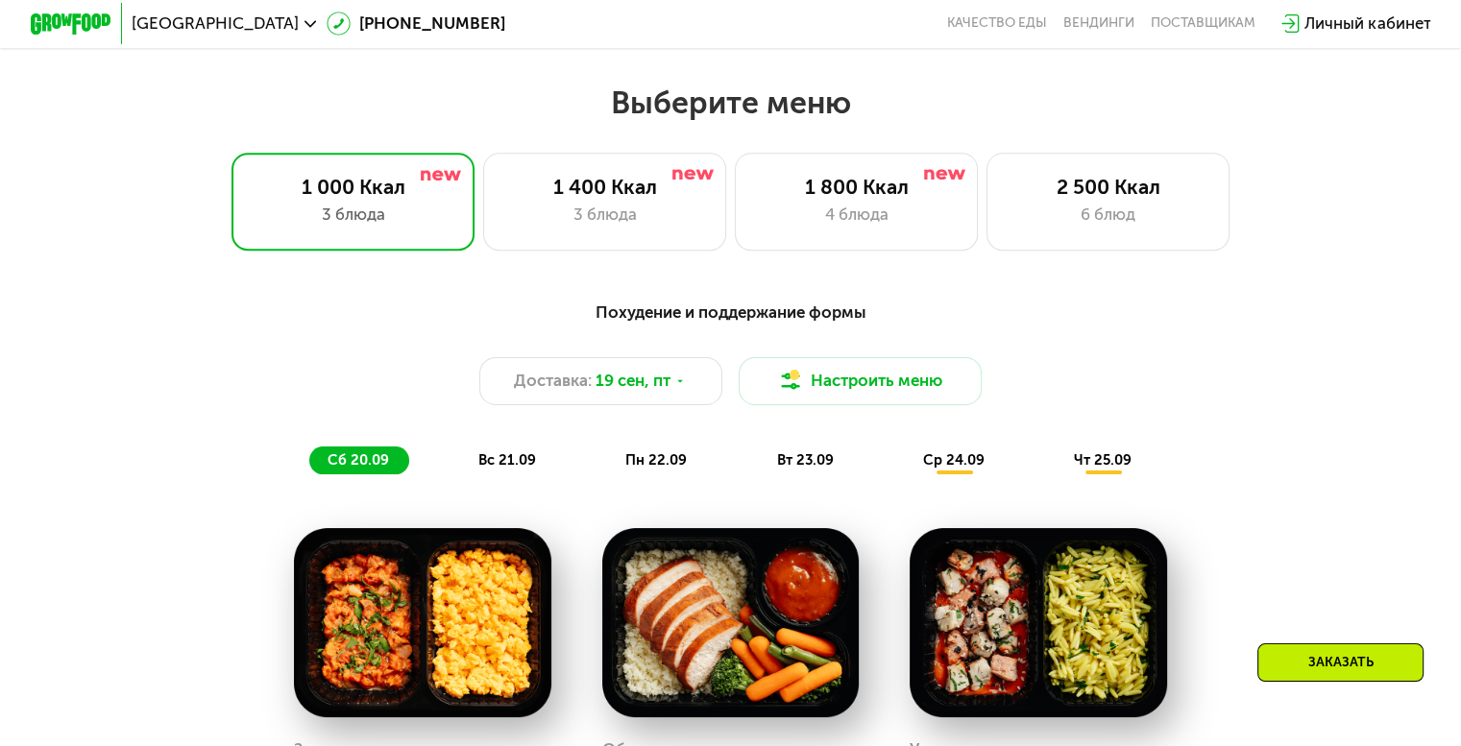
scroll to position [1153, 0]
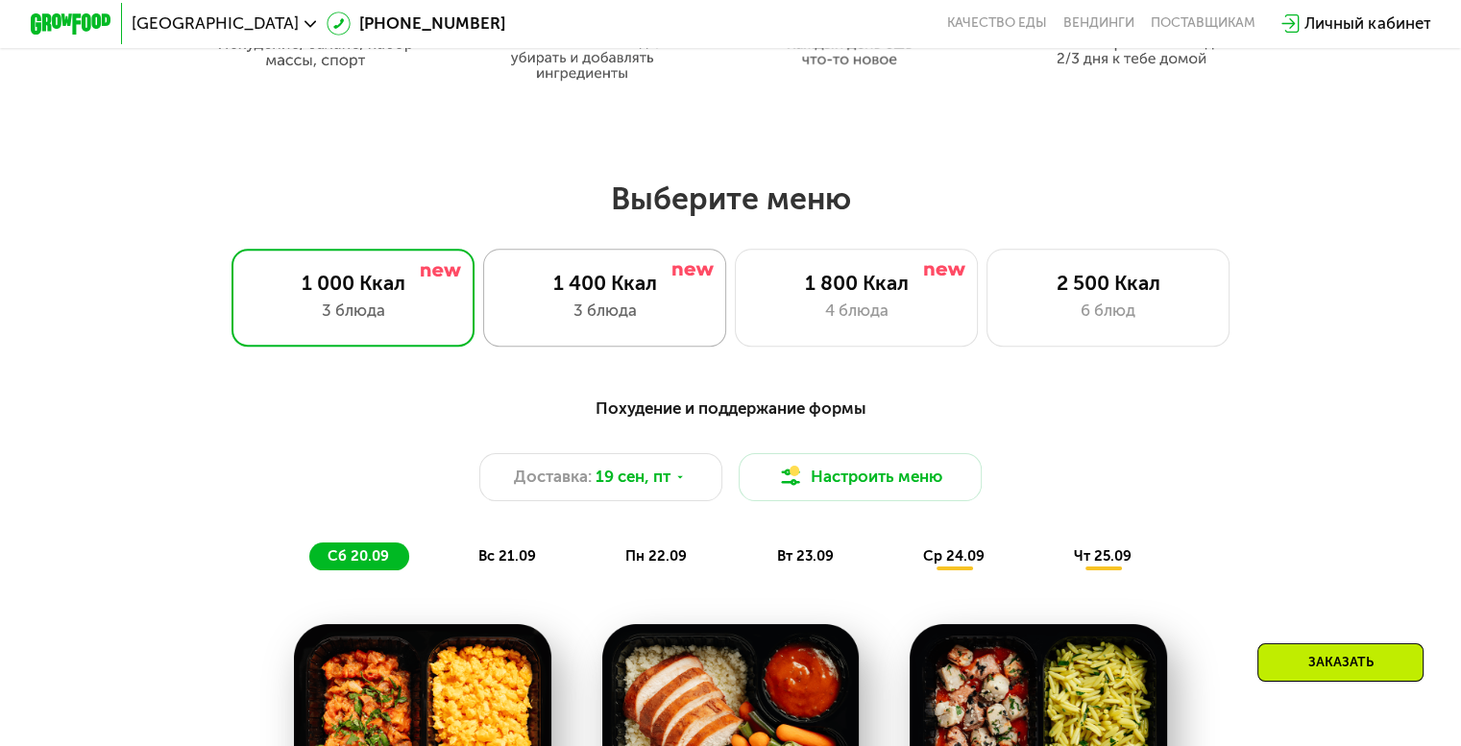
click at [633, 287] on div "1 400 Ккал" at bounding box center [604, 283] width 201 height 24
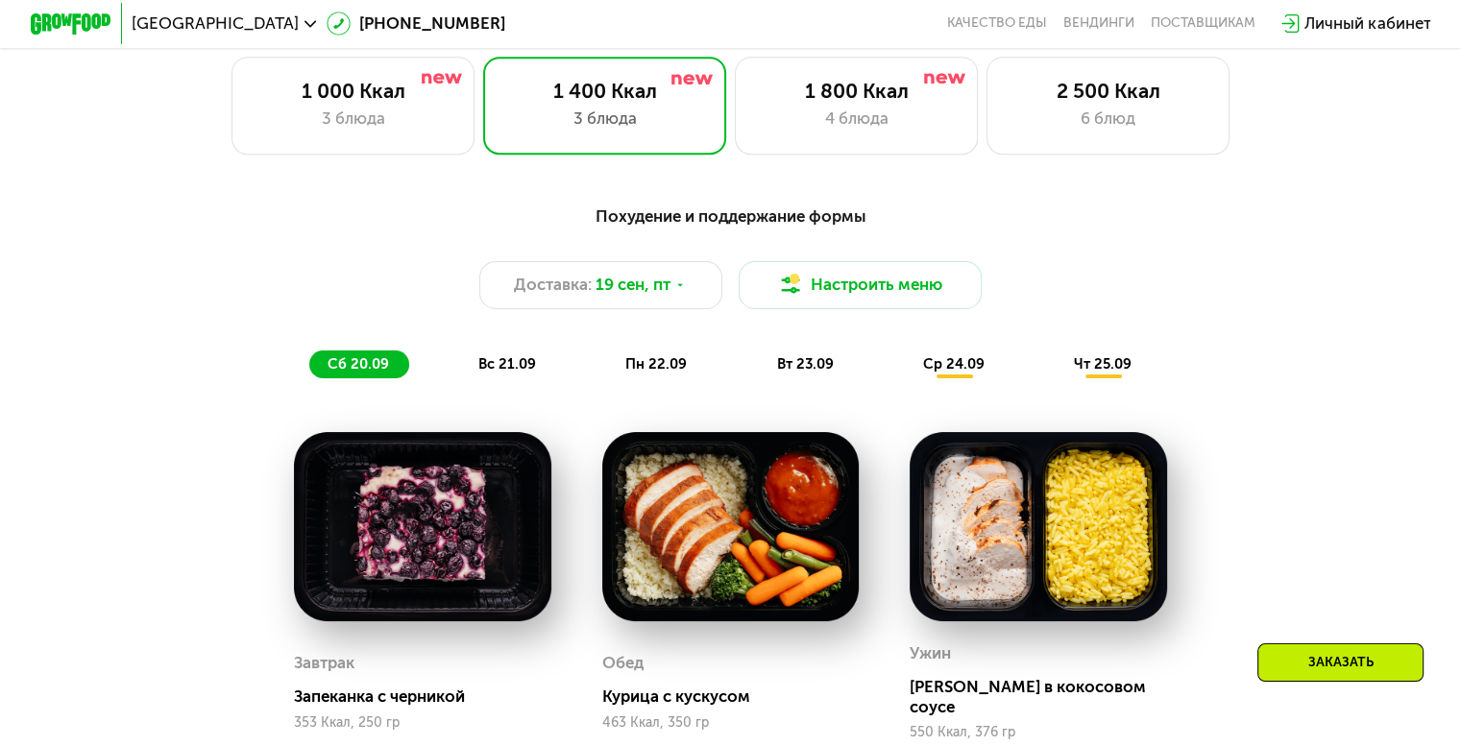
scroll to position [1537, 0]
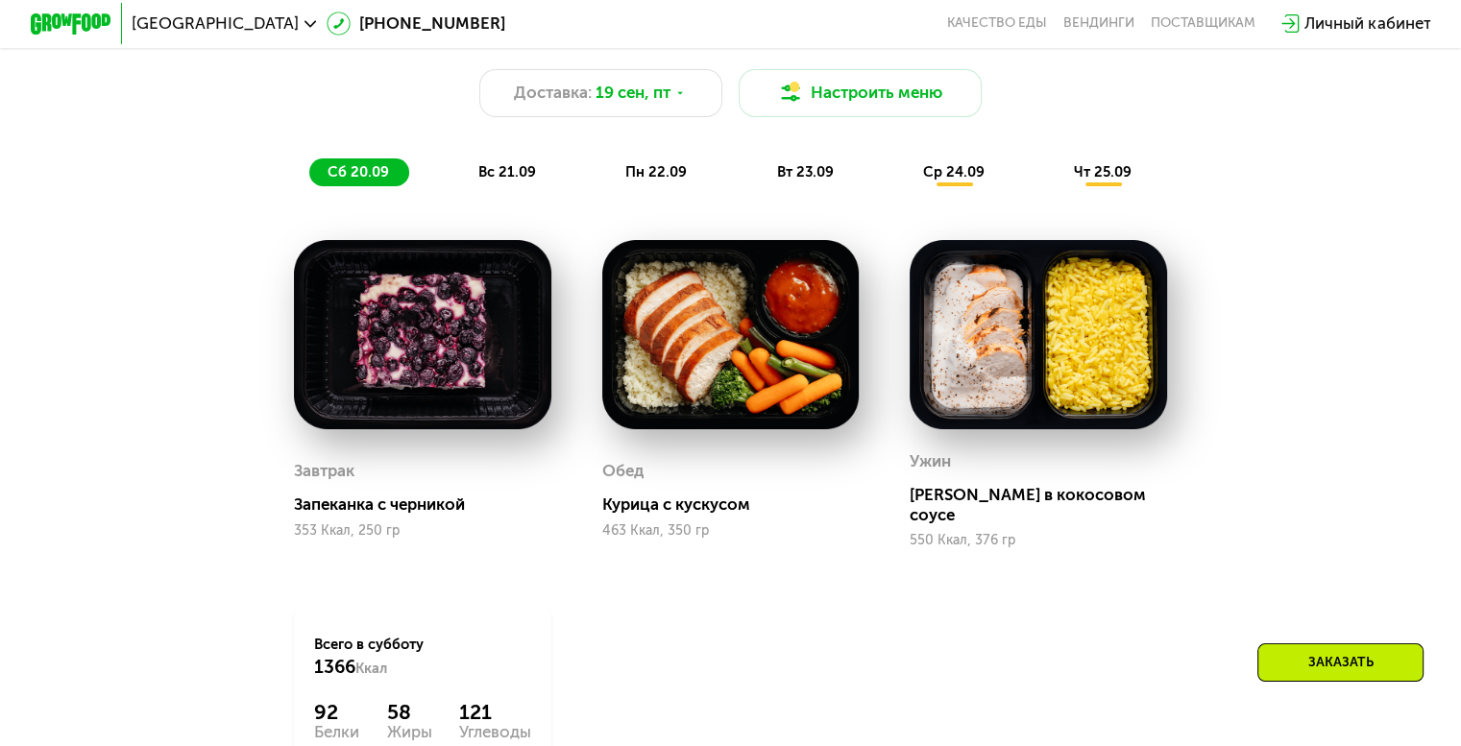
click at [497, 181] on span "вс 21.09" at bounding box center [507, 171] width 58 height 17
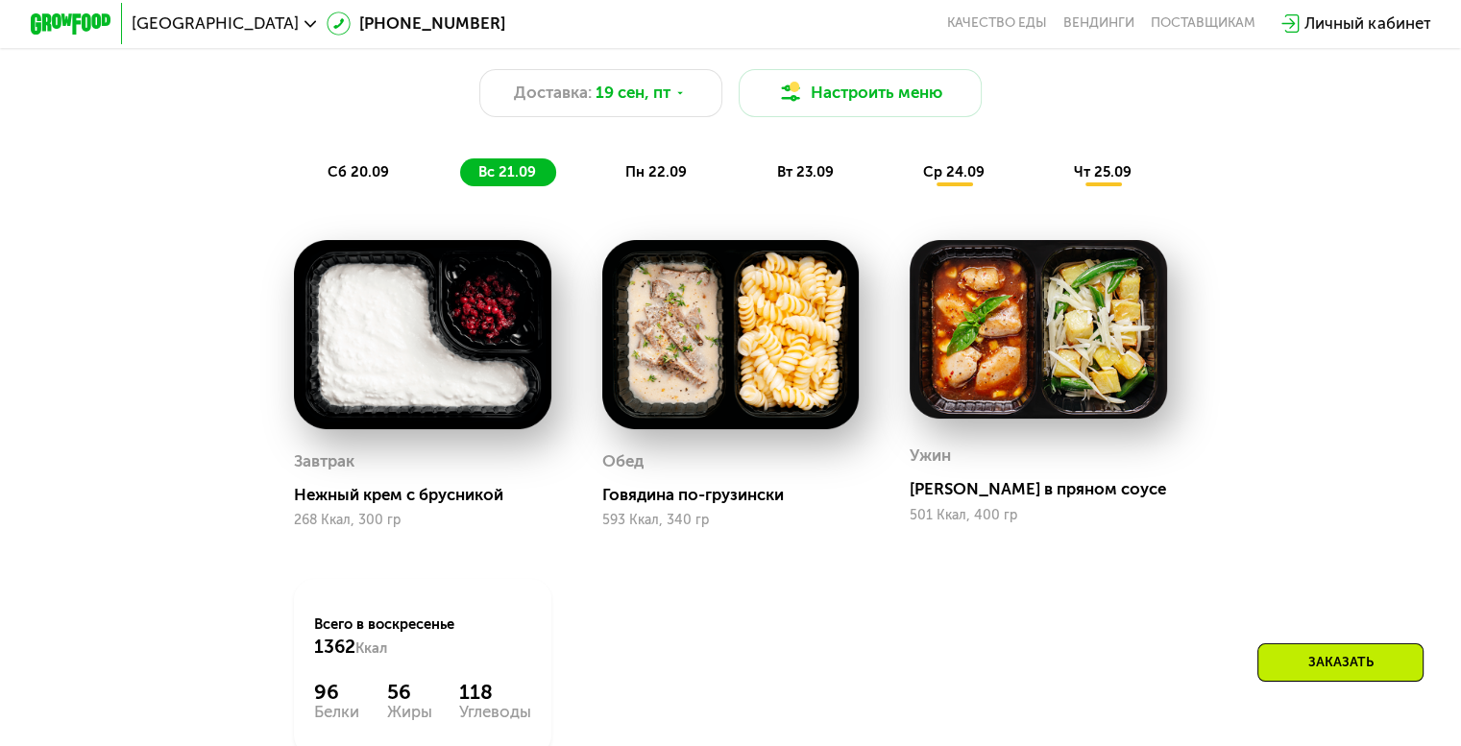
click at [670, 181] on span "пн 22.09" at bounding box center [655, 171] width 61 height 17
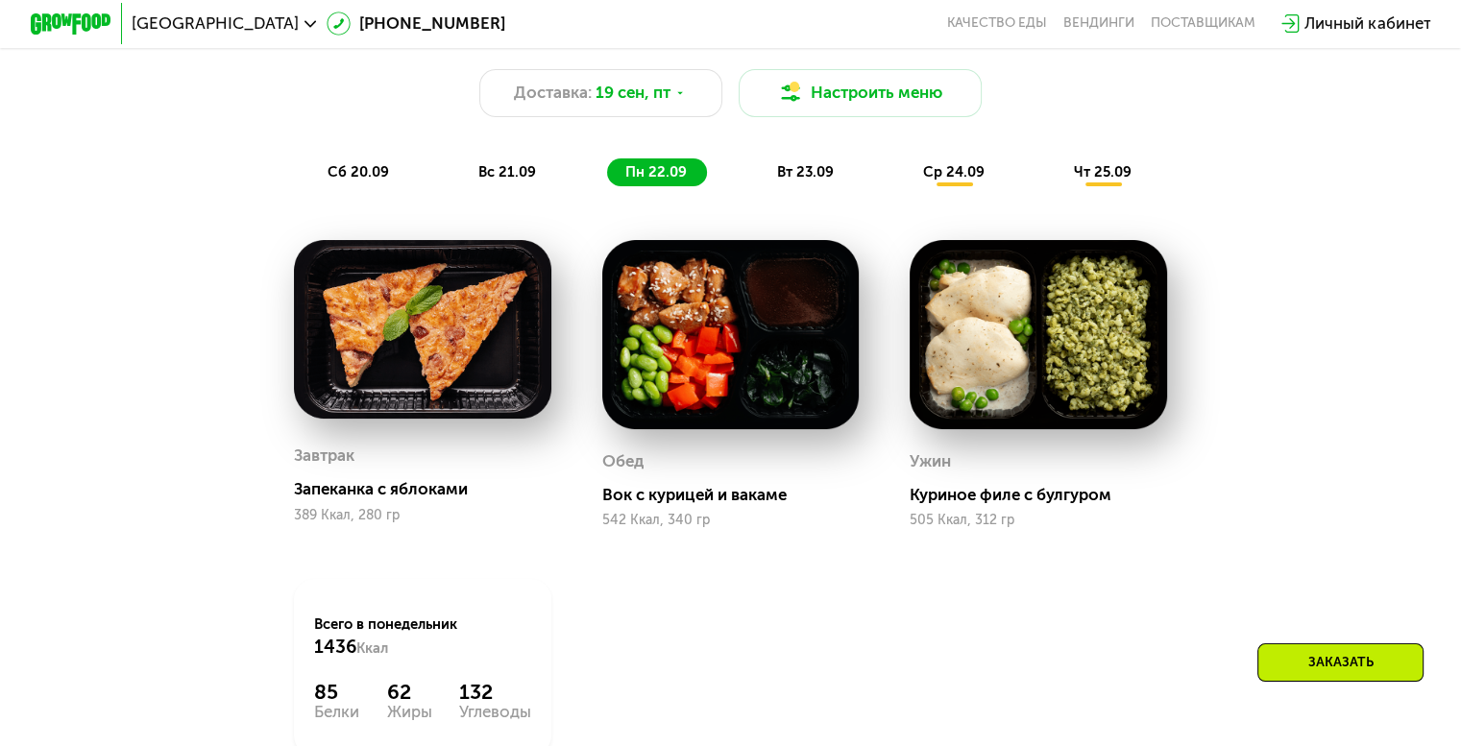
scroll to position [1633, 0]
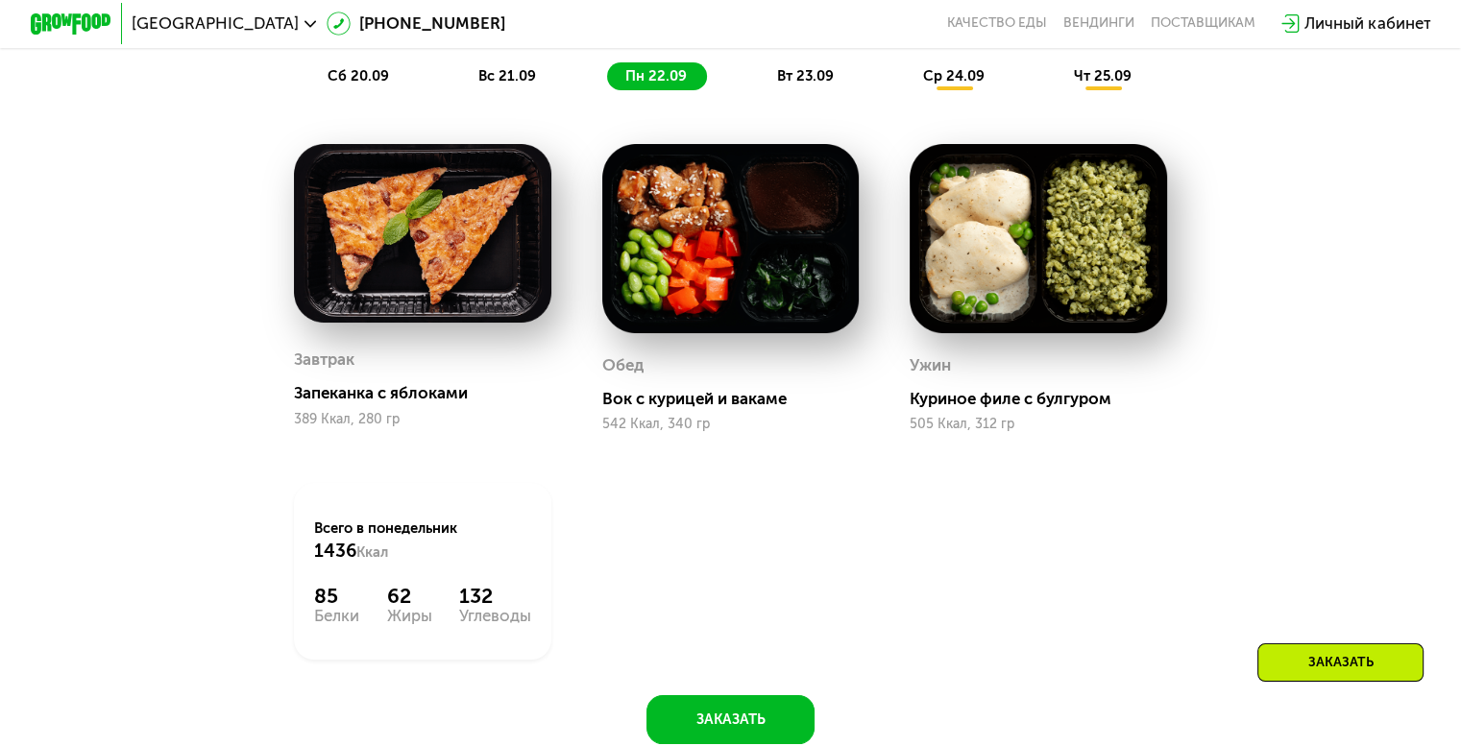
click at [804, 85] on span "вт 23.09" at bounding box center [804, 75] width 57 height 17
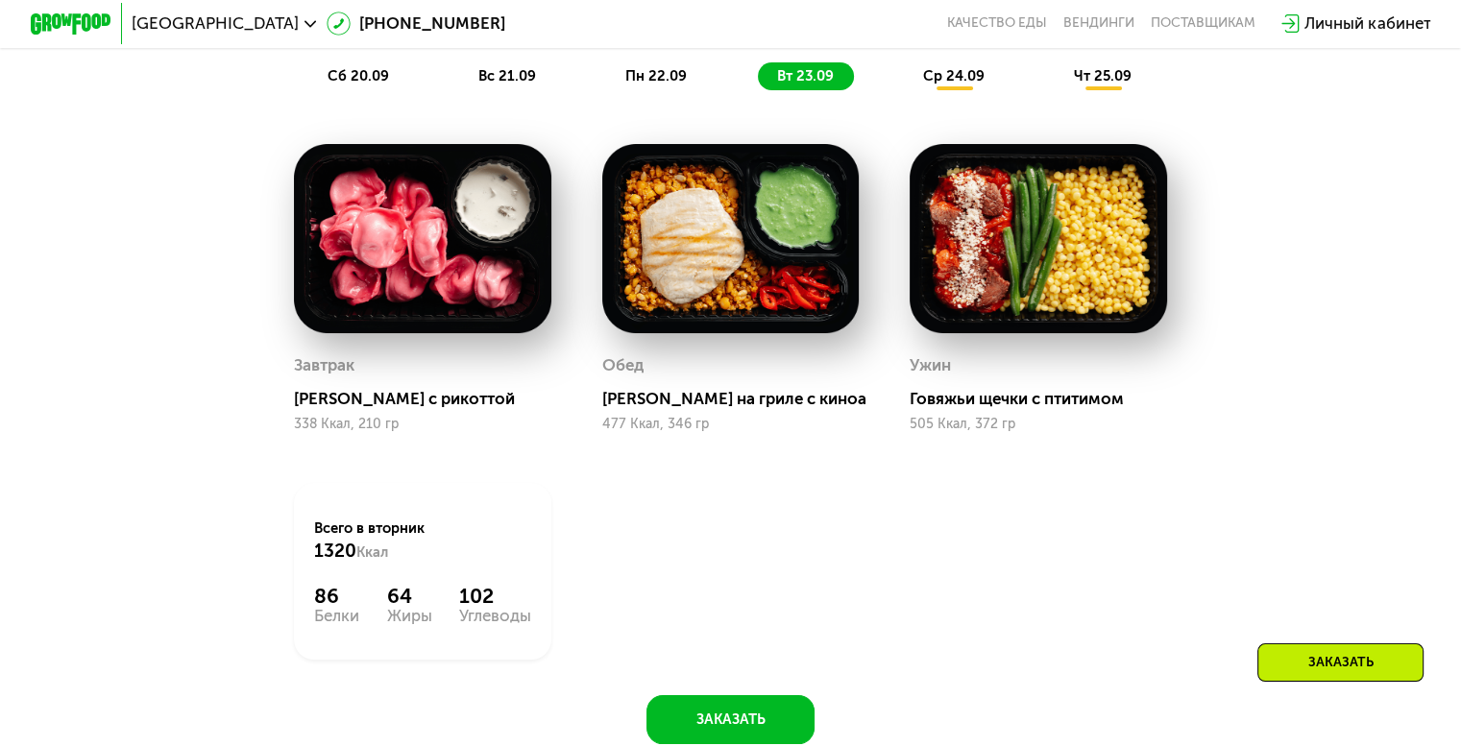
click at [962, 91] on div "ср 24.09" at bounding box center [955, 76] width 100 height 29
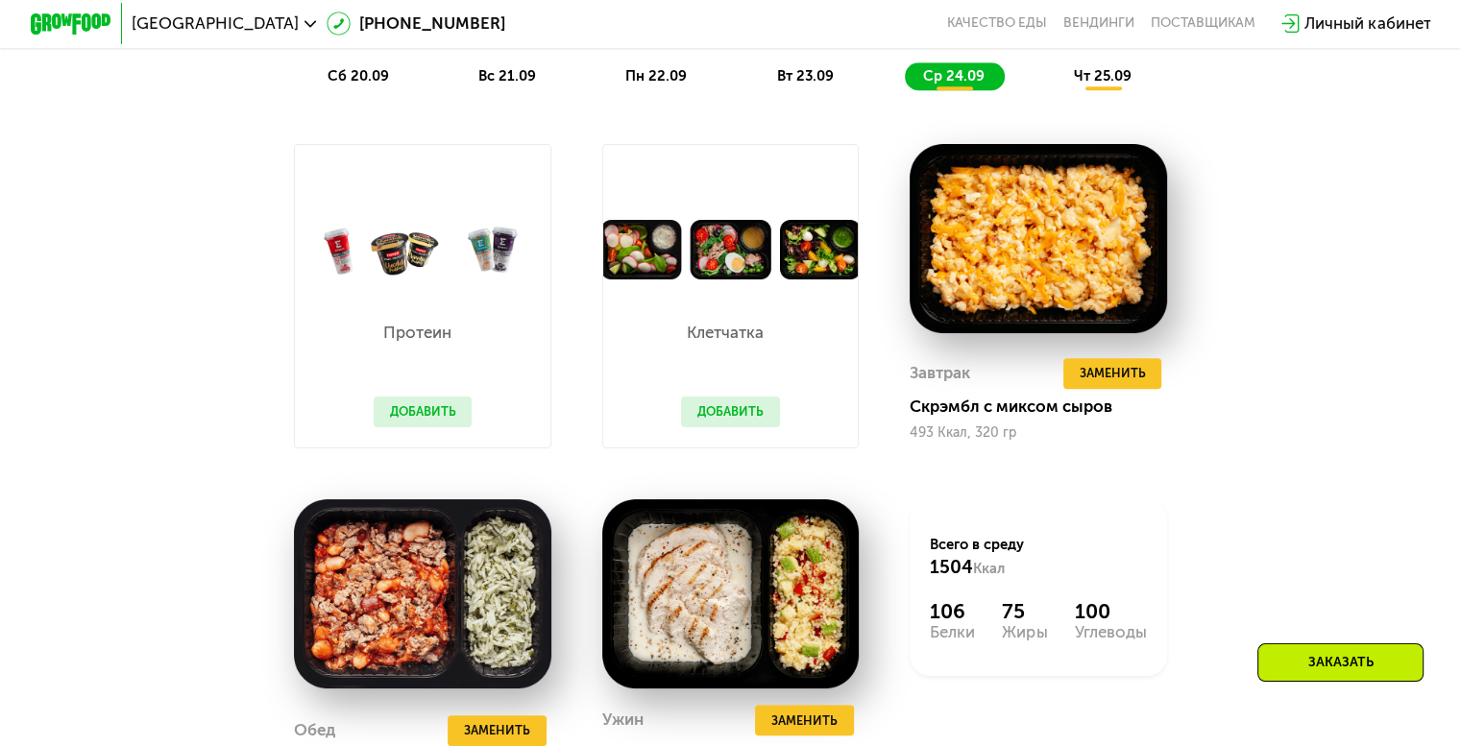
click at [429, 425] on button "Добавить" at bounding box center [423, 412] width 99 height 31
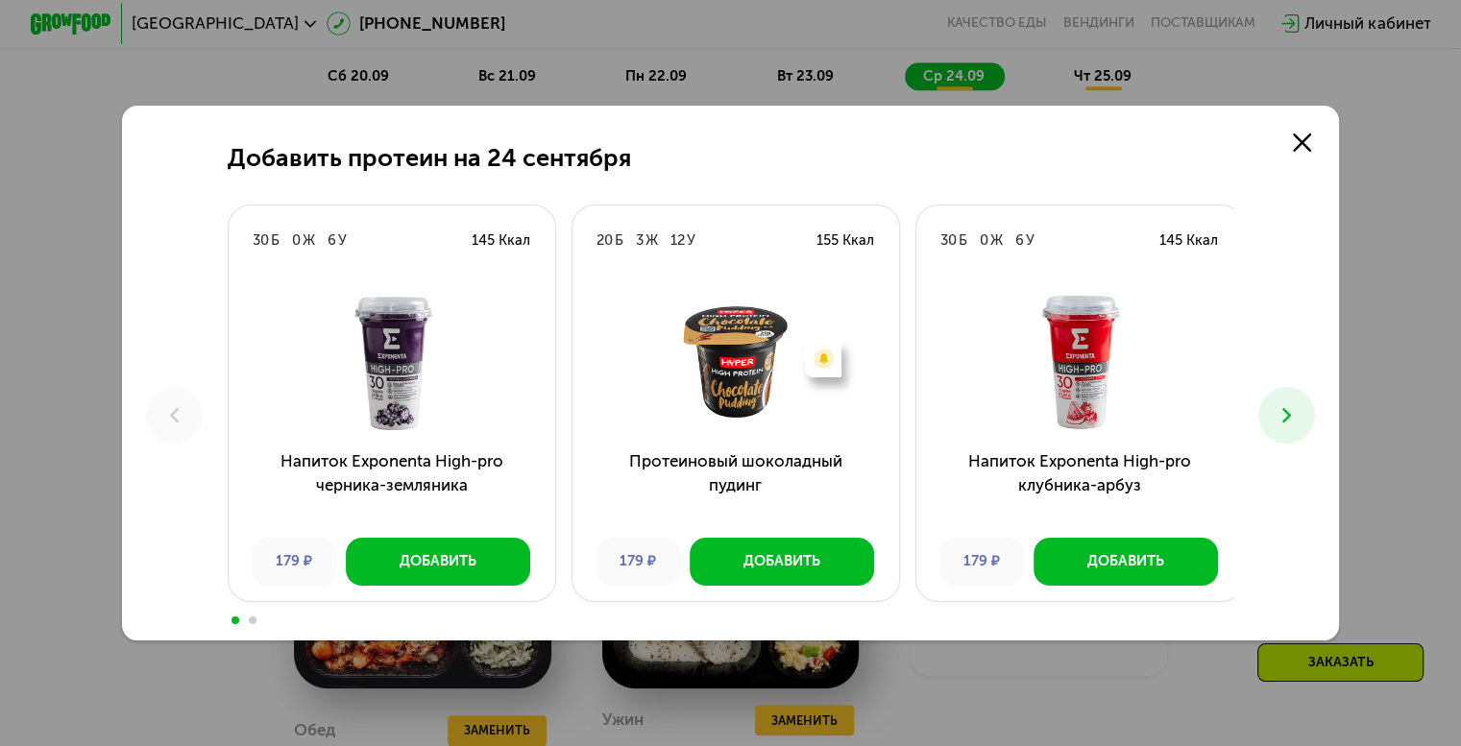
scroll to position [1729, 0]
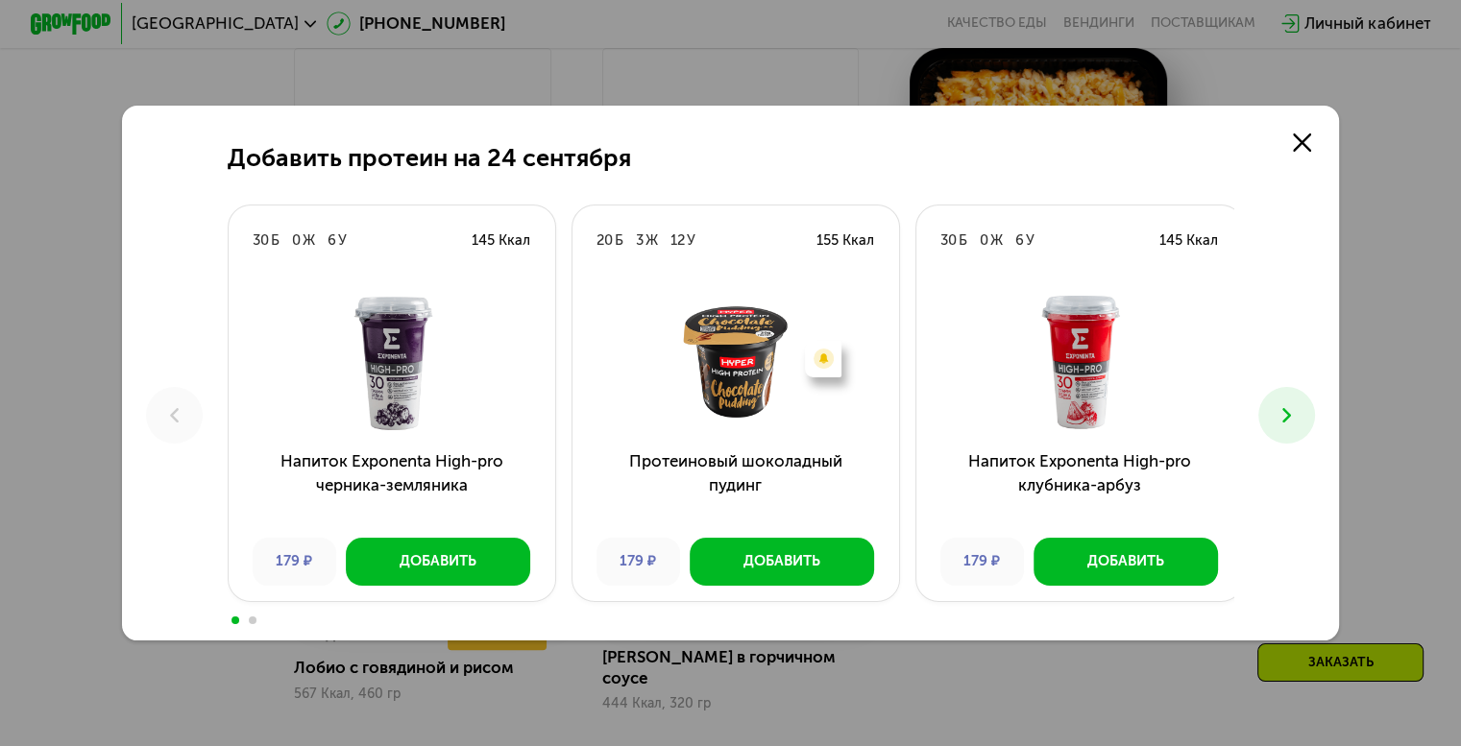
click at [1286, 419] on icon at bounding box center [1287, 415] width 24 height 24
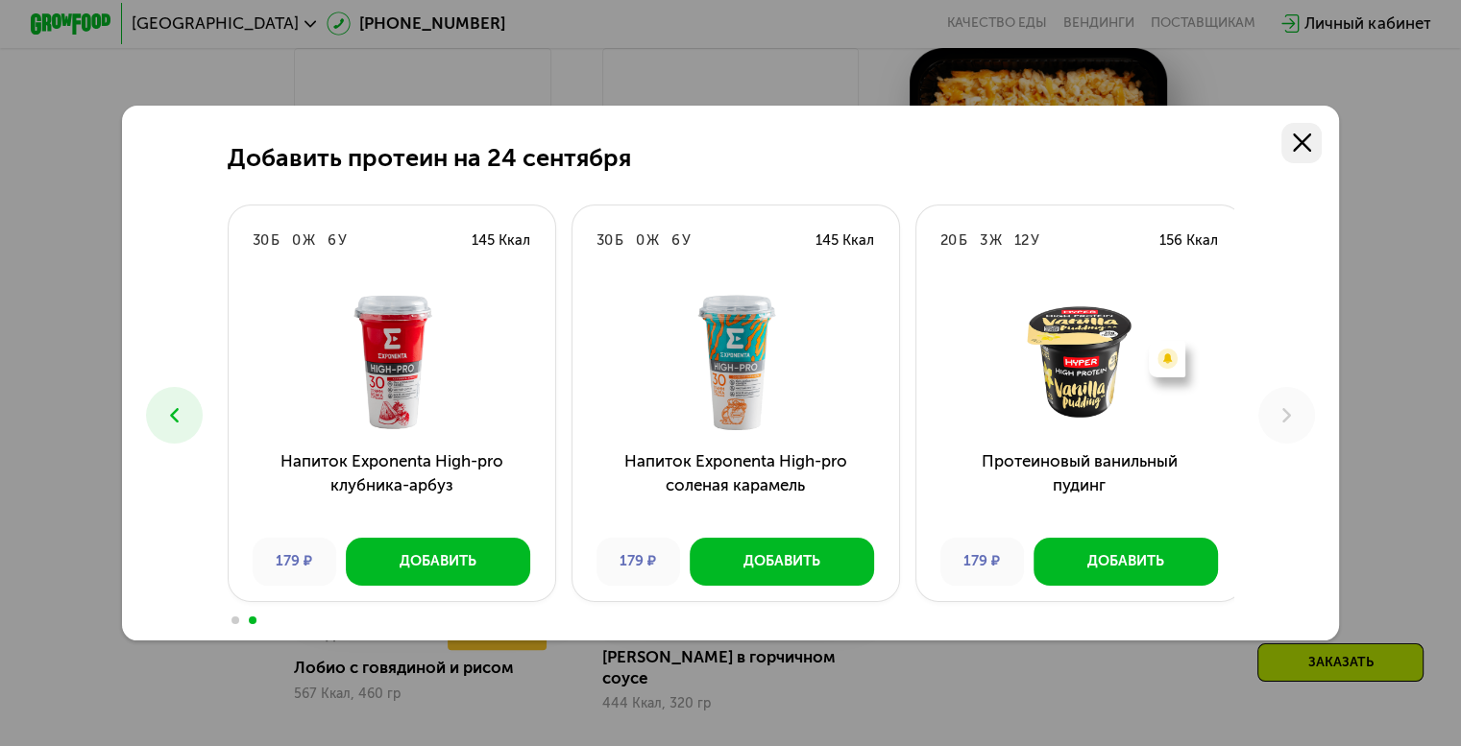
click at [1305, 139] on use at bounding box center [1302, 143] width 18 height 18
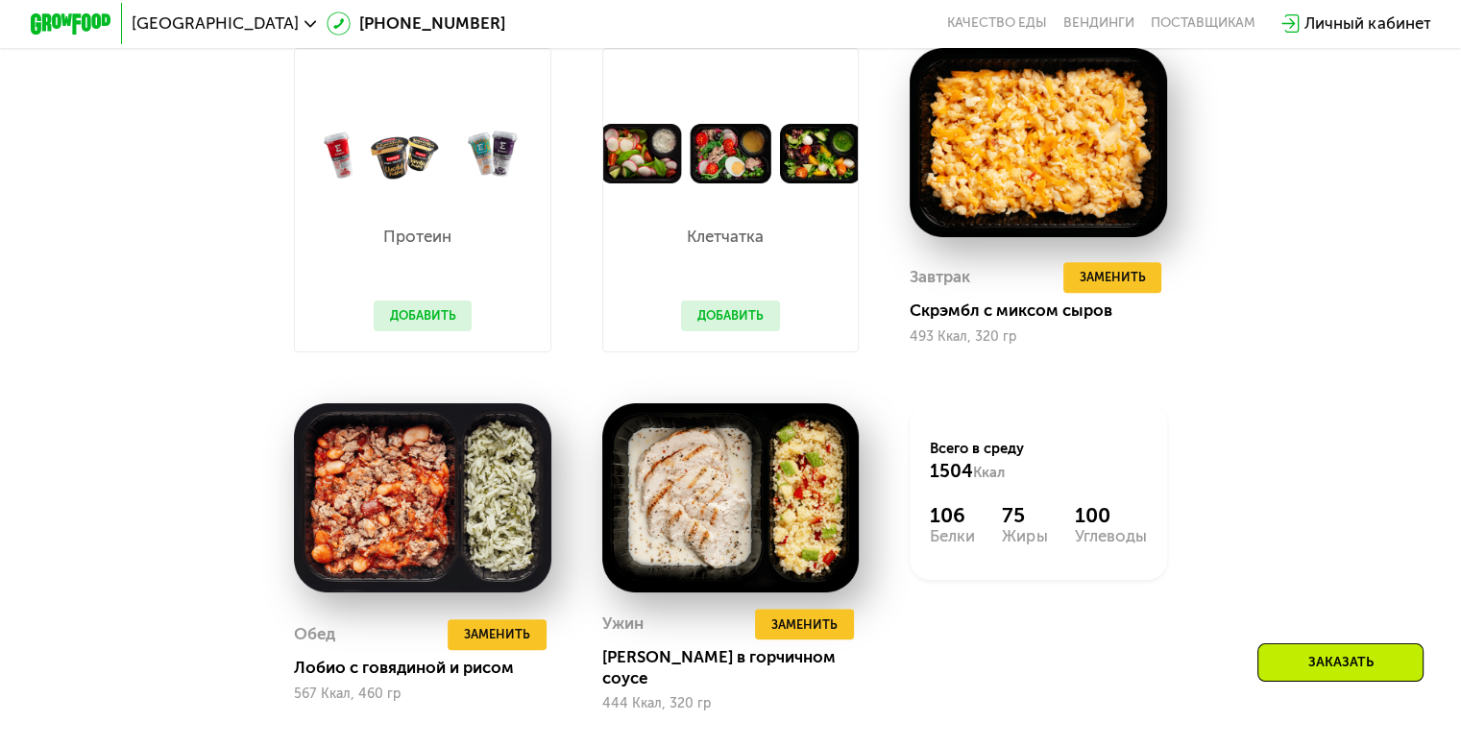
scroll to position [1633, 0]
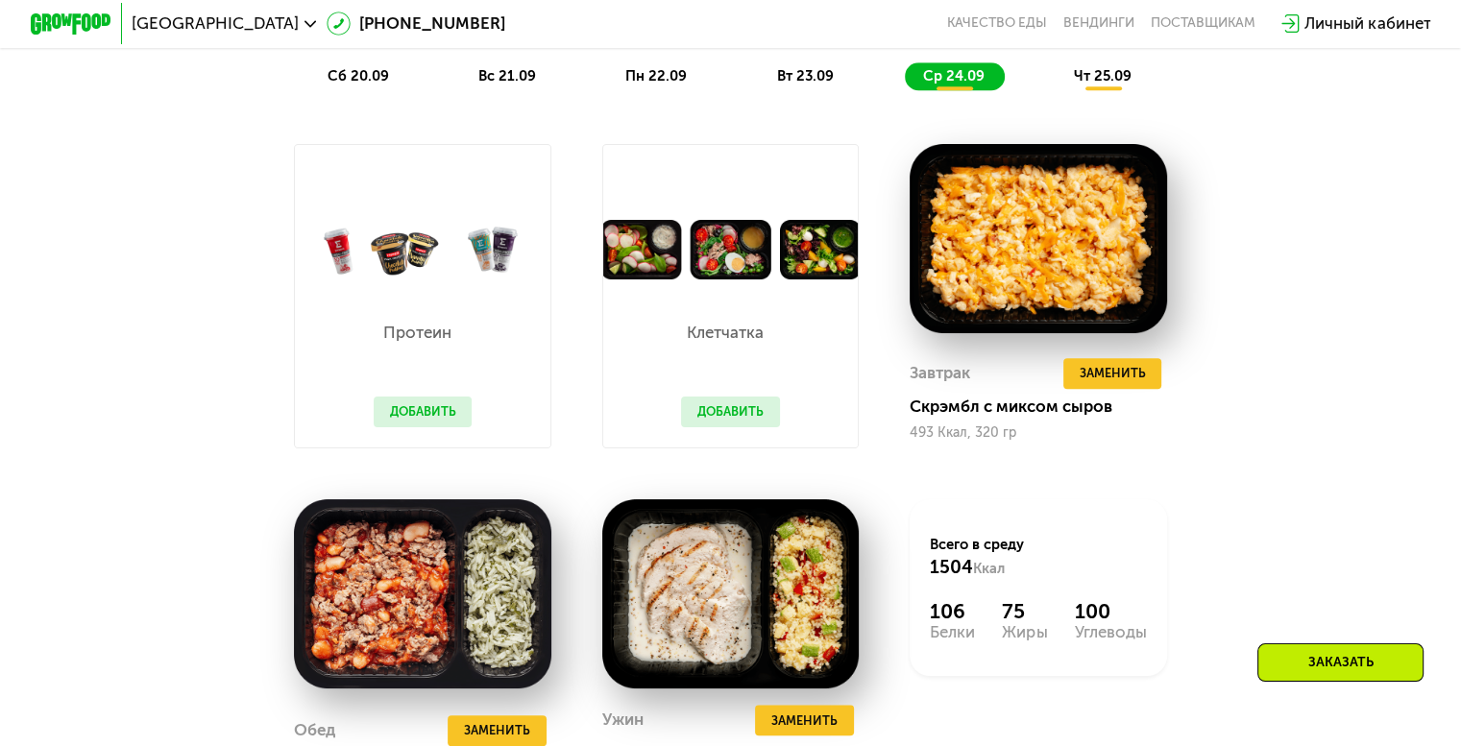
click at [740, 419] on button "Добавить" at bounding box center [730, 412] width 99 height 31
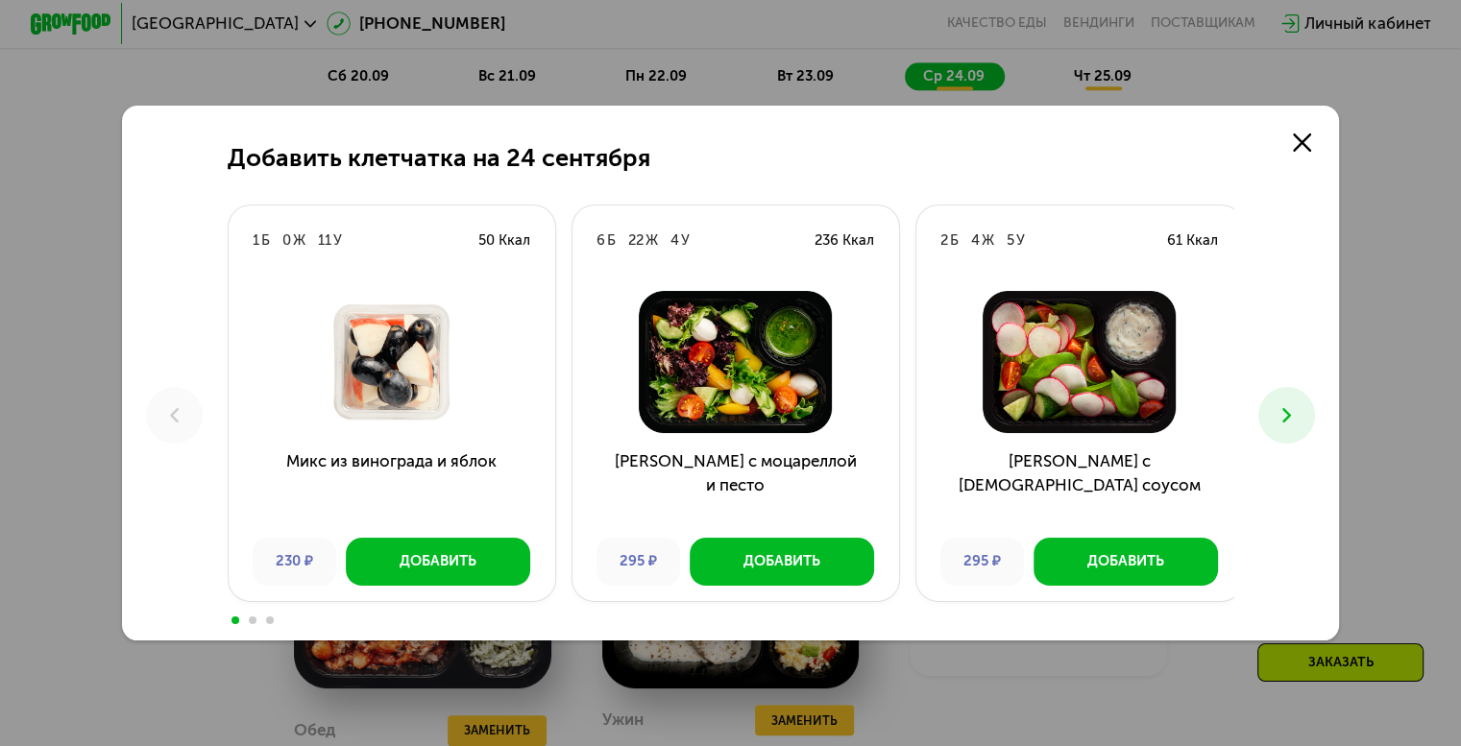
click at [1299, 408] on icon at bounding box center [1287, 415] width 24 height 24
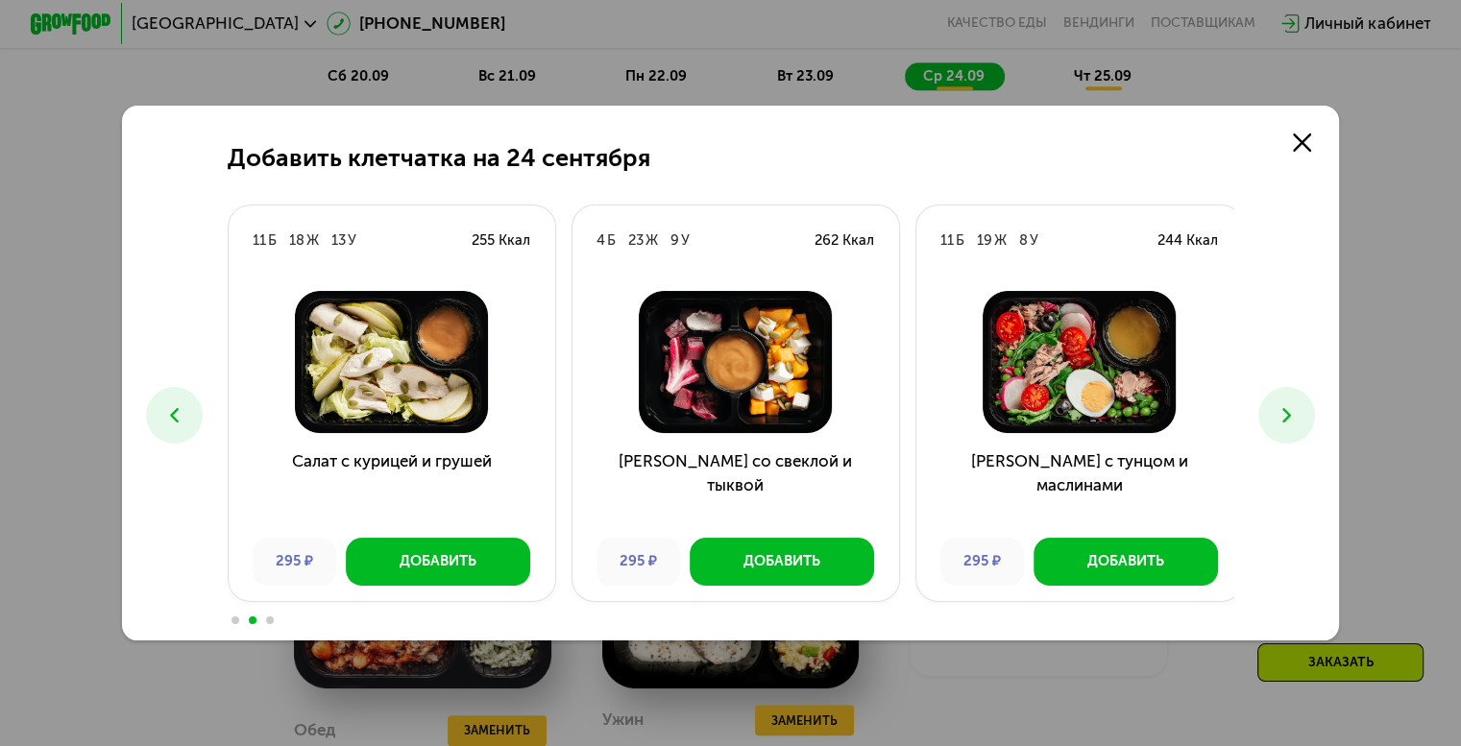
click at [1298, 408] on icon at bounding box center [1287, 415] width 24 height 24
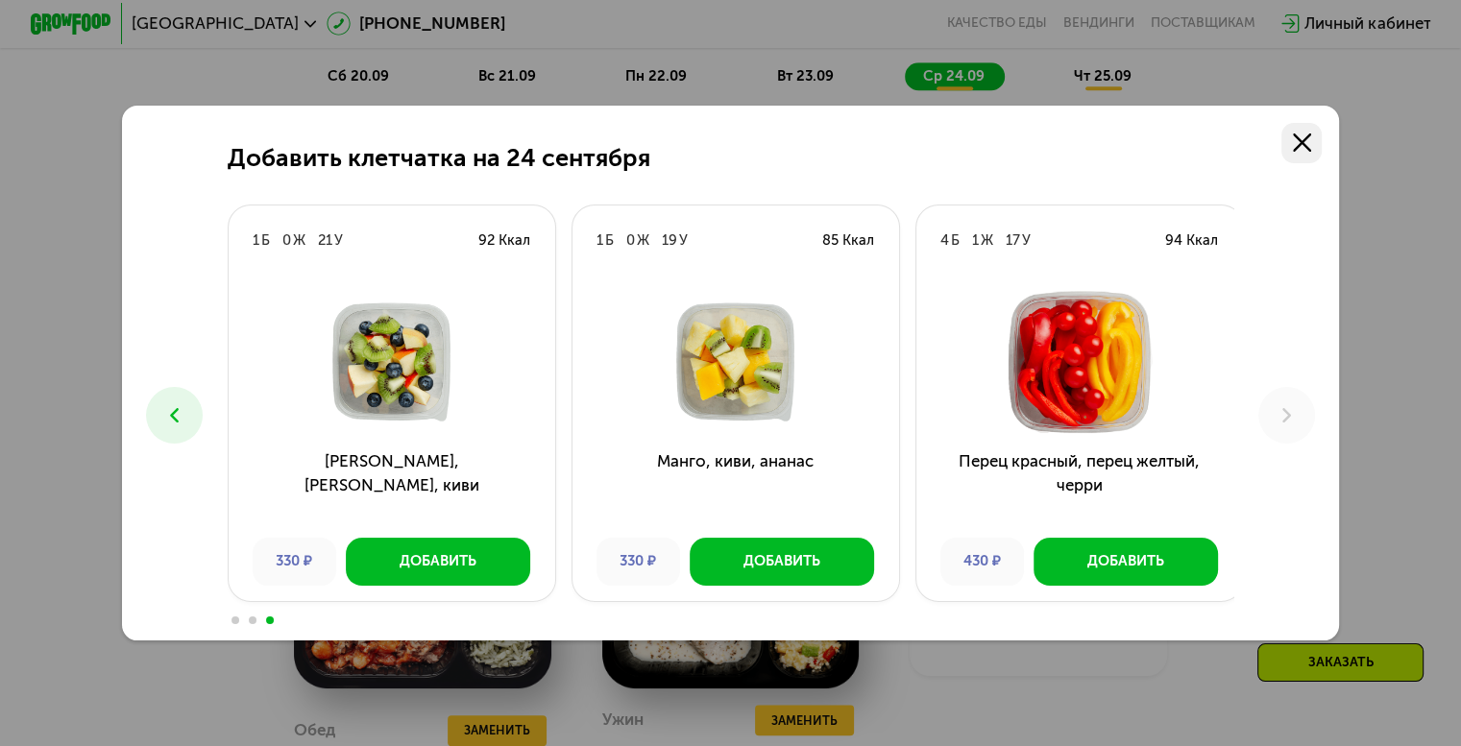
click at [1311, 148] on use at bounding box center [1302, 143] width 18 height 18
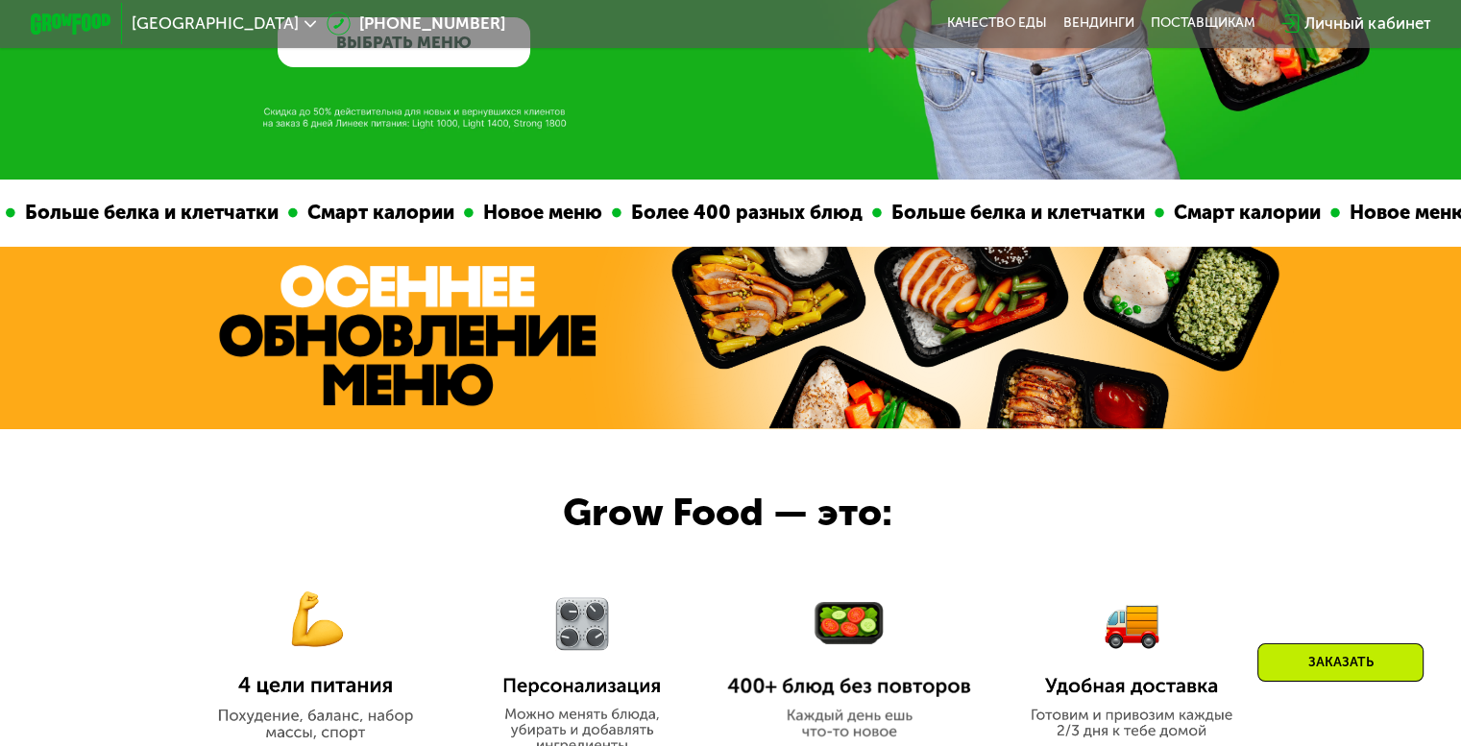
scroll to position [768, 0]
